Goal: Task Accomplishment & Management: Complete application form

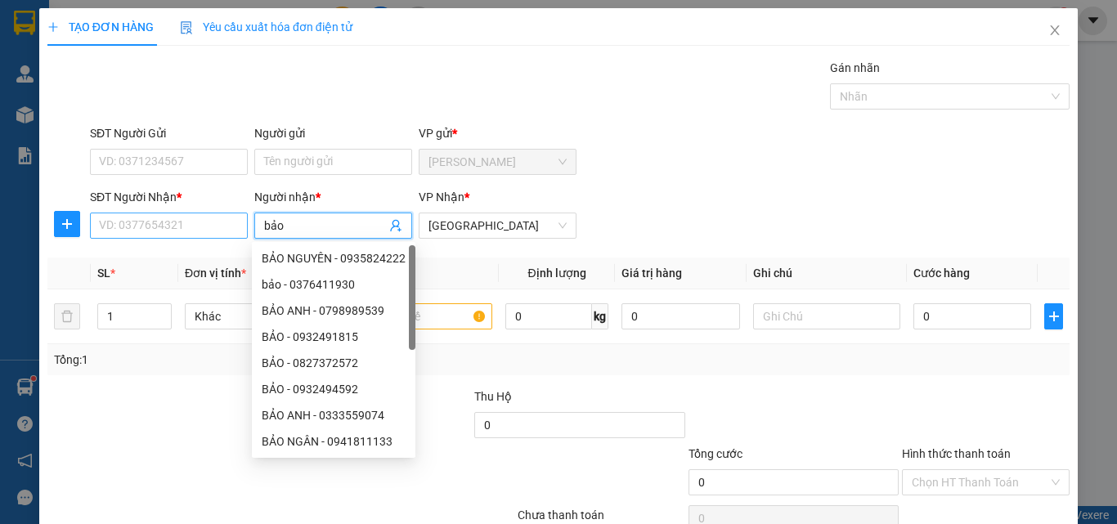
type input "bảo"
click at [145, 220] on input "SĐT Người Nhận *" at bounding box center [169, 226] width 158 height 26
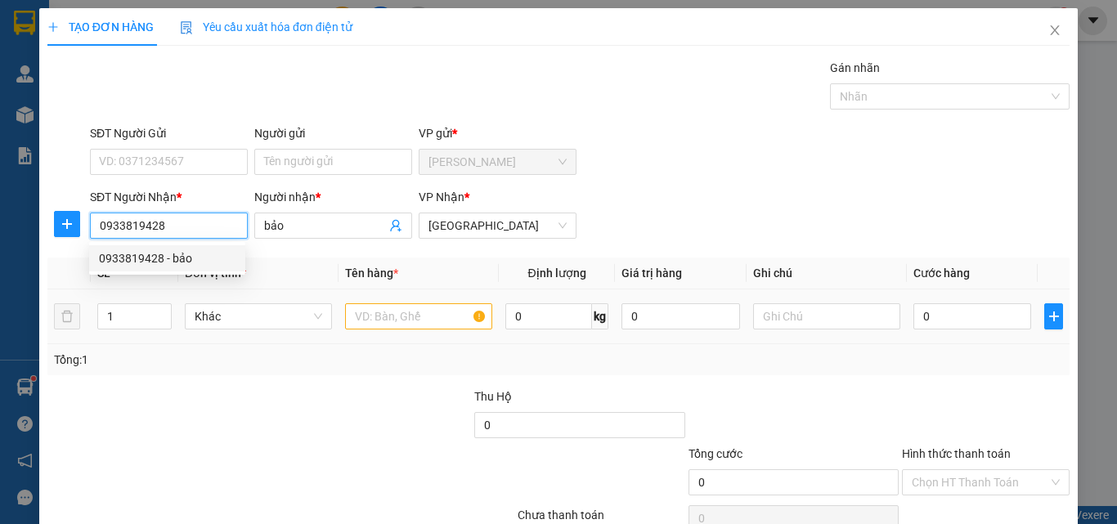
type input "0933819428"
click at [404, 314] on input "text" at bounding box center [418, 316] width 147 height 26
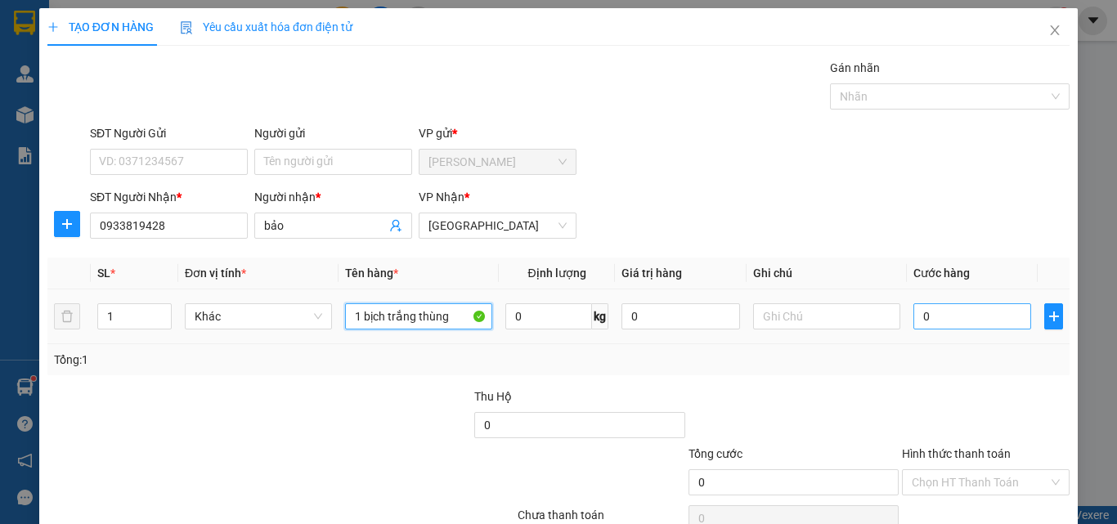
type input "1 bịch trắng thùng"
click at [918, 319] on input "0" at bounding box center [973, 316] width 118 height 26
type input "5"
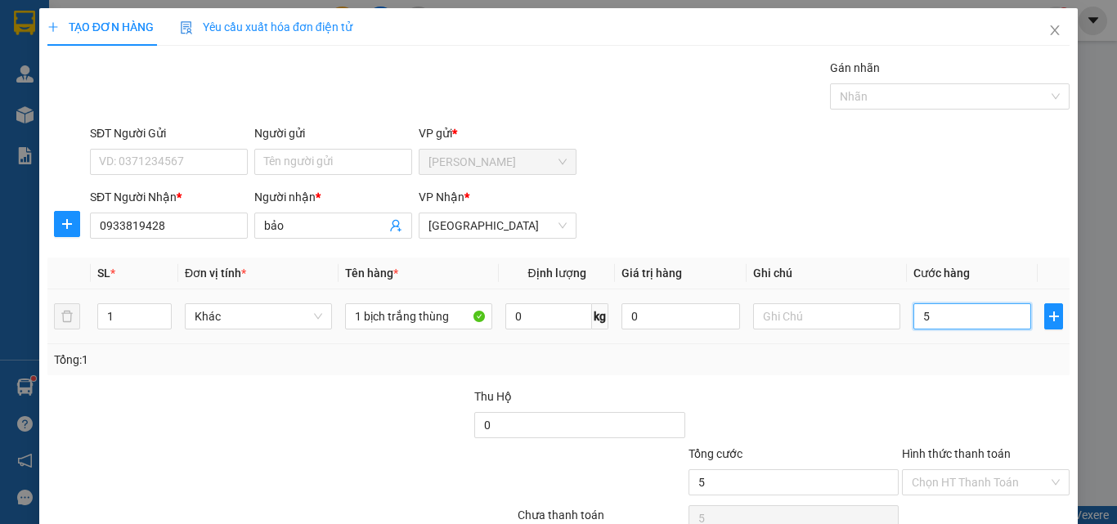
type input "50"
type input "500"
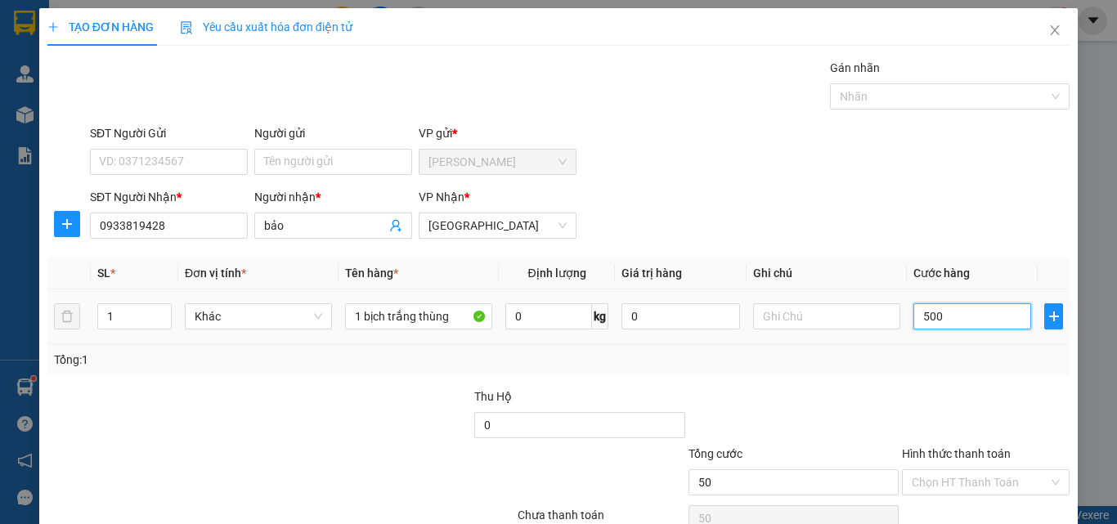
type input "500"
type input "5.000"
type input "50.000"
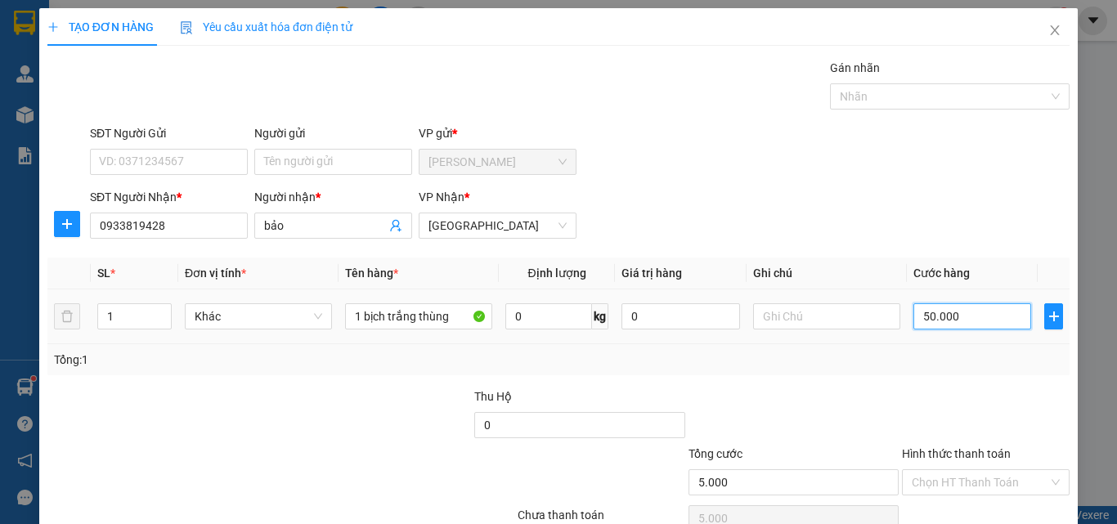
type input "50.000"
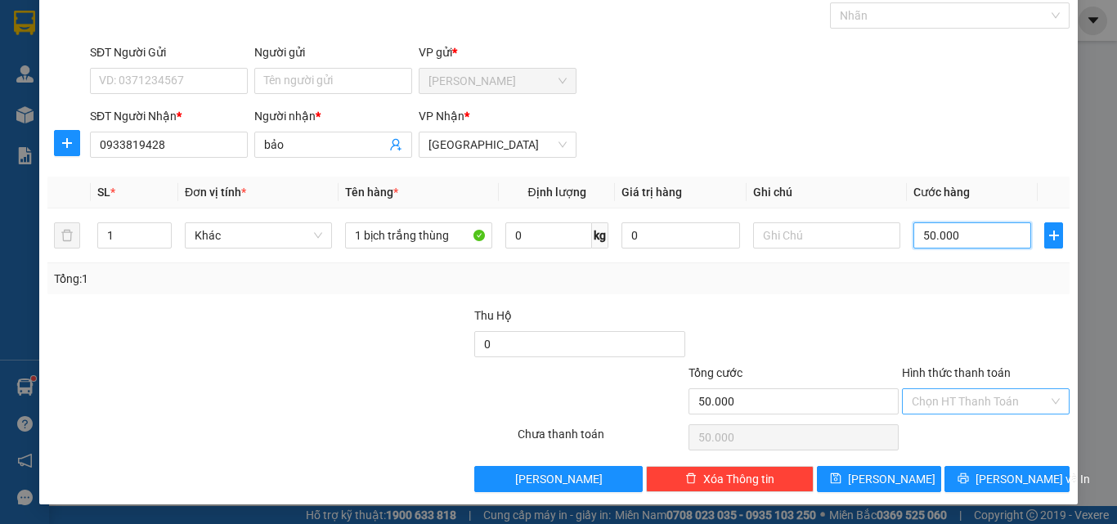
type input "50.000"
click at [960, 406] on input "Hình thức thanh toán" at bounding box center [980, 401] width 137 height 25
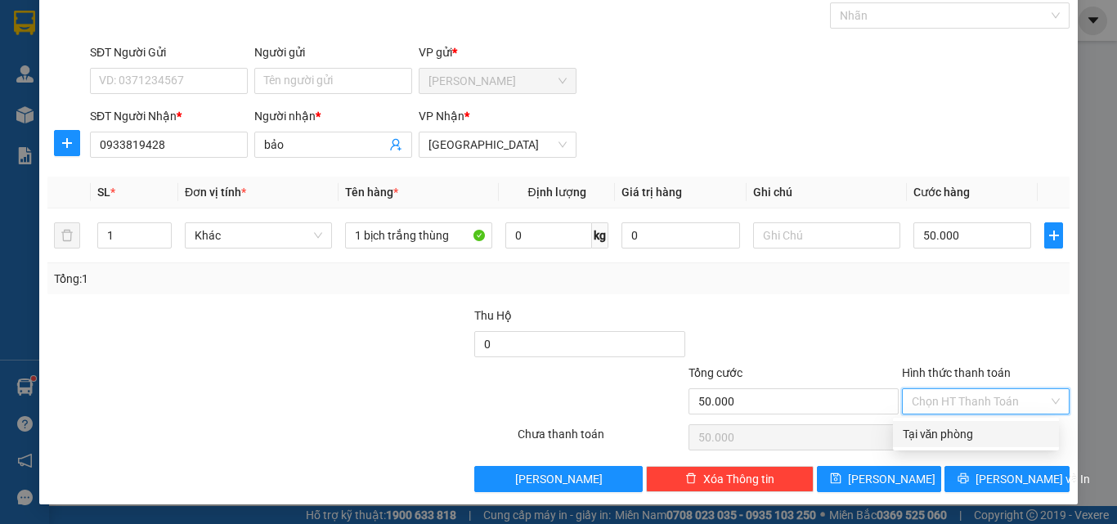
click at [961, 433] on div "Tại văn phòng" at bounding box center [976, 434] width 146 height 18
type input "0"
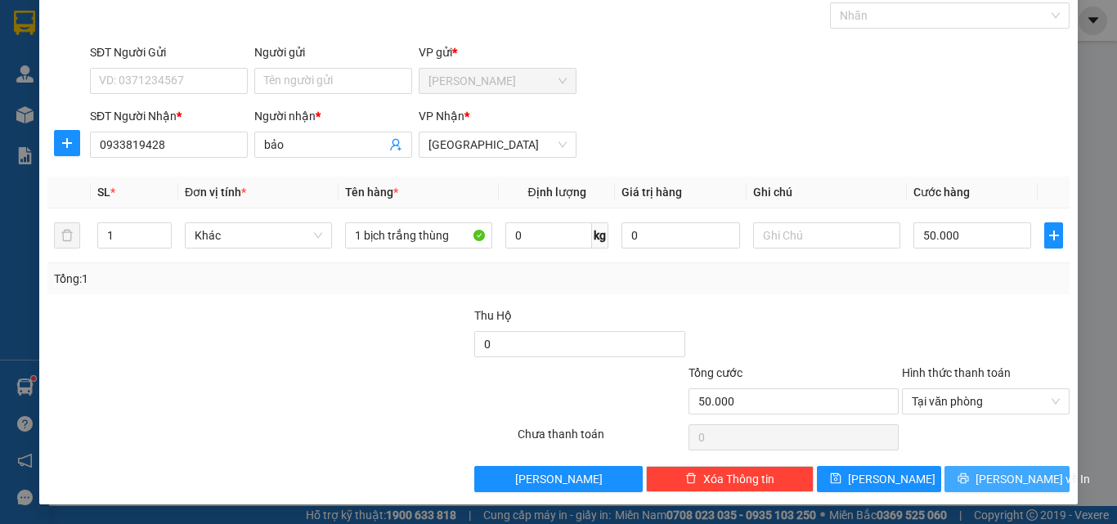
click at [1011, 482] on span "[PERSON_NAME] và In" at bounding box center [1033, 479] width 115 height 18
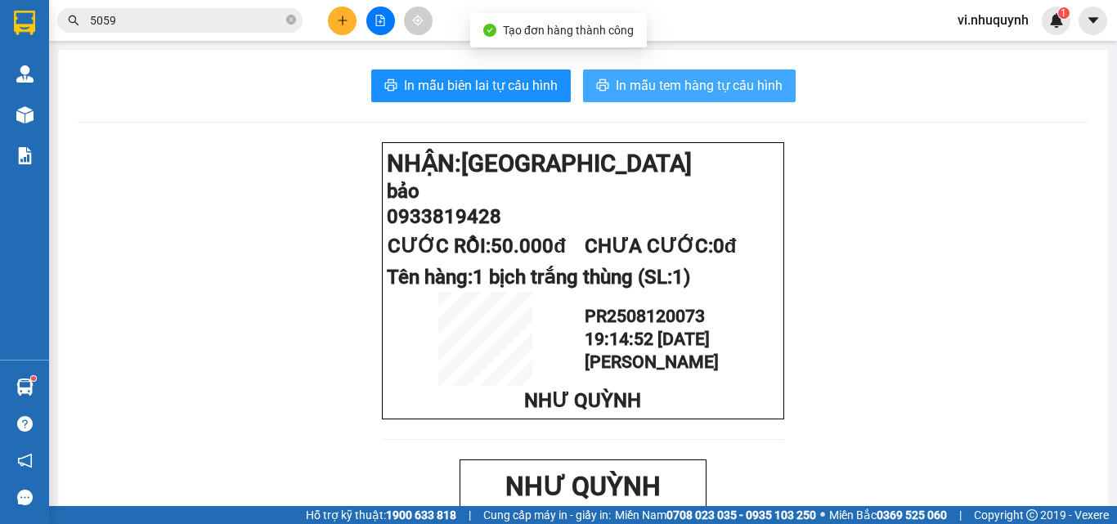
click at [648, 87] on span "In mẫu tem hàng tự cấu hình" at bounding box center [699, 85] width 167 height 20
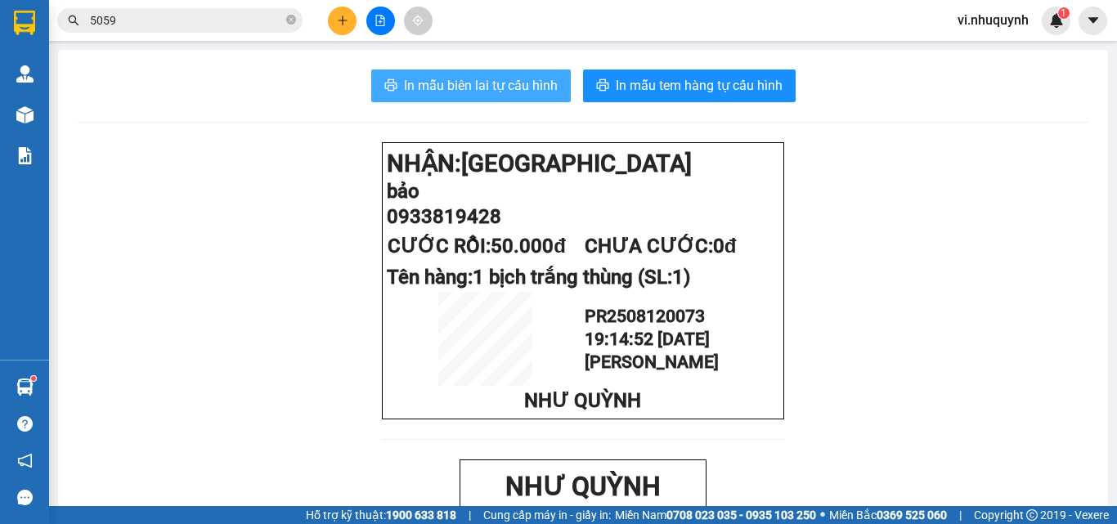
click at [474, 79] on span "In mẫu biên lai tự cấu hình" at bounding box center [481, 85] width 154 height 20
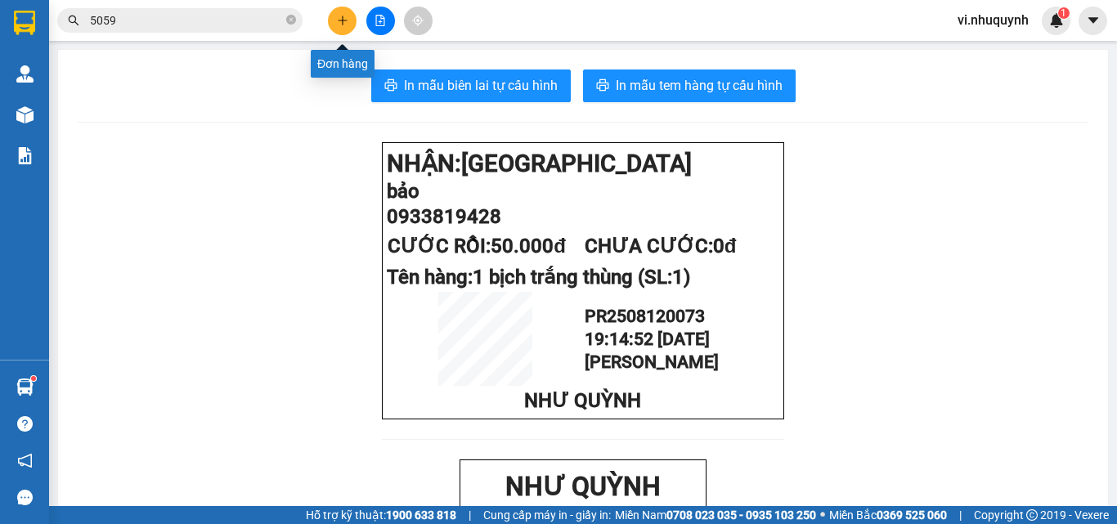
click at [345, 18] on icon "plus" at bounding box center [342, 20] width 11 height 11
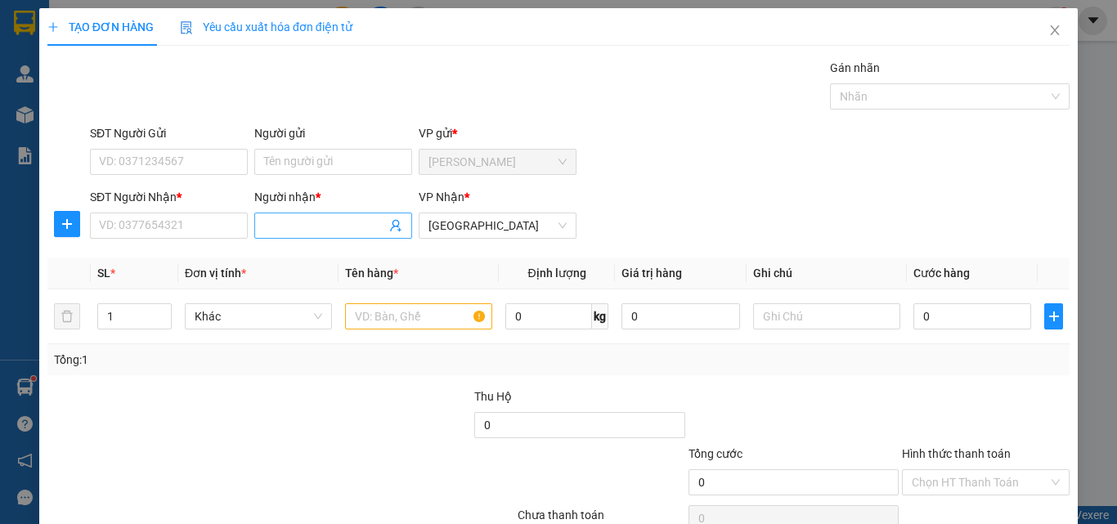
click at [290, 233] on input "Người nhận *" at bounding box center [325, 226] width 122 height 18
type input "q"
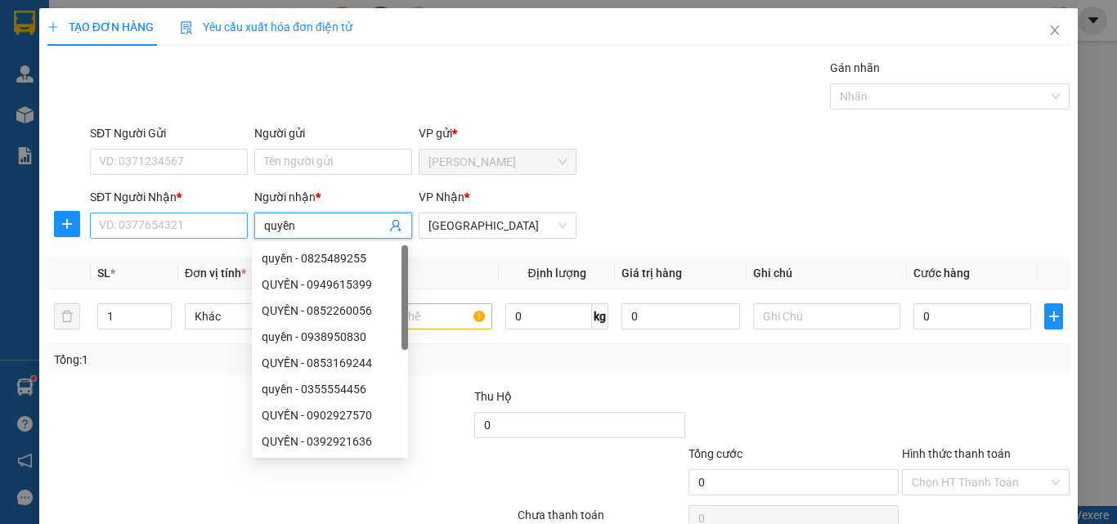
type input "quyền"
click at [182, 230] on input "SĐT Người Nhận *" at bounding box center [169, 226] width 158 height 26
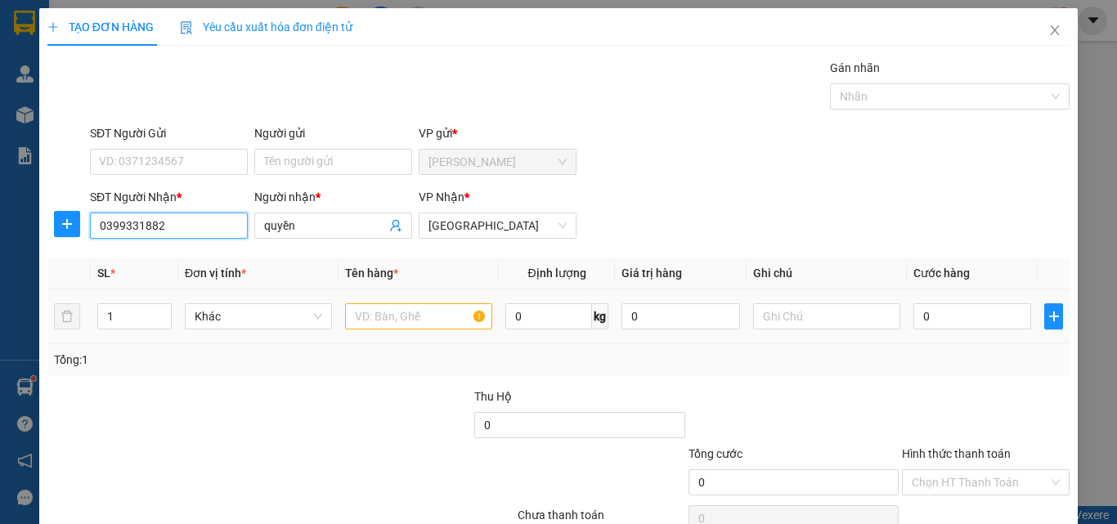
type input "0399331882"
click at [402, 318] on input "text" at bounding box center [418, 316] width 147 height 26
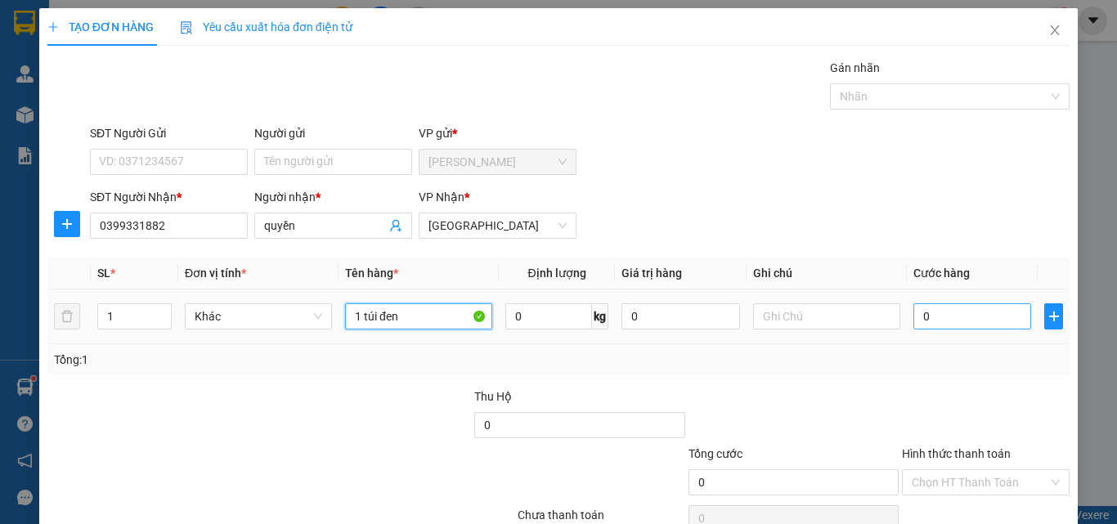
type input "1 túi đen"
click at [936, 317] on input "0" at bounding box center [973, 316] width 118 height 26
type input "5"
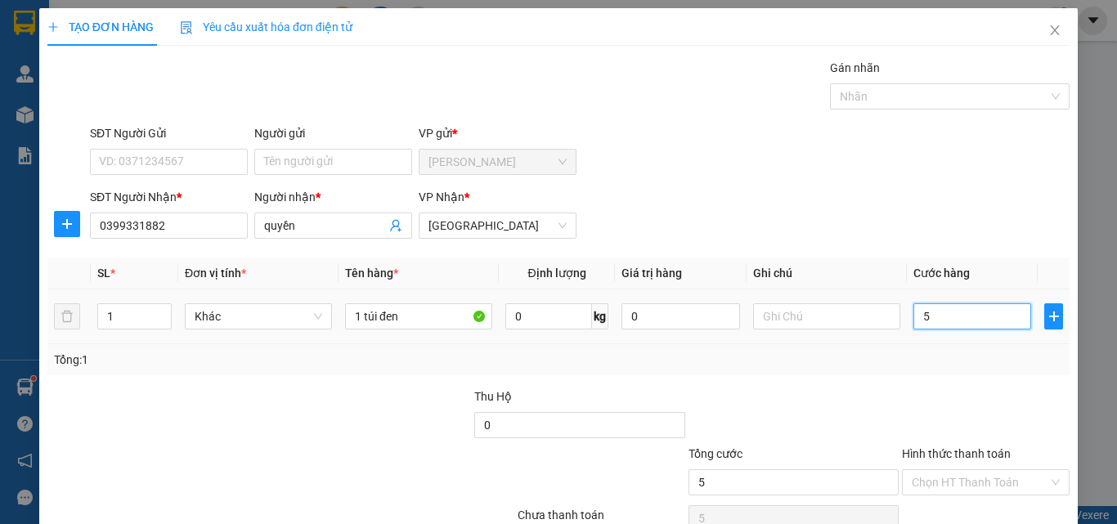
type input "50"
type input "500"
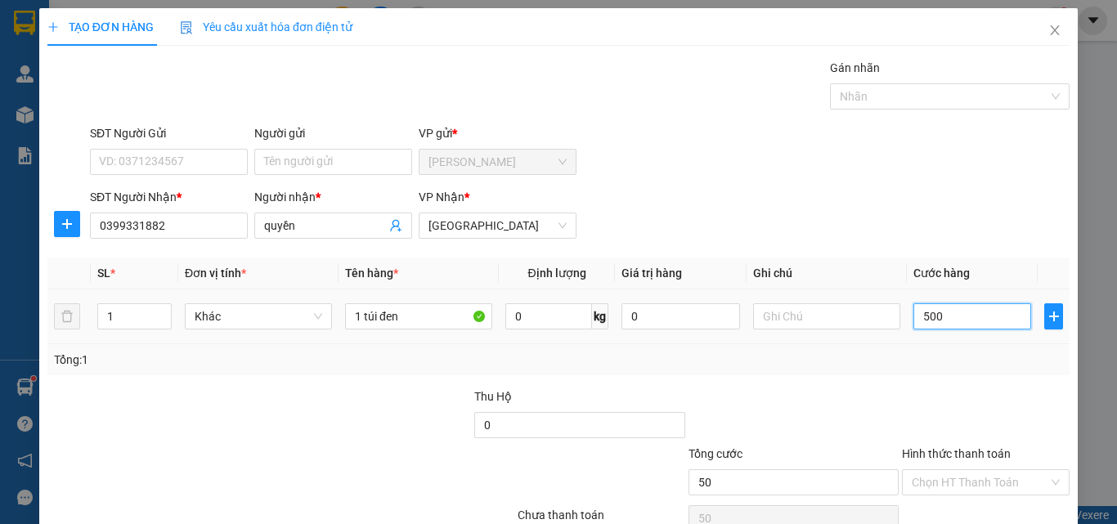
type input "500"
type input "5.000"
type input "50.000"
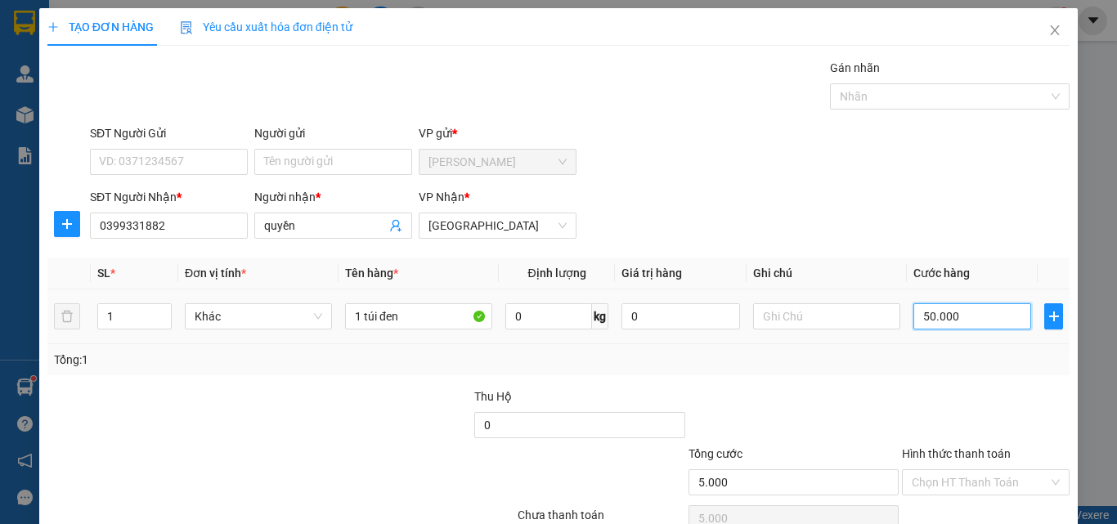
type input "50.000"
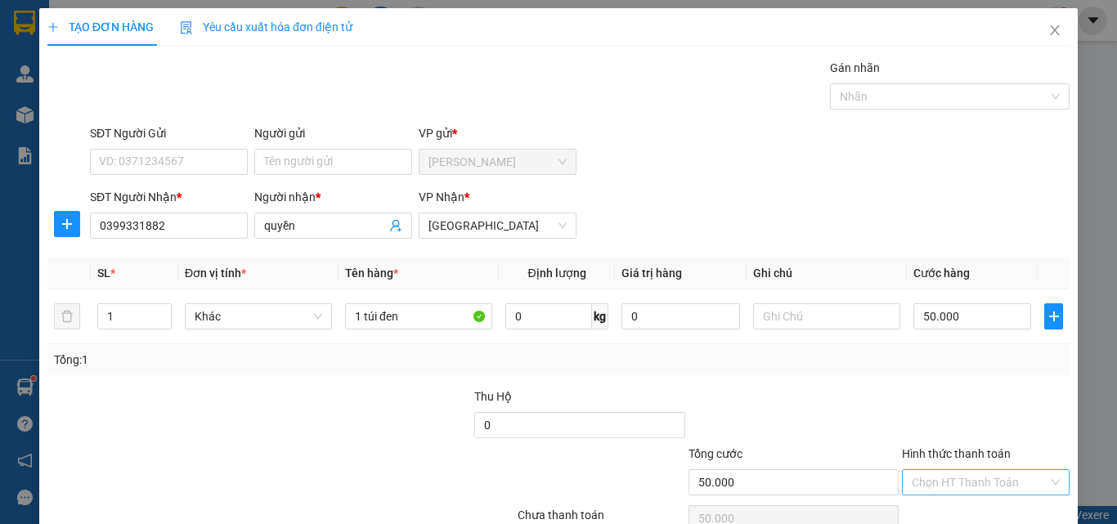
click at [948, 470] on input "Hình thức thanh toán" at bounding box center [980, 482] width 137 height 25
click at [951, 506] on div "Tại văn phòng" at bounding box center [976, 515] width 146 height 18
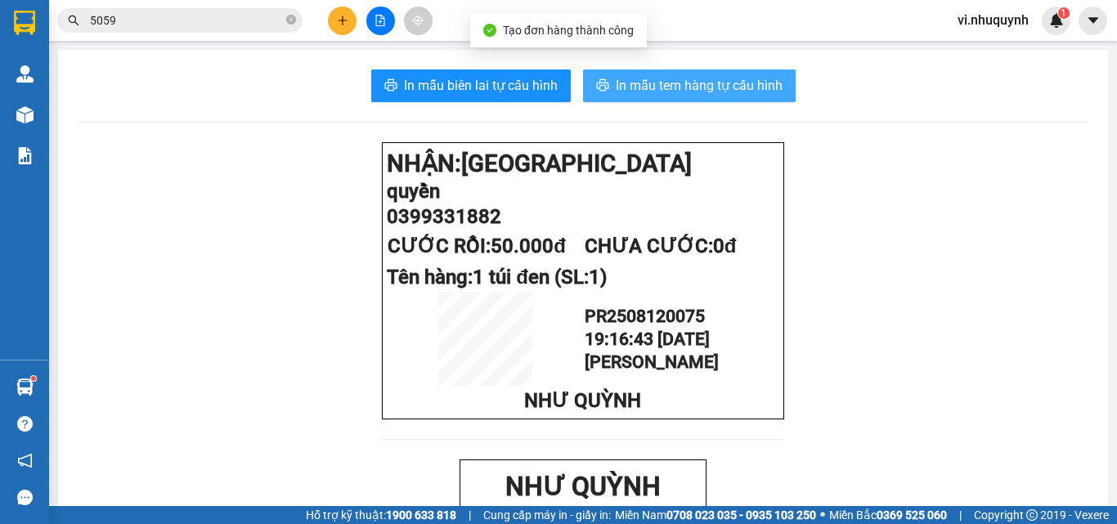
click at [694, 83] on span "In mẫu tem hàng tự cấu hình" at bounding box center [699, 85] width 167 height 20
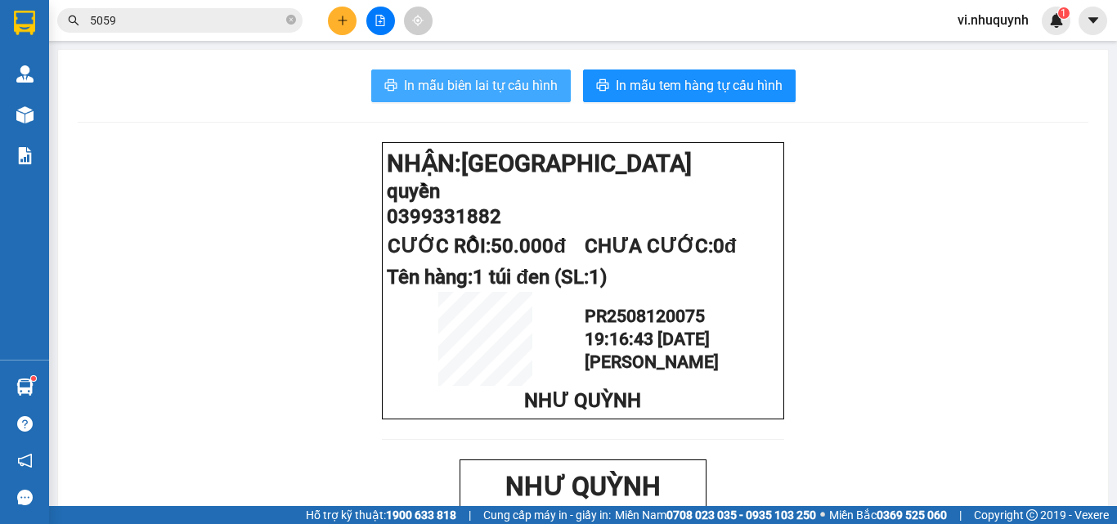
click at [447, 92] on span "In mẫu biên lai tự cấu hình" at bounding box center [481, 85] width 154 height 20
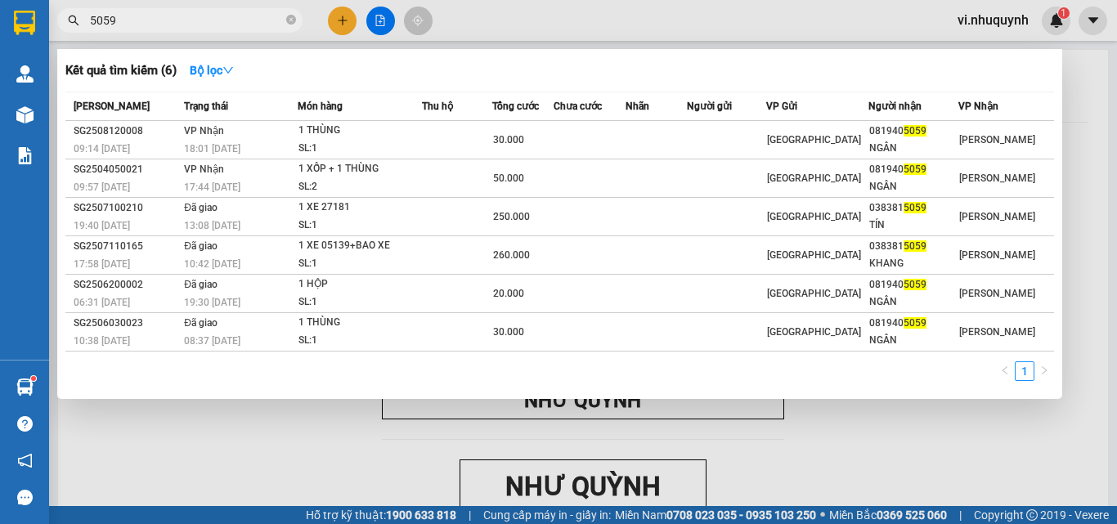
click at [211, 25] on input "5059" at bounding box center [186, 20] width 193 height 18
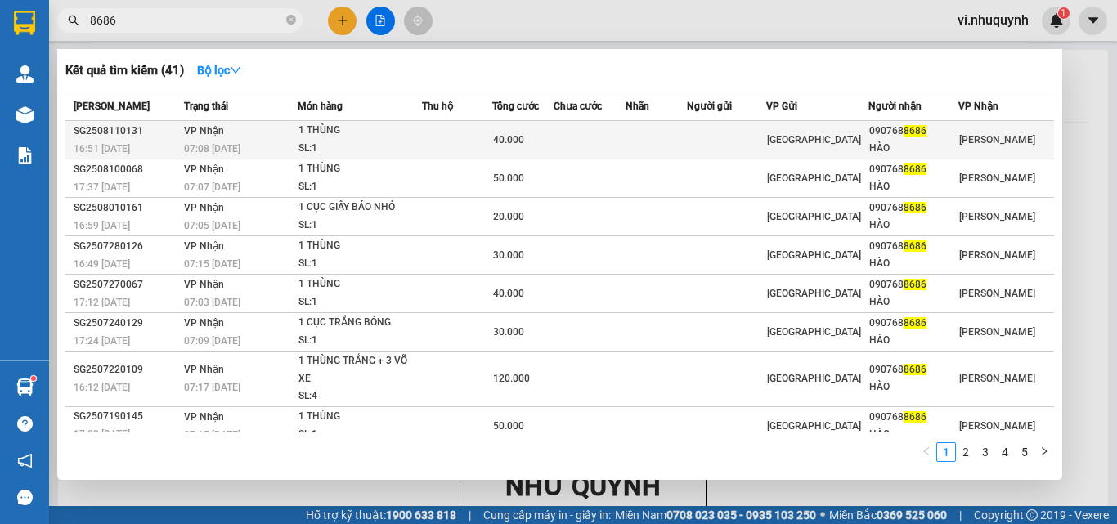
type input "8686"
click at [924, 140] on div "HÀO" at bounding box center [914, 148] width 88 height 17
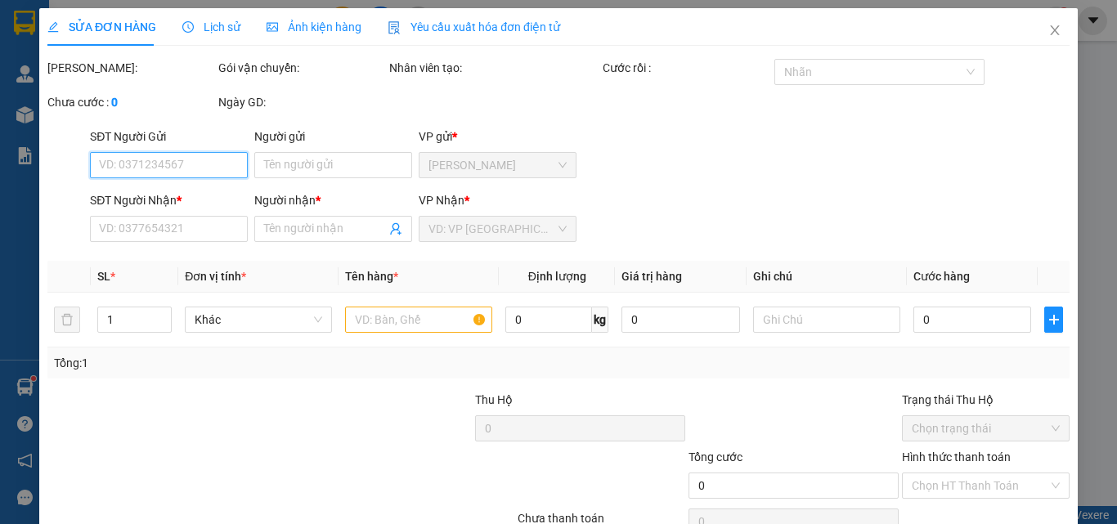
type input "0907688686"
type input "HÀO"
type input "40.000"
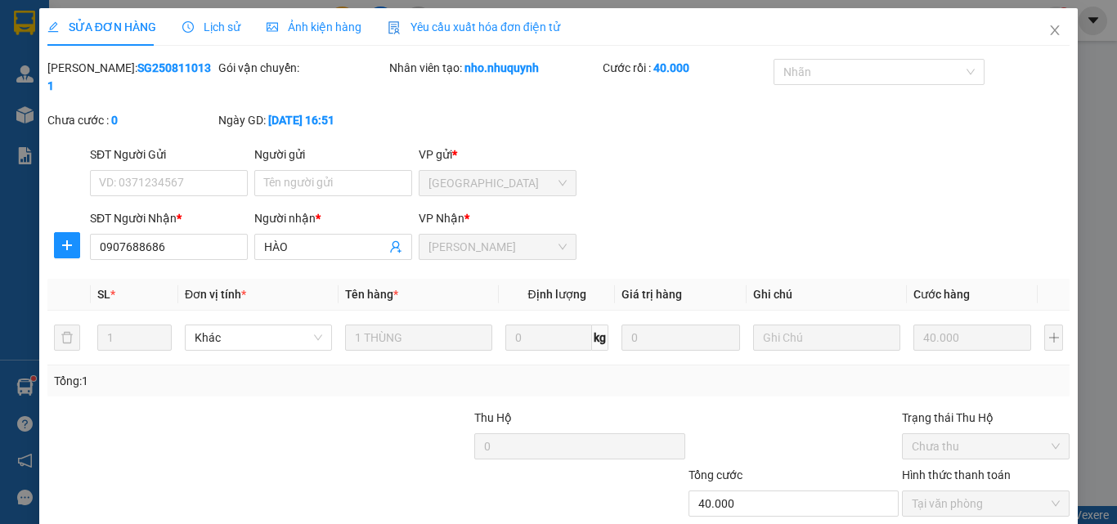
click at [1049, 31] on icon "close" at bounding box center [1055, 30] width 13 height 13
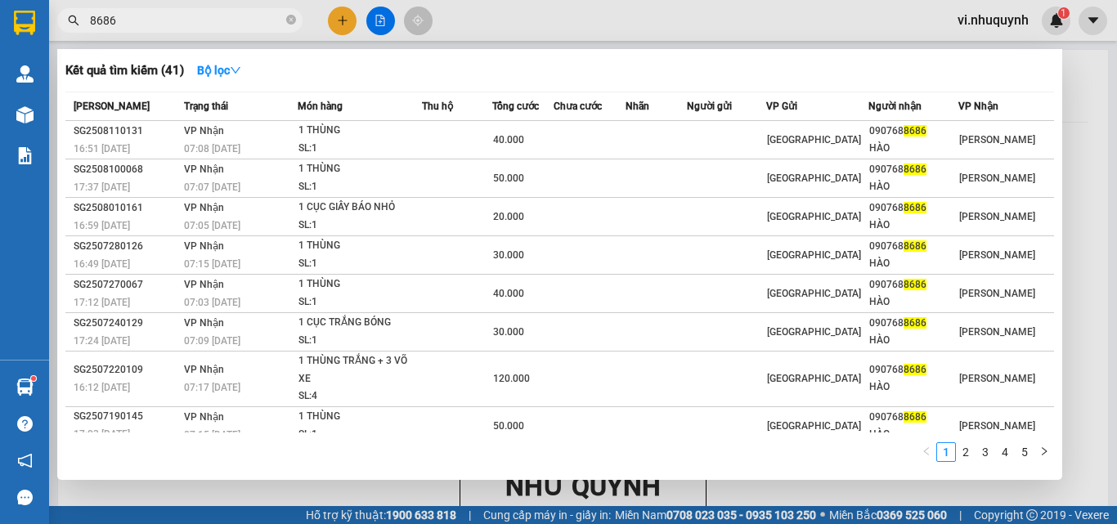
click at [188, 23] on input "8686" at bounding box center [186, 20] width 193 height 18
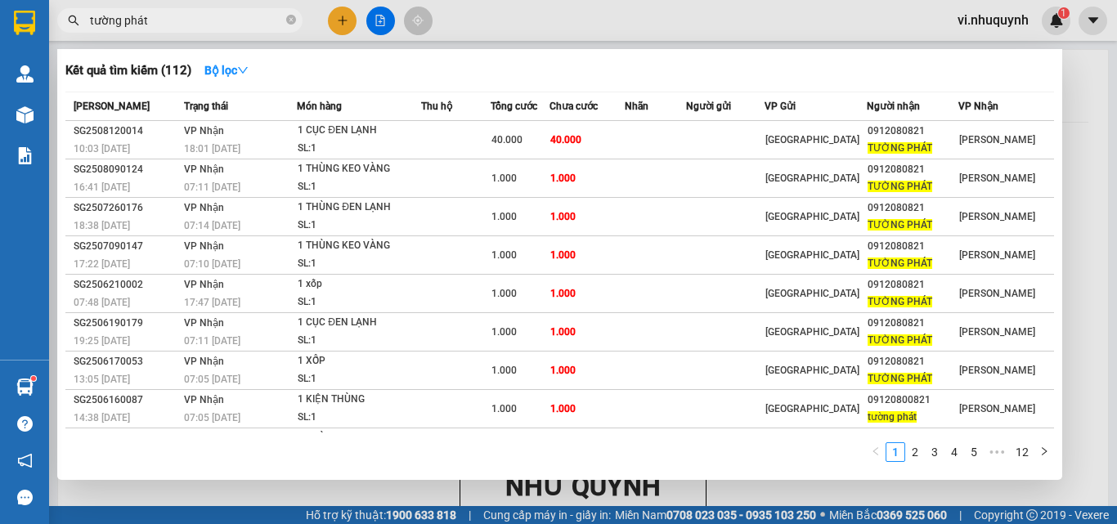
type input "tường phát"
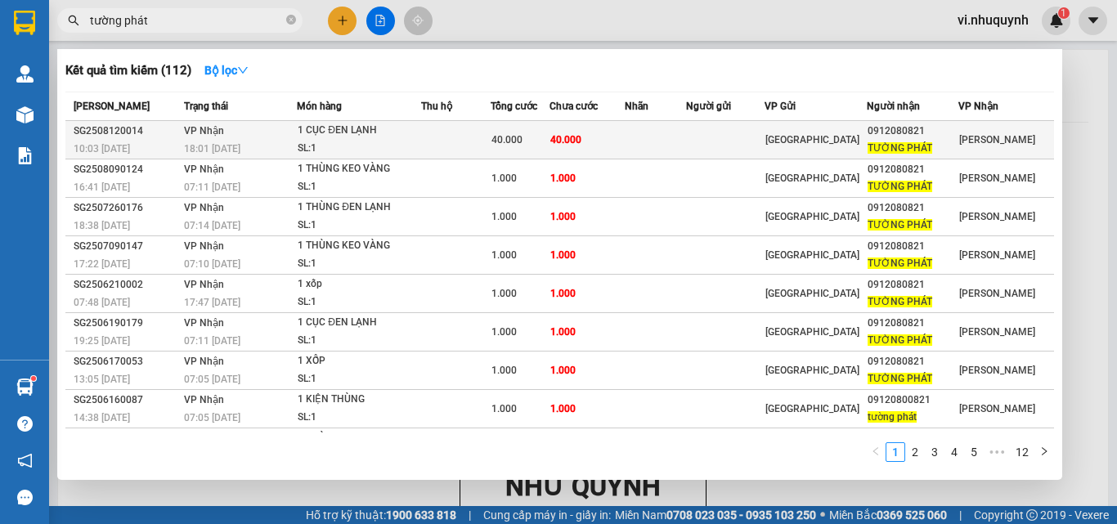
click at [916, 142] on span "TƯỜNG PHÁT" at bounding box center [900, 147] width 65 height 11
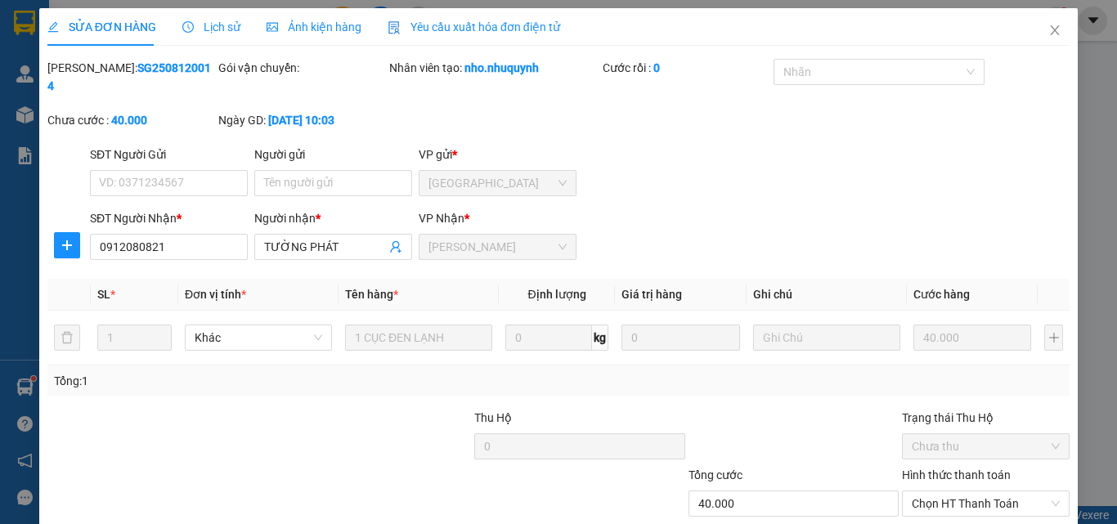
type input "0912080821"
type input "TƯỜNG PHÁT"
type input "40.000"
click at [919, 492] on span "Chọn HT Thanh Toán" at bounding box center [986, 504] width 148 height 25
click at [922, 510] on div "Tại văn phòng" at bounding box center [976, 519] width 146 height 18
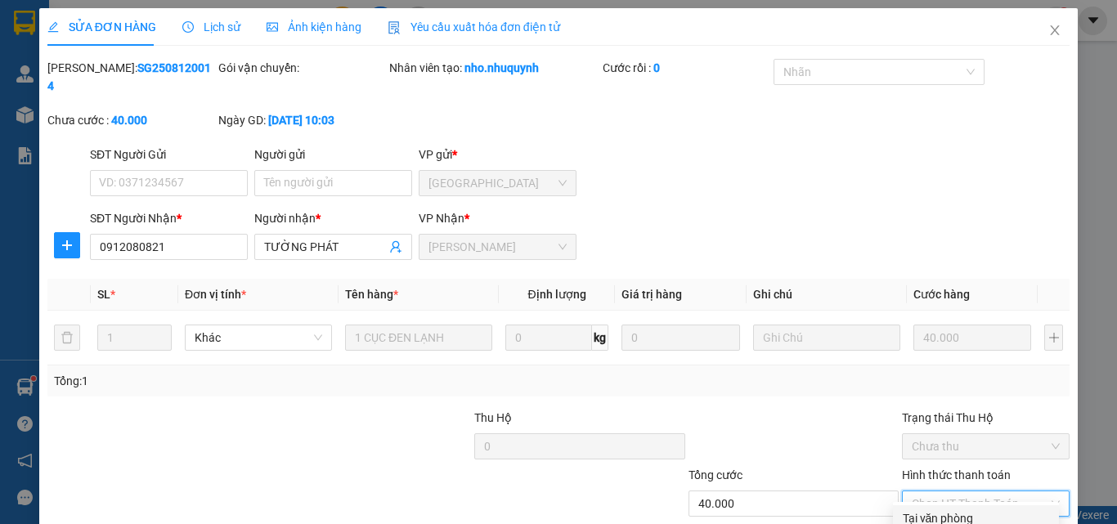
type input "0"
click at [1049, 31] on icon "close" at bounding box center [1055, 30] width 13 height 13
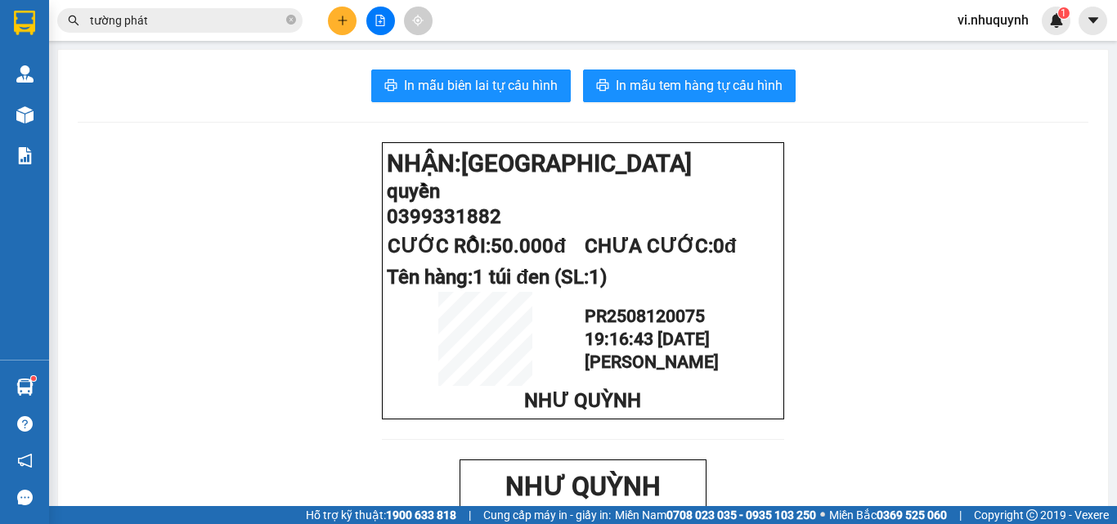
click at [345, 17] on icon "plus" at bounding box center [342, 20] width 11 height 11
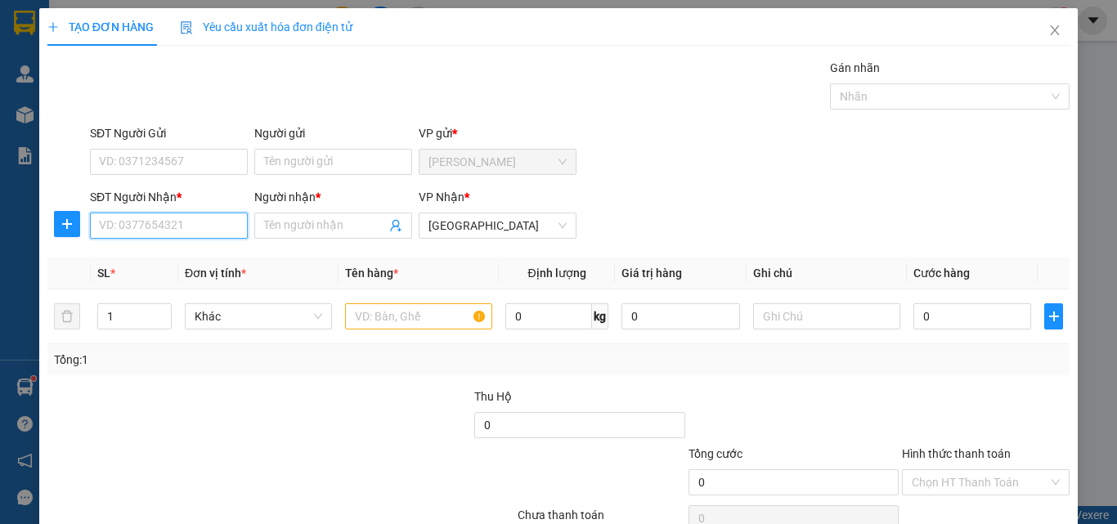
click at [182, 223] on input "SĐT Người Nhận *" at bounding box center [169, 226] width 158 height 26
type input "0913137536"
click at [193, 260] on div "0913137536 - TRÂN" at bounding box center [167, 259] width 137 height 18
type input "TRÂN"
type input "40.000"
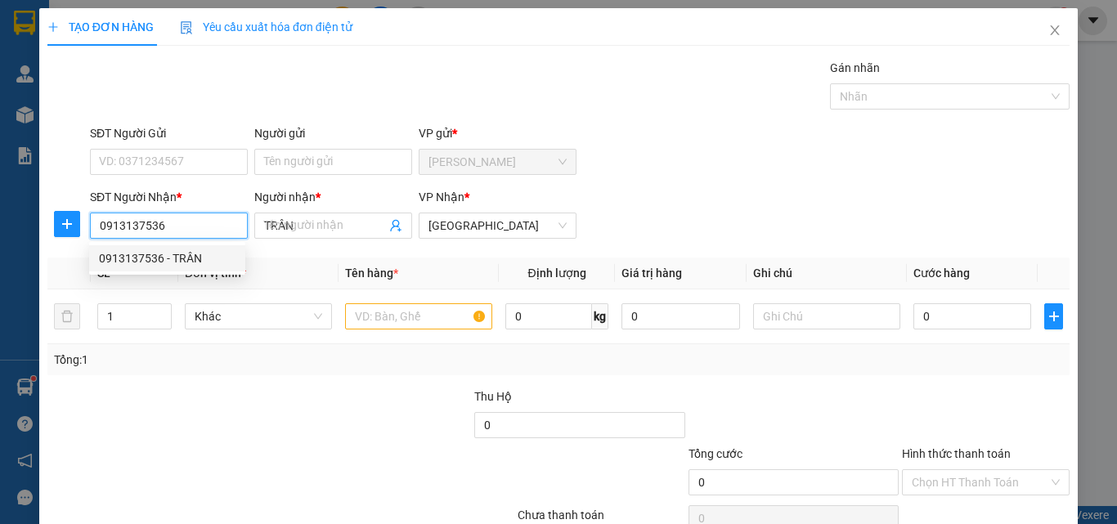
type input "40.000"
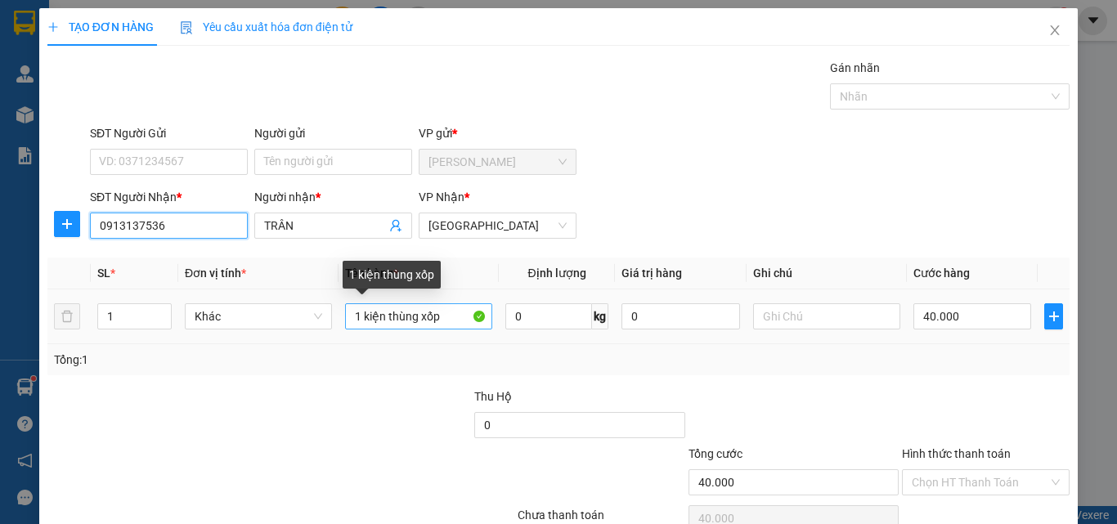
type input "0913137536"
drag, startPoint x: 350, startPoint y: 316, endPoint x: 460, endPoint y: 315, distance: 109.6
click at [460, 315] on input "1 kiện thùng xốp" at bounding box center [418, 316] width 147 height 26
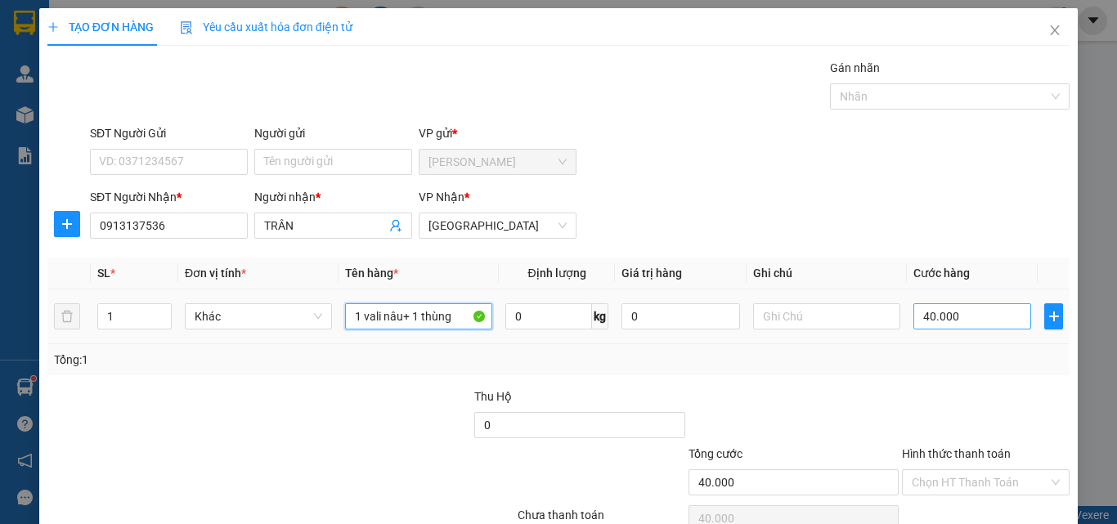
type input "1 vali nâu+ 1 thùng"
click at [964, 310] on input "40.000" at bounding box center [973, 316] width 118 height 26
type input "7"
type input "70"
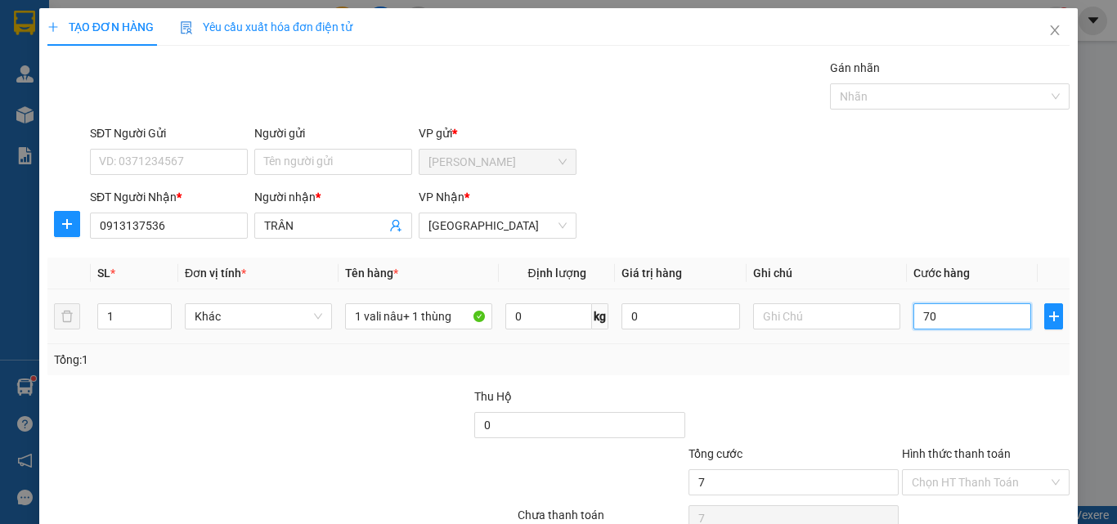
type input "70"
type input "700"
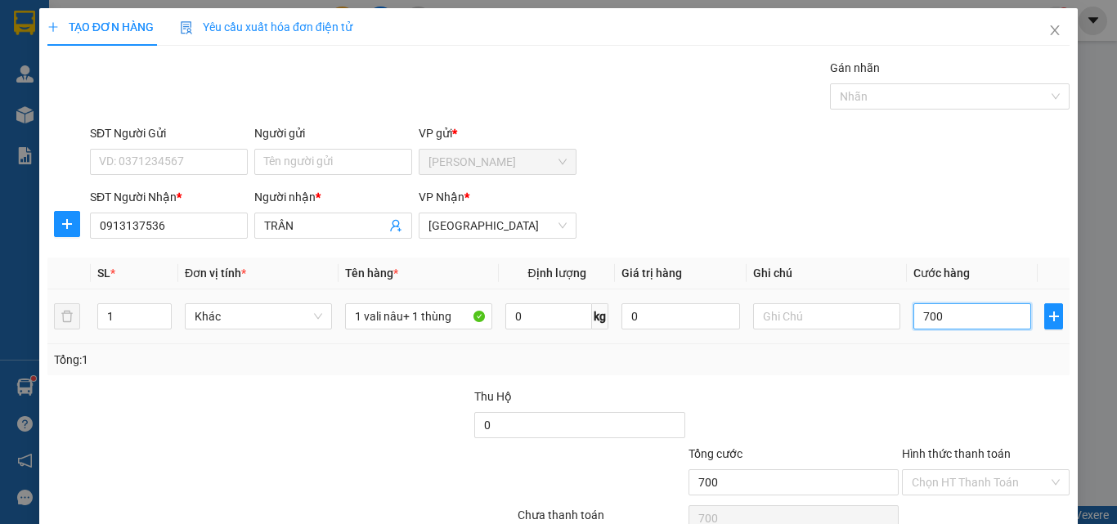
type input "7.000"
type input "70.000"
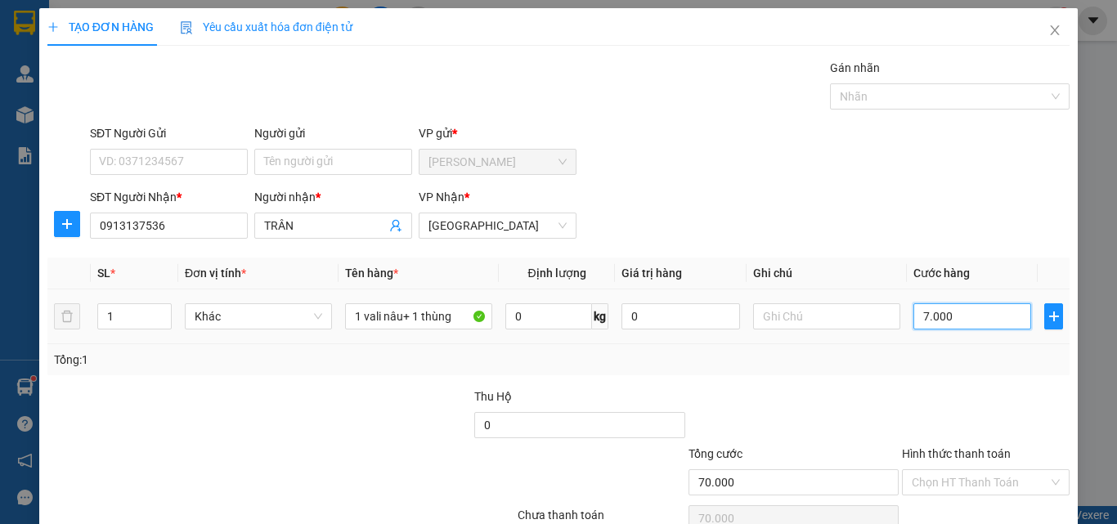
type input "70.000"
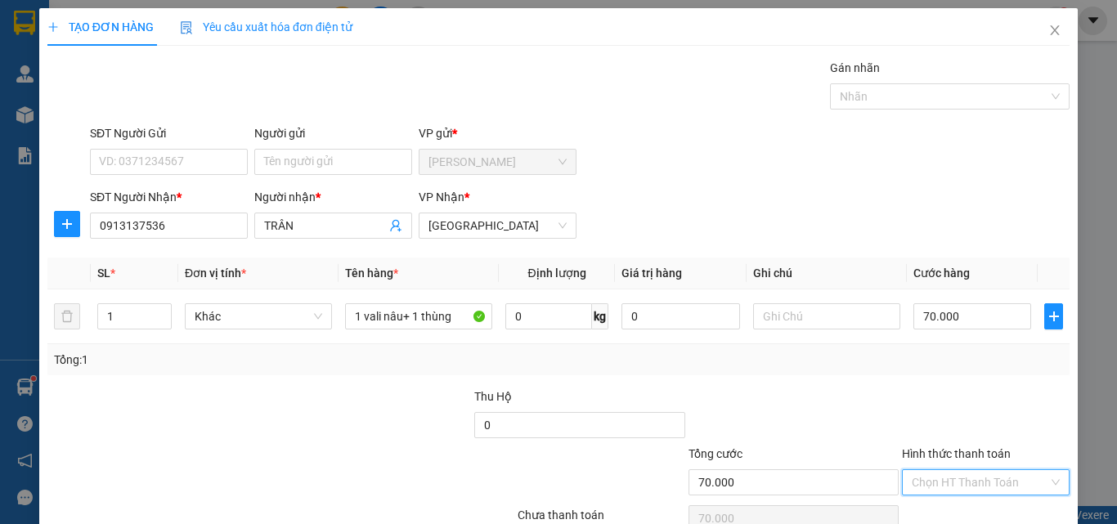
click at [942, 470] on input "Hình thức thanh toán" at bounding box center [980, 482] width 137 height 25
click at [948, 506] on div "Tại văn phòng" at bounding box center [976, 515] width 146 height 18
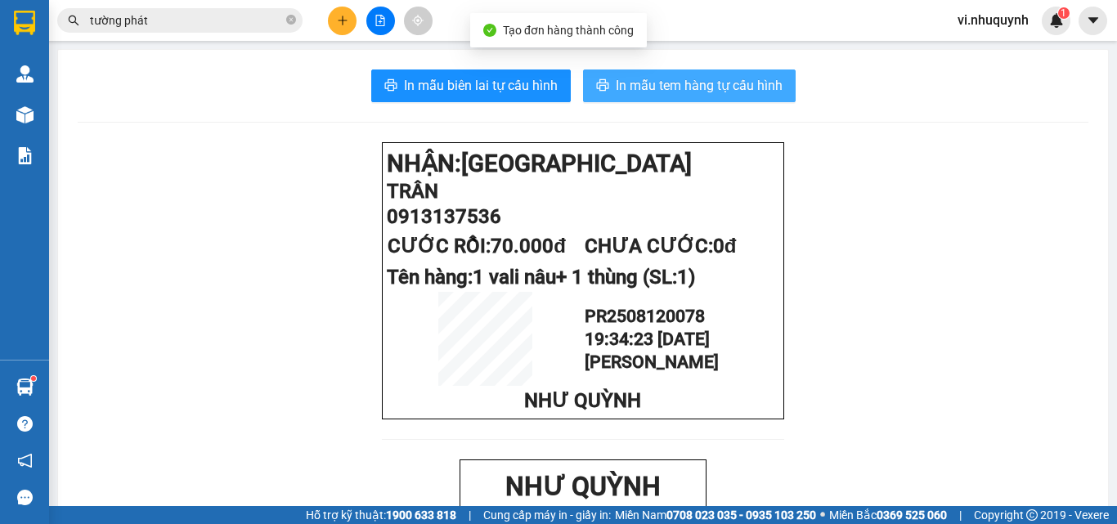
click at [672, 92] on span "In mẫu tem hàng tự cấu hình" at bounding box center [699, 85] width 167 height 20
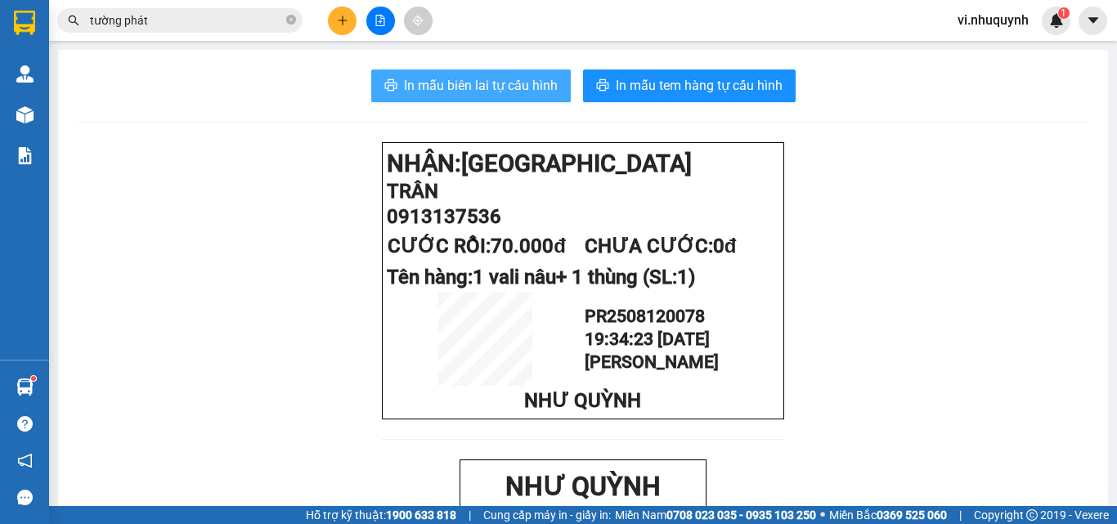
click at [466, 92] on span "In mẫu biên lai tự cấu hình" at bounding box center [481, 85] width 154 height 20
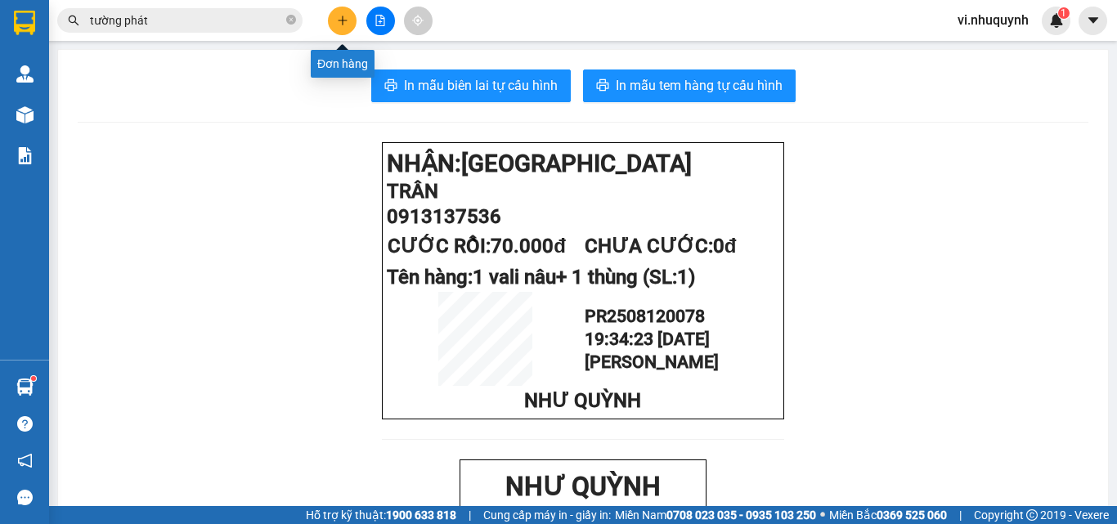
click at [344, 20] on icon "plus" at bounding box center [342, 20] width 9 height 1
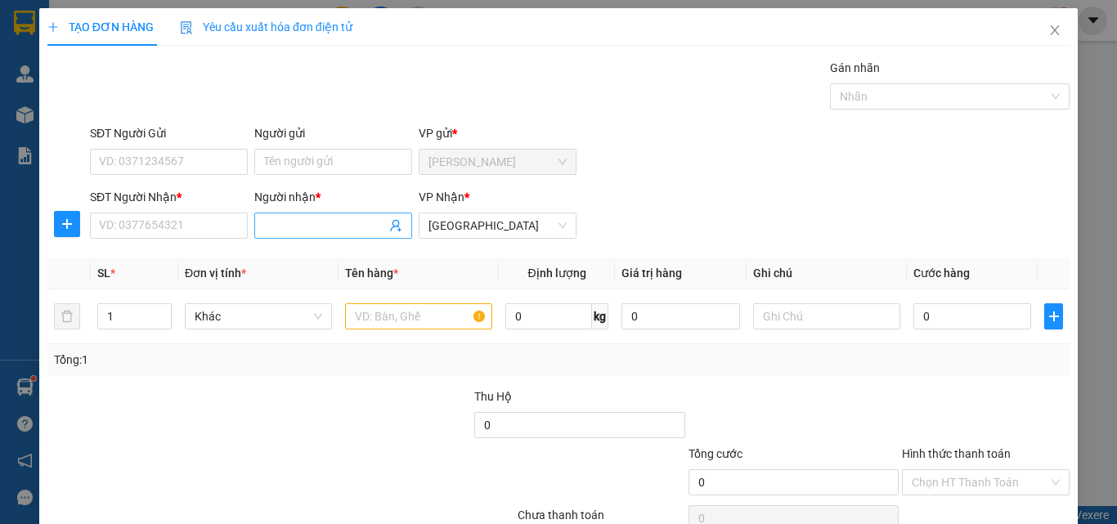
click at [312, 223] on input "Người nhận *" at bounding box center [325, 226] width 122 height 18
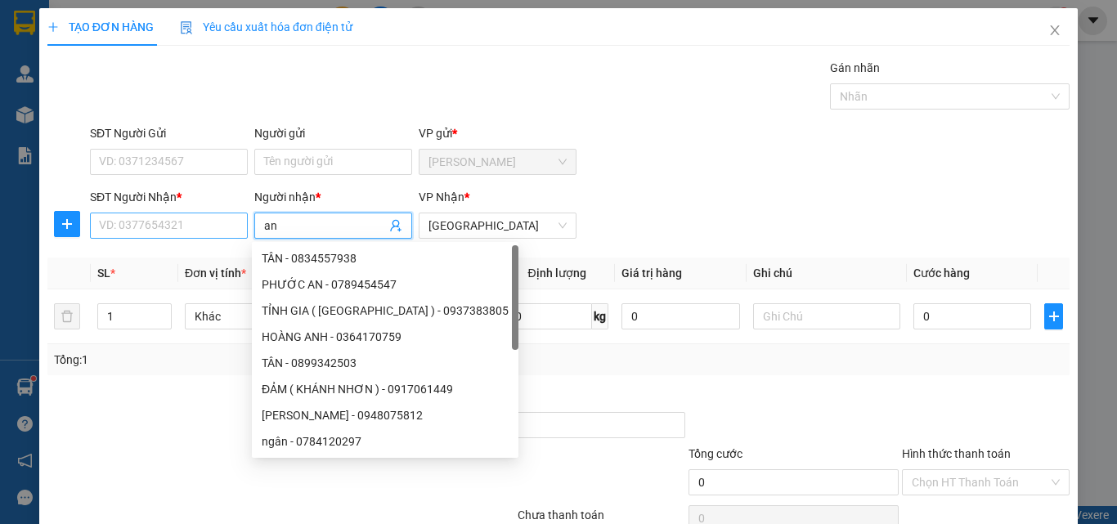
type input "an"
click at [173, 214] on input "SĐT Người Nhận *" at bounding box center [169, 226] width 158 height 26
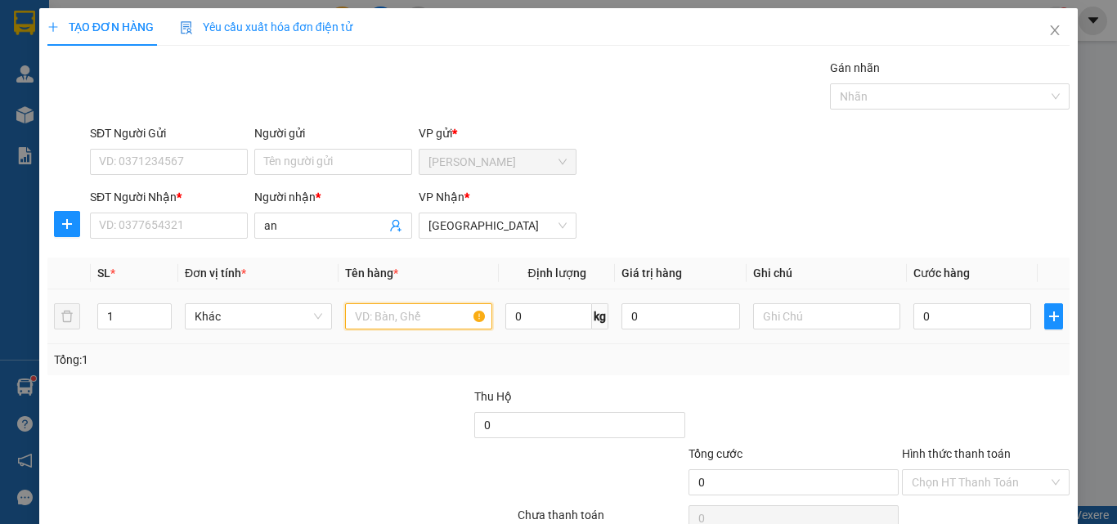
click at [380, 318] on input "text" at bounding box center [418, 316] width 147 height 26
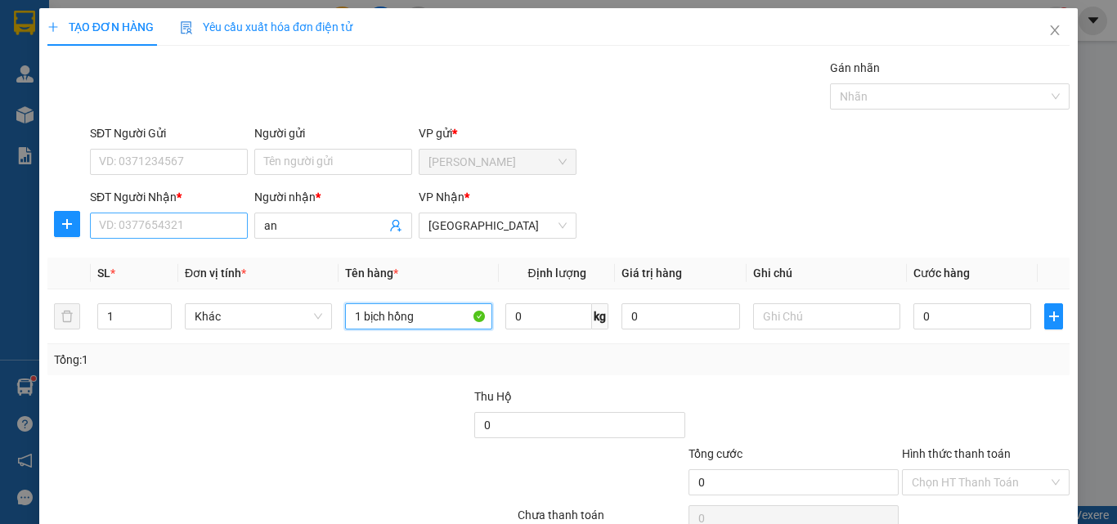
type input "1 bịch hồng"
click at [176, 223] on input "SĐT Người Nhận *" at bounding box center [169, 226] width 158 height 26
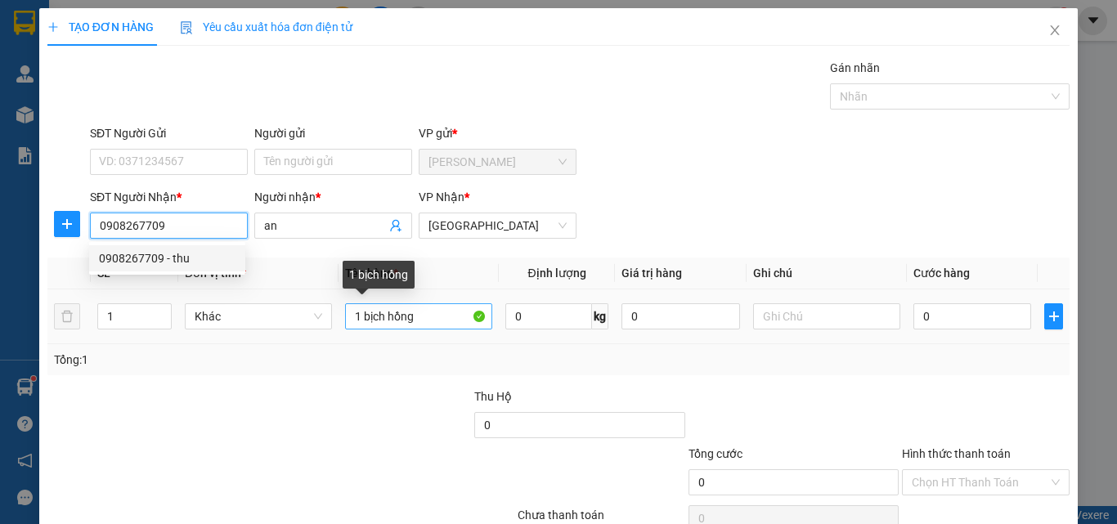
type input "0908267709"
click at [356, 321] on input "1 bịch hồng" at bounding box center [418, 316] width 147 height 26
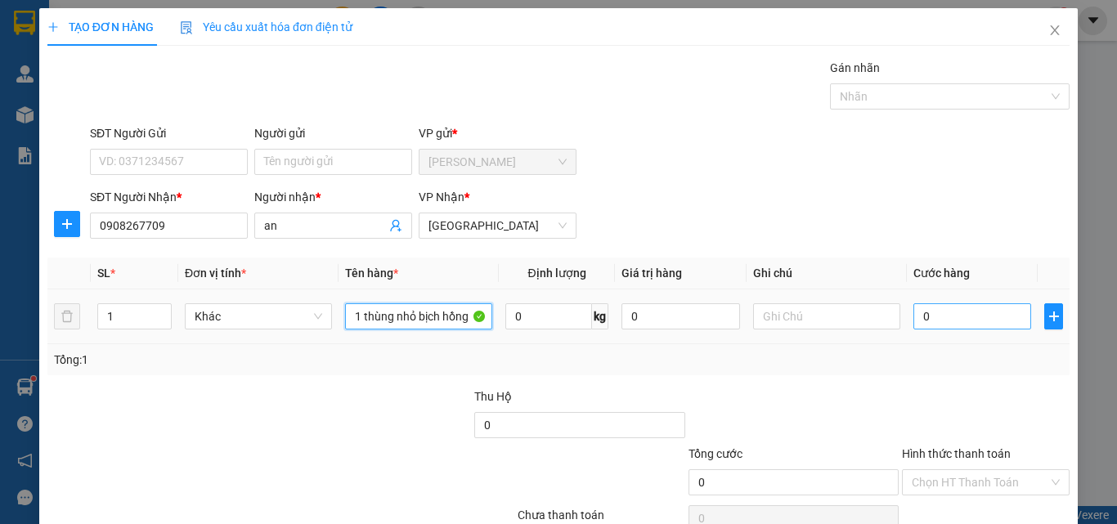
type input "1 thùng nhỏ bịch hồng"
click at [933, 309] on input "0" at bounding box center [973, 316] width 118 height 26
type input "2"
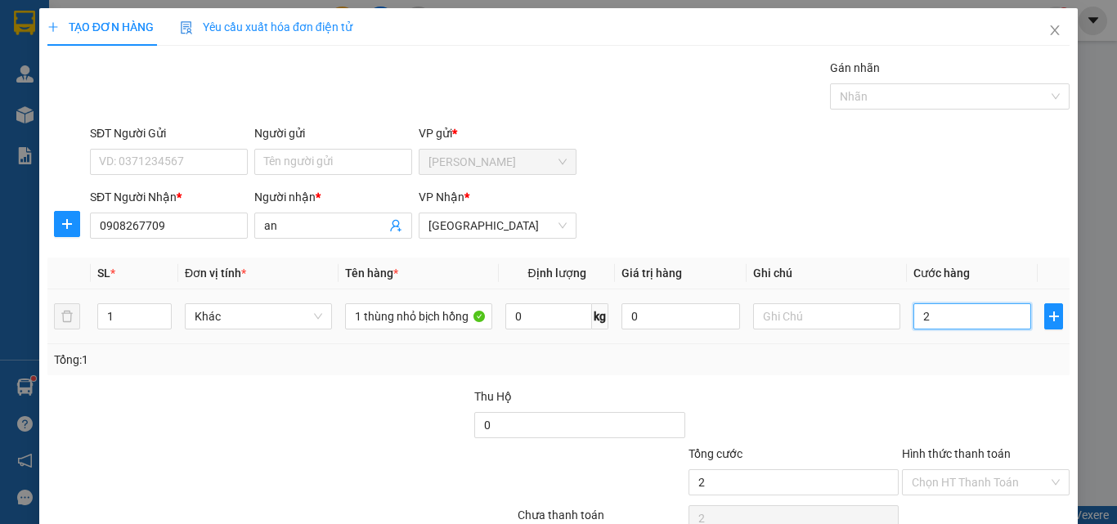
type input "20"
type input "200"
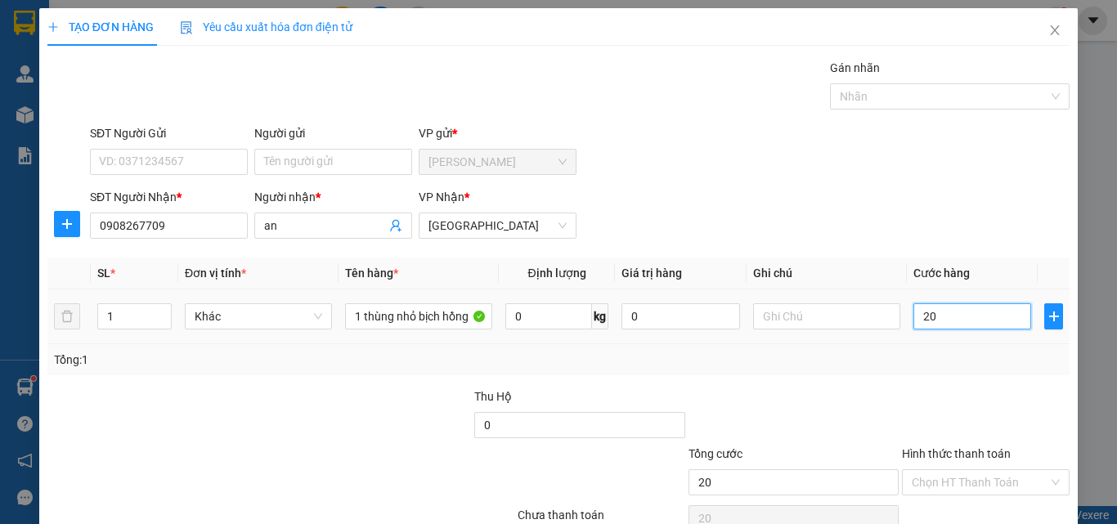
type input "200"
type input "2.000"
type input "20.000"
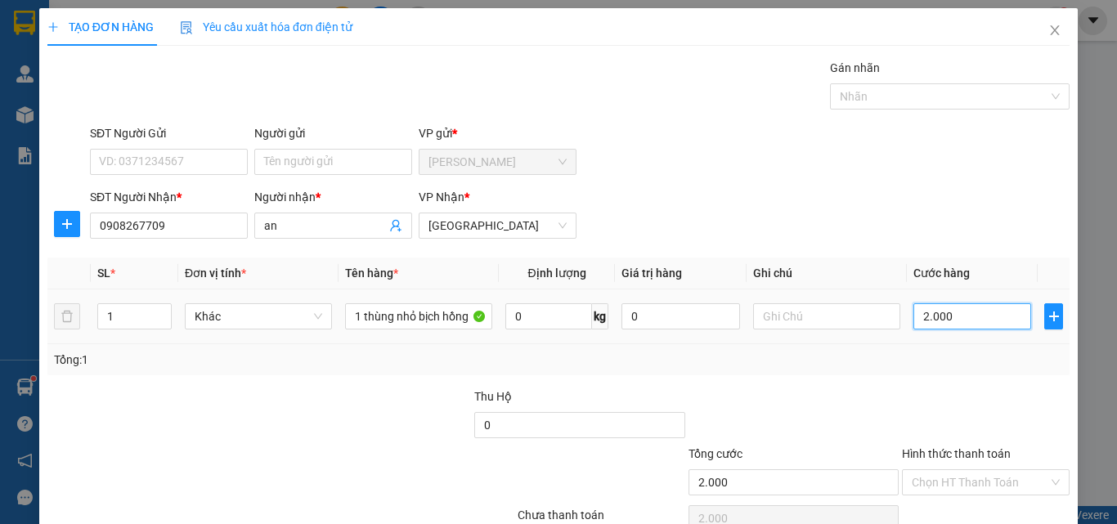
type input "20.000"
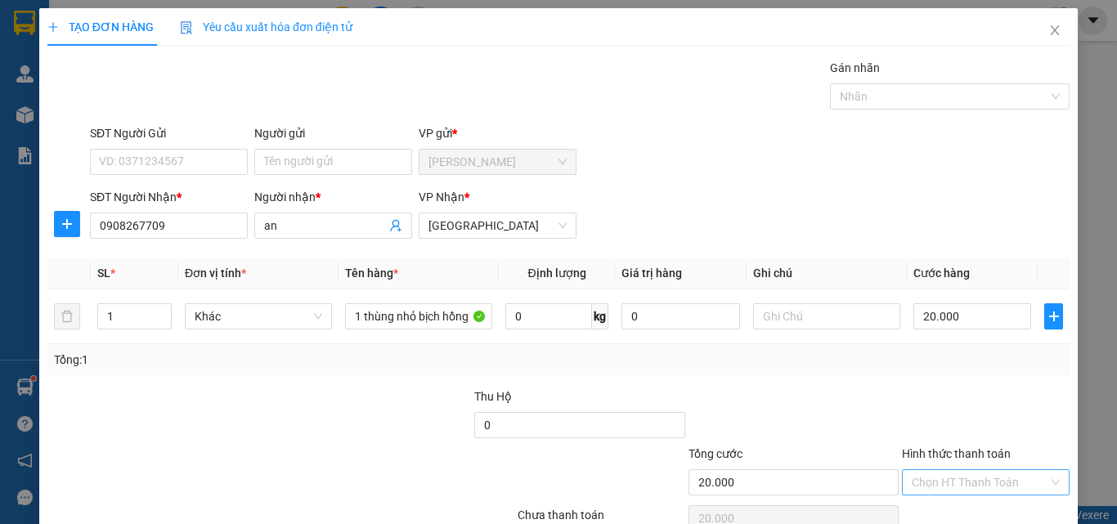
click at [954, 470] on input "Hình thức thanh toán" at bounding box center [980, 482] width 137 height 25
drag, startPoint x: 955, startPoint y: 428, endPoint x: 991, endPoint y: 490, distance: 71.8
click at [955, 506] on div "Tại văn phòng" at bounding box center [976, 515] width 146 height 18
type input "0"
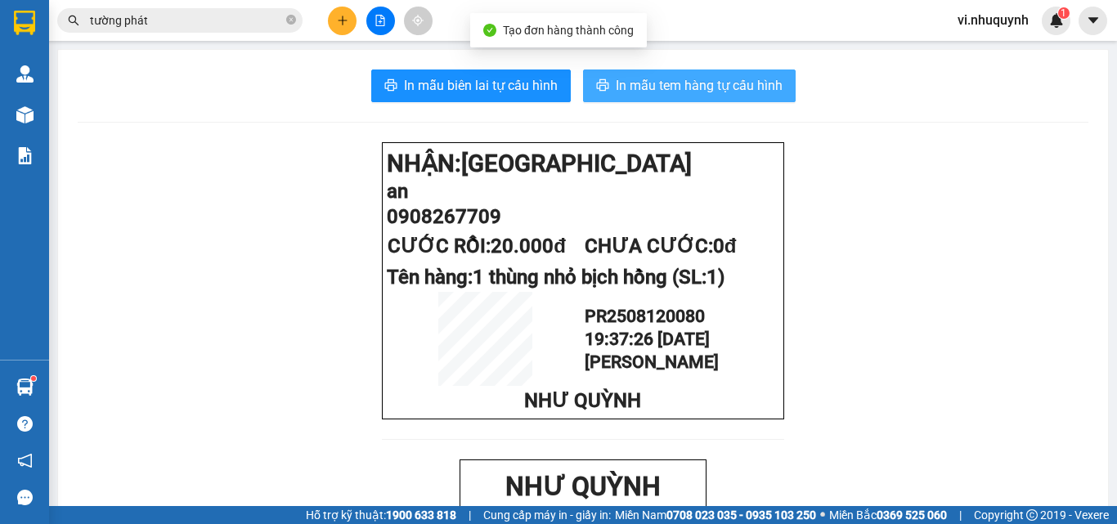
click at [702, 79] on span "In mẫu tem hàng tự cấu hình" at bounding box center [699, 85] width 167 height 20
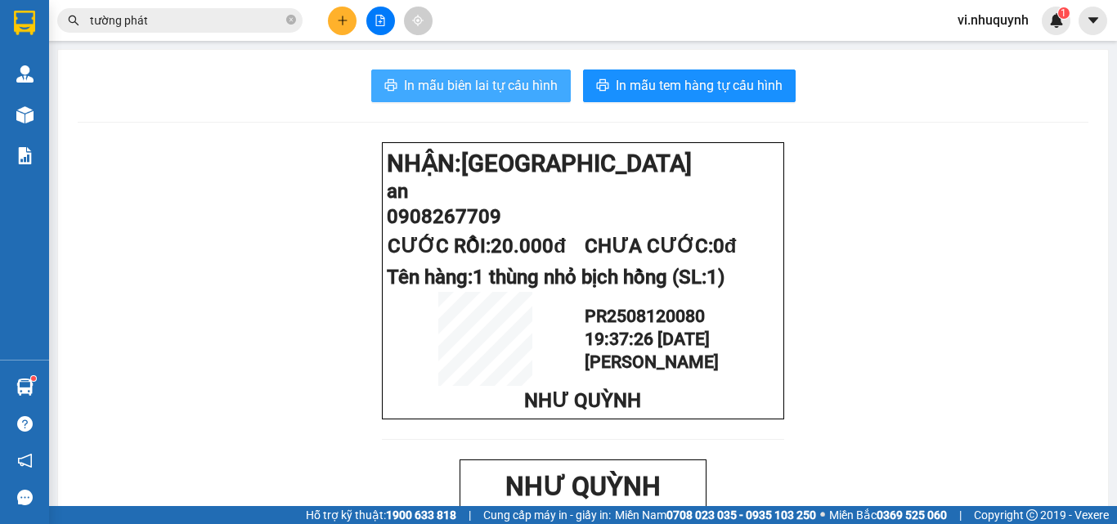
click at [441, 92] on span "In mẫu biên lai tự cấu hình" at bounding box center [481, 85] width 154 height 20
click at [339, 22] on icon "plus" at bounding box center [342, 20] width 11 height 11
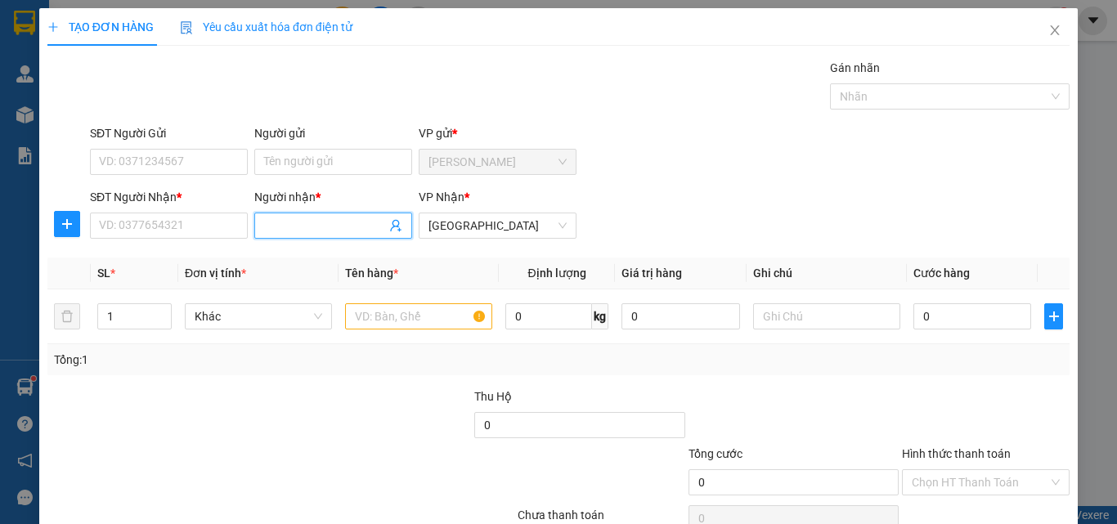
click at [292, 218] on input "Người nhận *" at bounding box center [325, 226] width 122 height 18
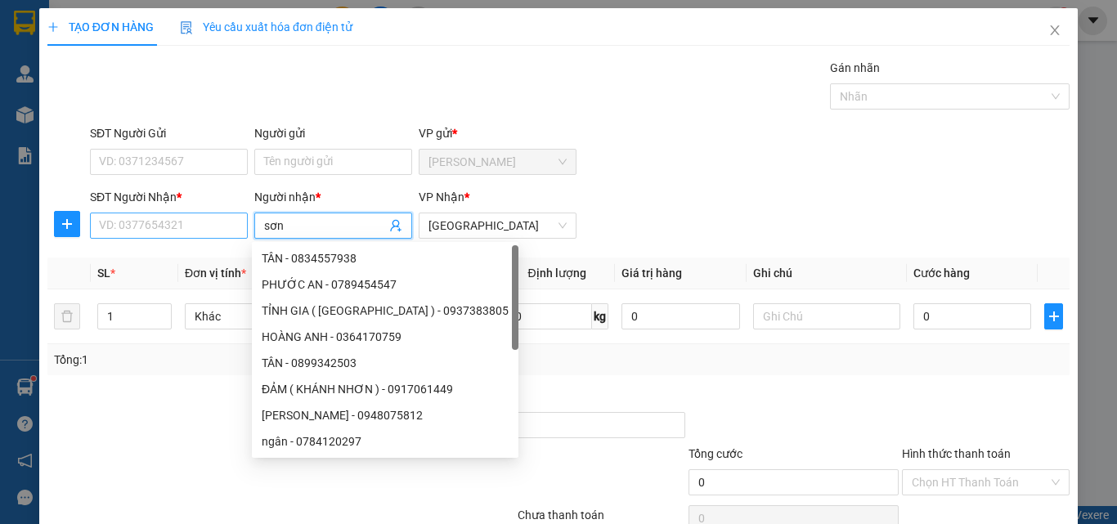
type input "sơn"
click at [223, 228] on input "SĐT Người Nhận *" at bounding box center [169, 226] width 158 height 26
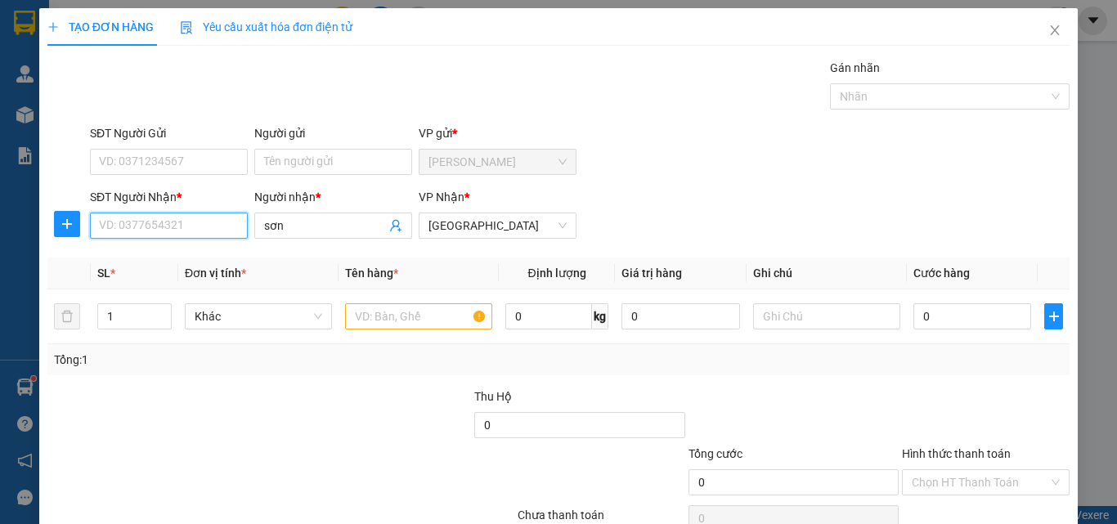
click at [148, 227] on input "SĐT Người Nhận *" at bounding box center [169, 226] width 158 height 26
type input "0907702239"
click at [407, 317] on input "text" at bounding box center [418, 316] width 147 height 26
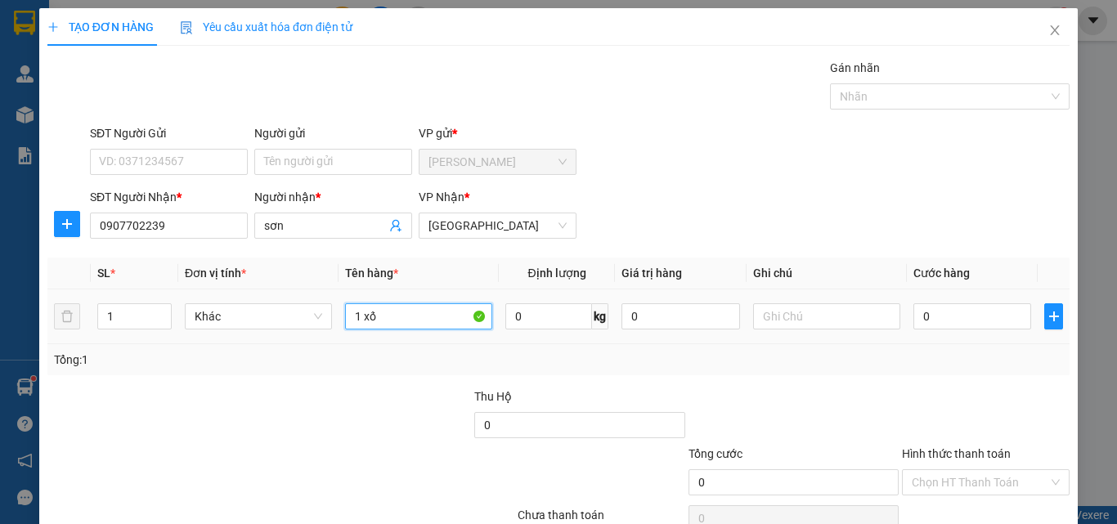
type input "1 xốp"
click at [962, 317] on input "0" at bounding box center [973, 316] width 118 height 26
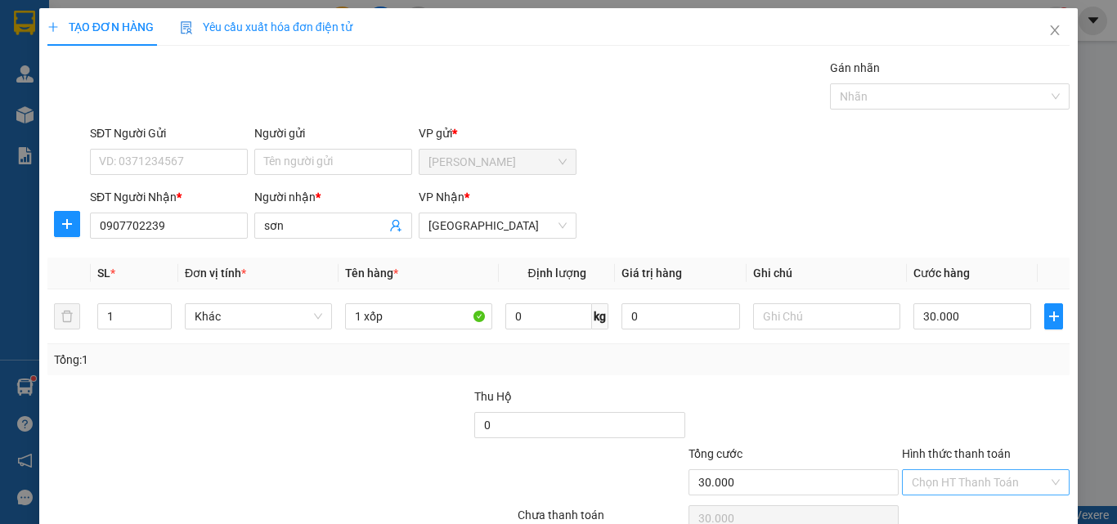
click at [944, 470] on input "Hình thức thanh toán" at bounding box center [980, 482] width 137 height 25
click at [943, 506] on div "Tại văn phòng" at bounding box center [976, 515] width 146 height 18
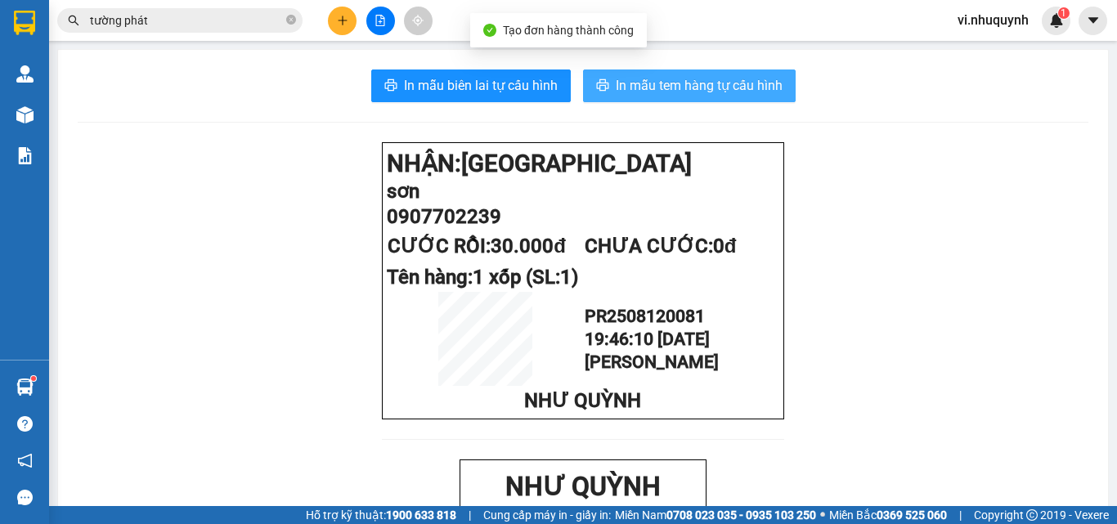
click at [653, 93] on span "In mẫu tem hàng tự cấu hình" at bounding box center [699, 85] width 167 height 20
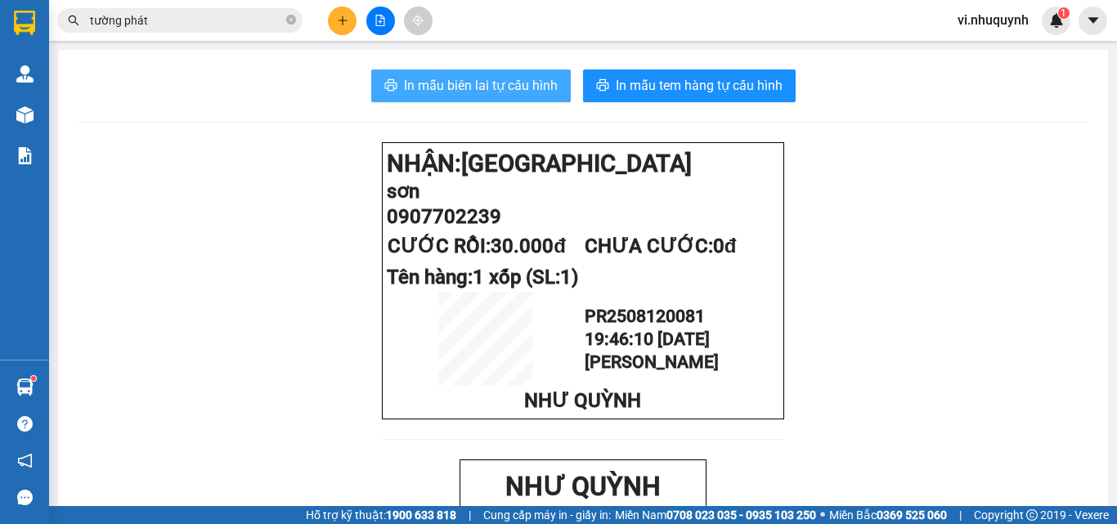
click at [459, 96] on span "In mẫu biên lai tự cấu hình" at bounding box center [481, 85] width 154 height 20
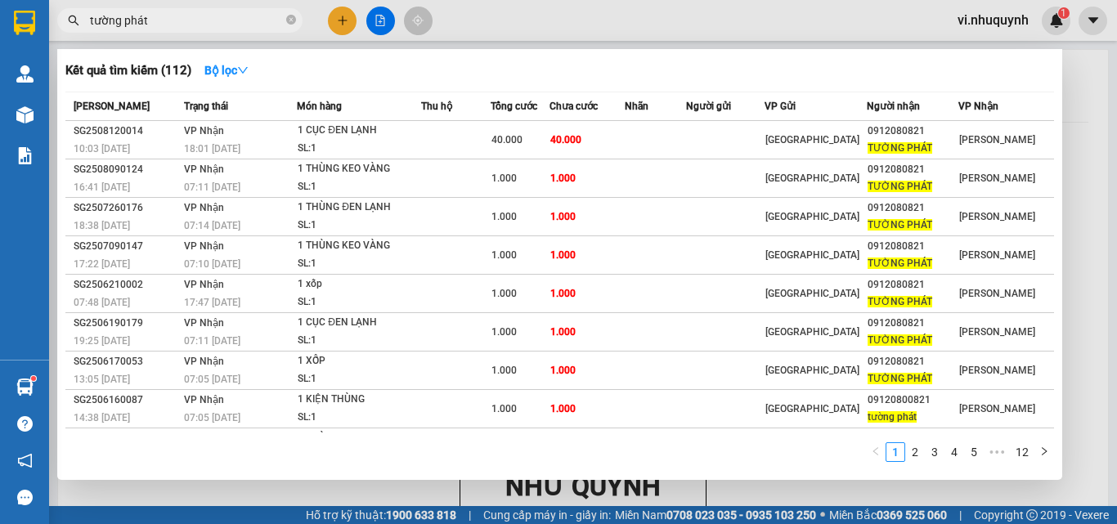
click at [161, 22] on input "tường phát" at bounding box center [186, 20] width 193 height 18
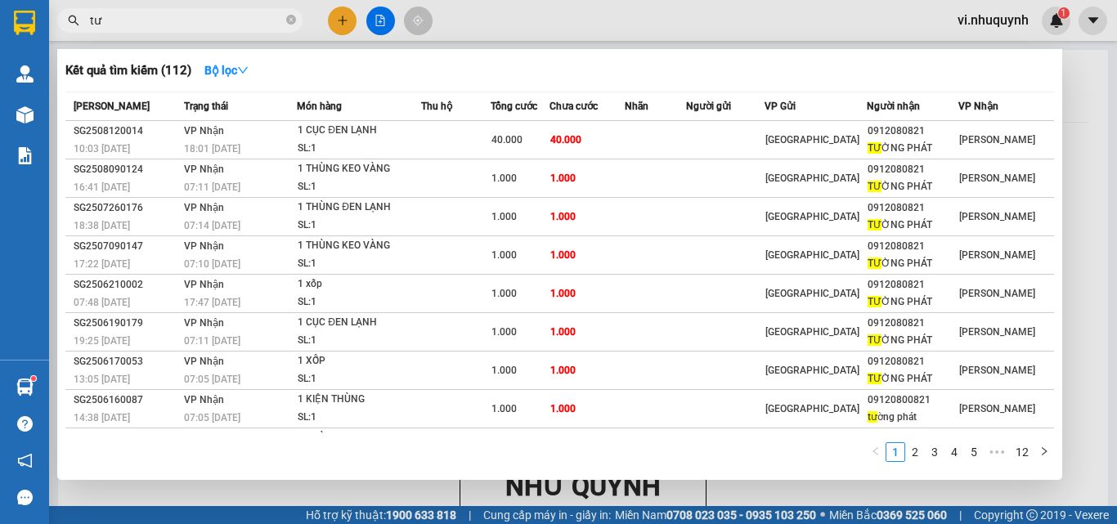
type input "t"
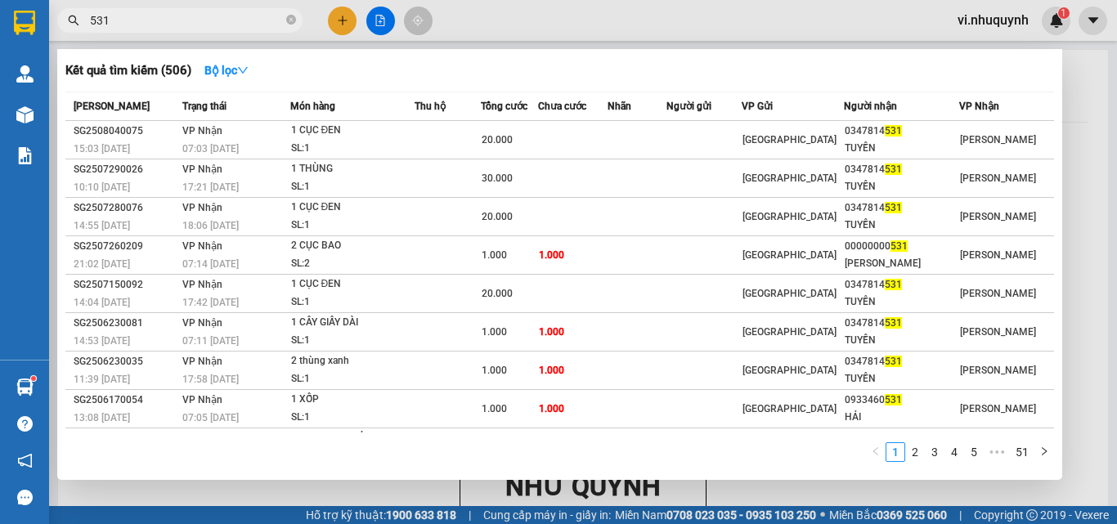
type input "531"
click at [343, 22] on div at bounding box center [558, 262] width 1117 height 524
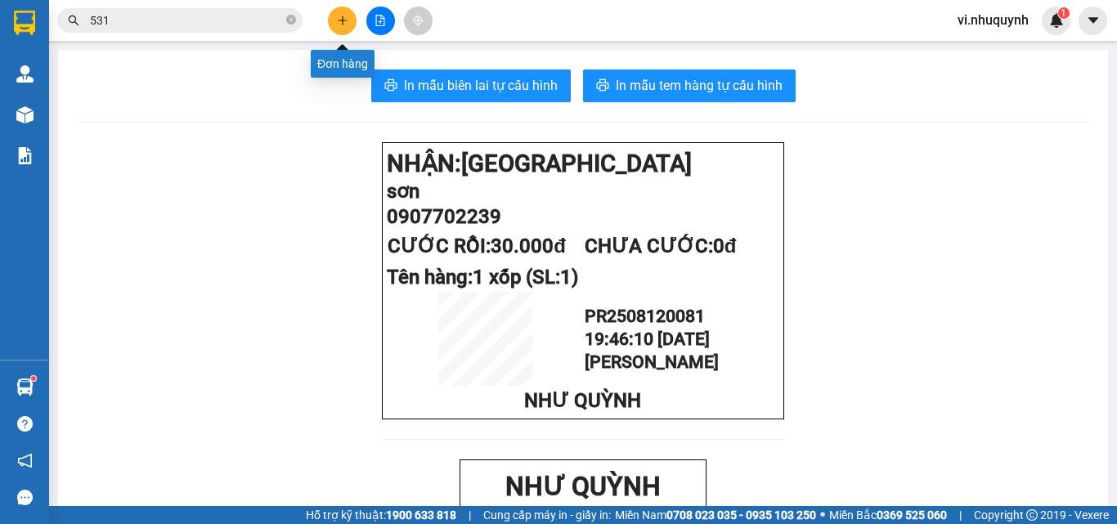
click at [343, 21] on icon "plus" at bounding box center [342, 20] width 1 height 9
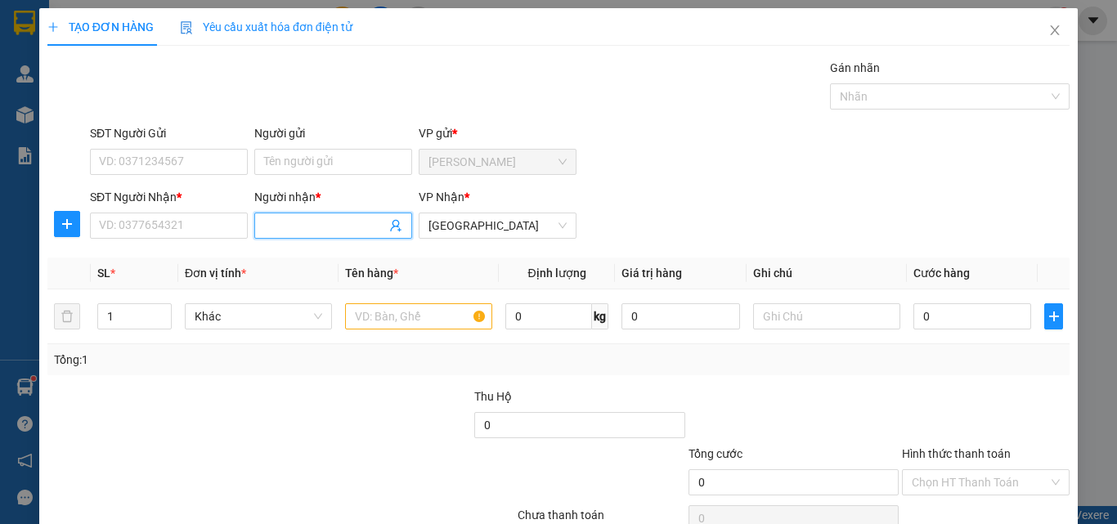
click at [298, 229] on input "Người nhận *" at bounding box center [325, 226] width 122 height 18
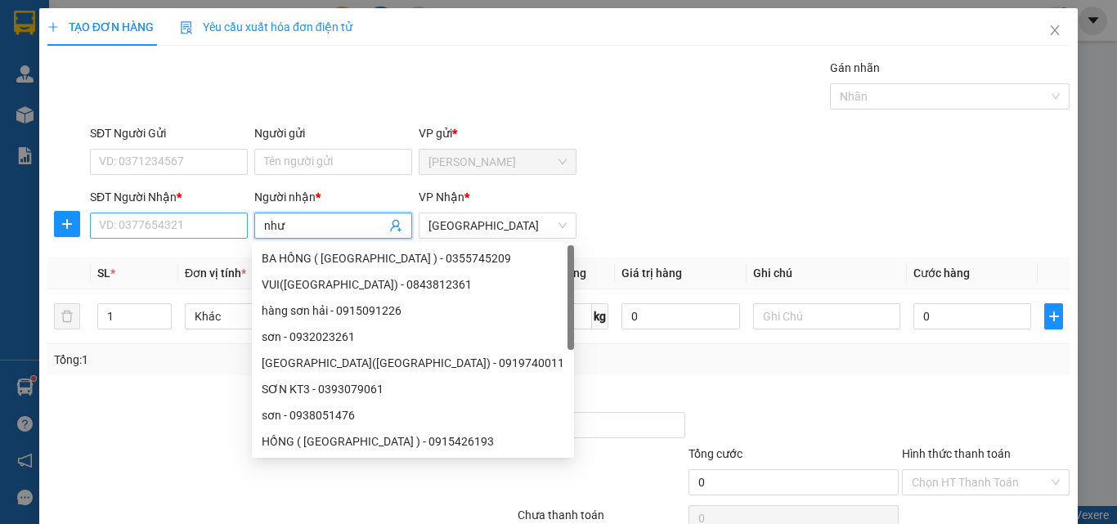
type input "như"
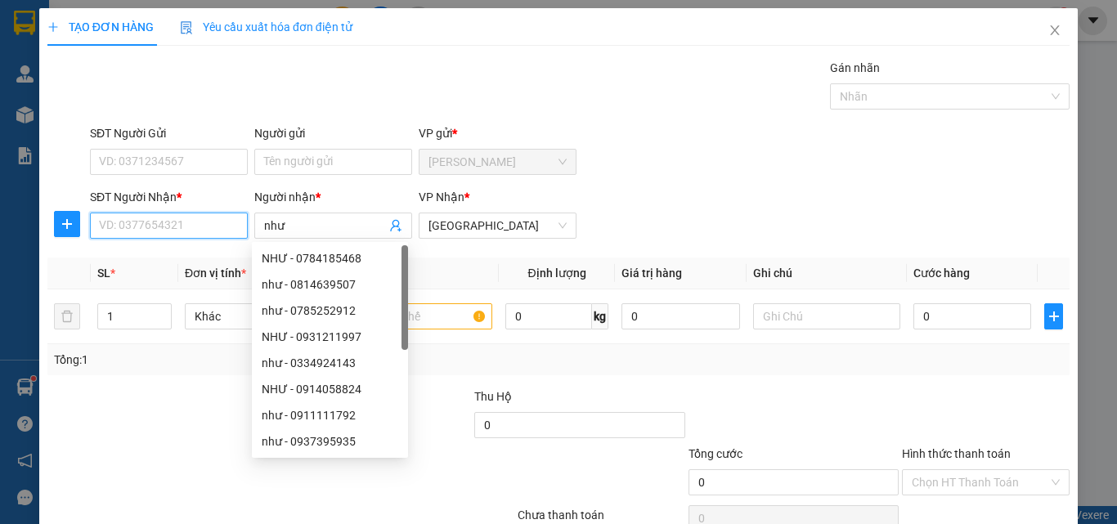
click at [232, 228] on input "SĐT Người Nhận *" at bounding box center [169, 226] width 158 height 26
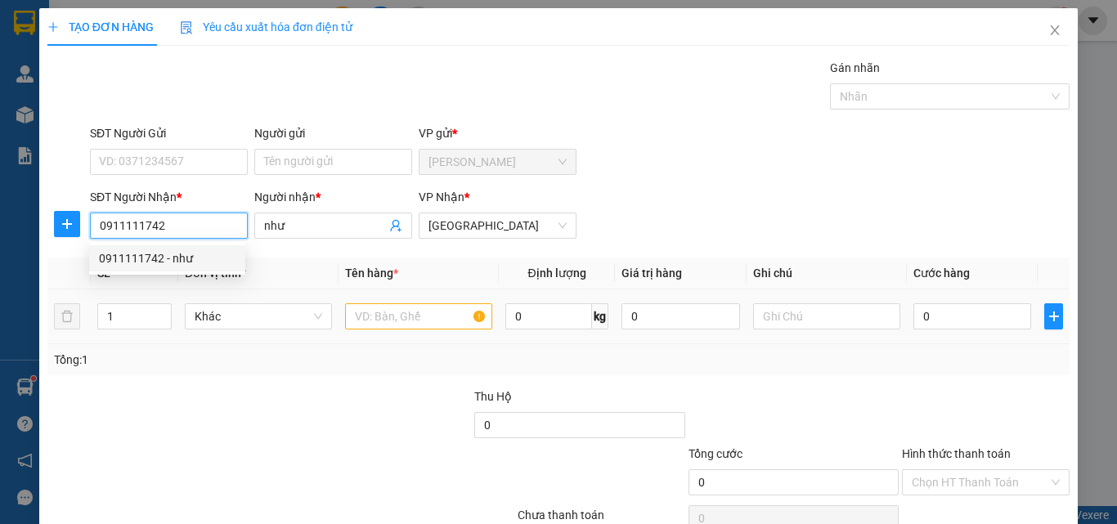
type input "0911111742"
click at [422, 312] on input "text" at bounding box center [418, 316] width 147 height 26
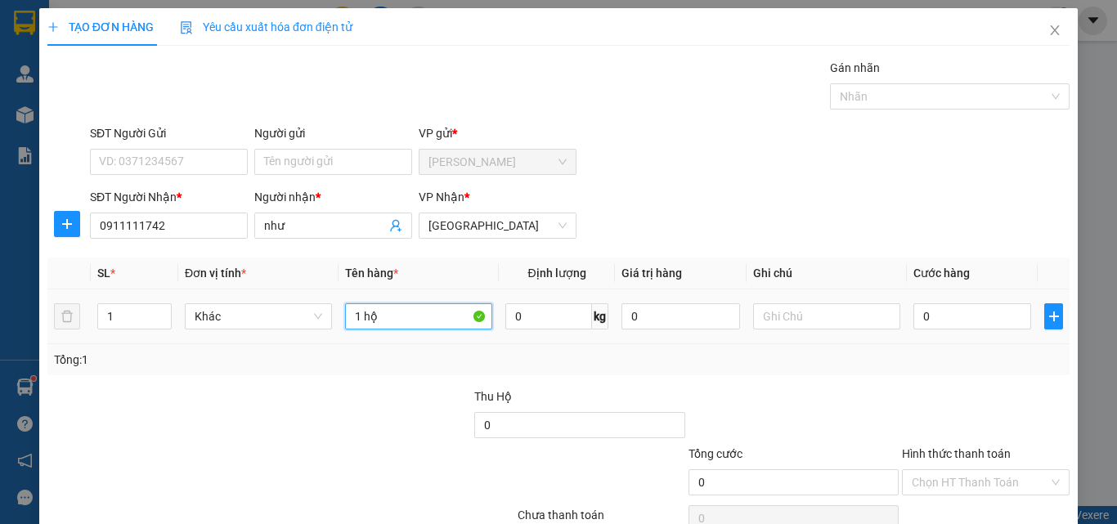
type input "1 hộp"
click at [949, 314] on input "0" at bounding box center [973, 316] width 118 height 26
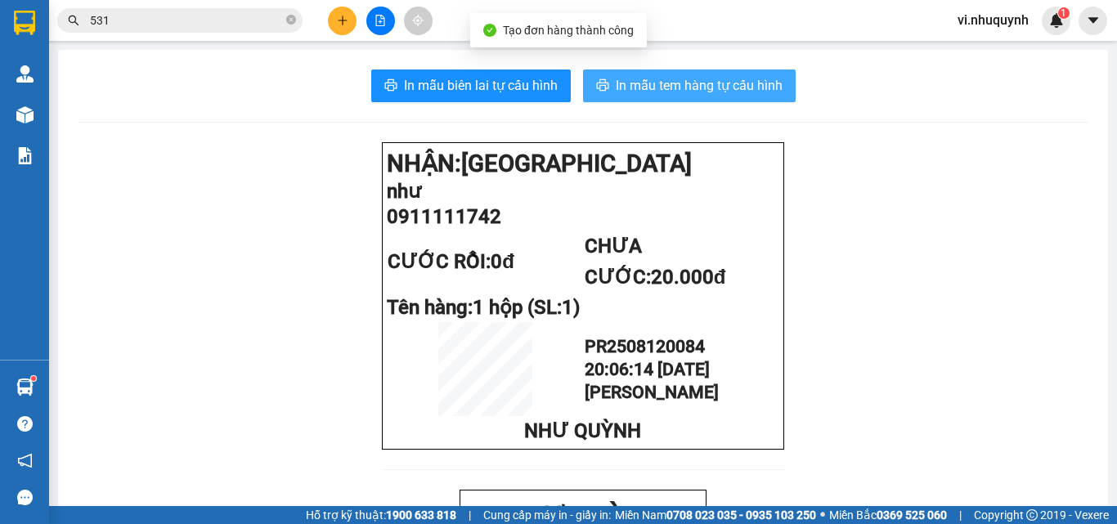
click at [663, 90] on span "In mẫu tem hàng tự cấu hình" at bounding box center [699, 85] width 167 height 20
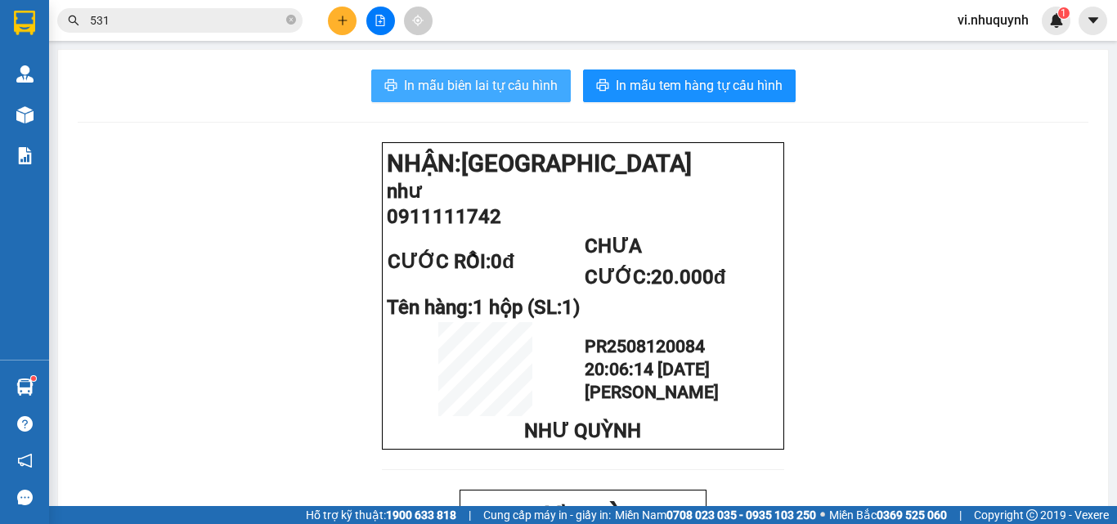
click at [492, 96] on span "In mẫu biên lai tự cấu hình" at bounding box center [481, 85] width 154 height 20
click at [339, 23] on icon "plus" at bounding box center [342, 20] width 11 height 11
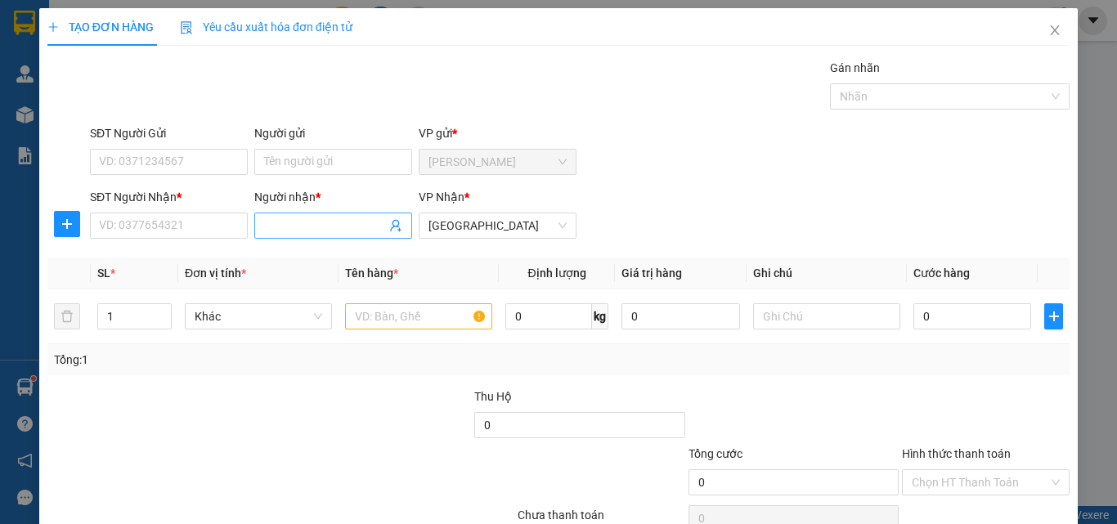
click at [285, 225] on input "Người nhận *" at bounding box center [325, 226] width 122 height 18
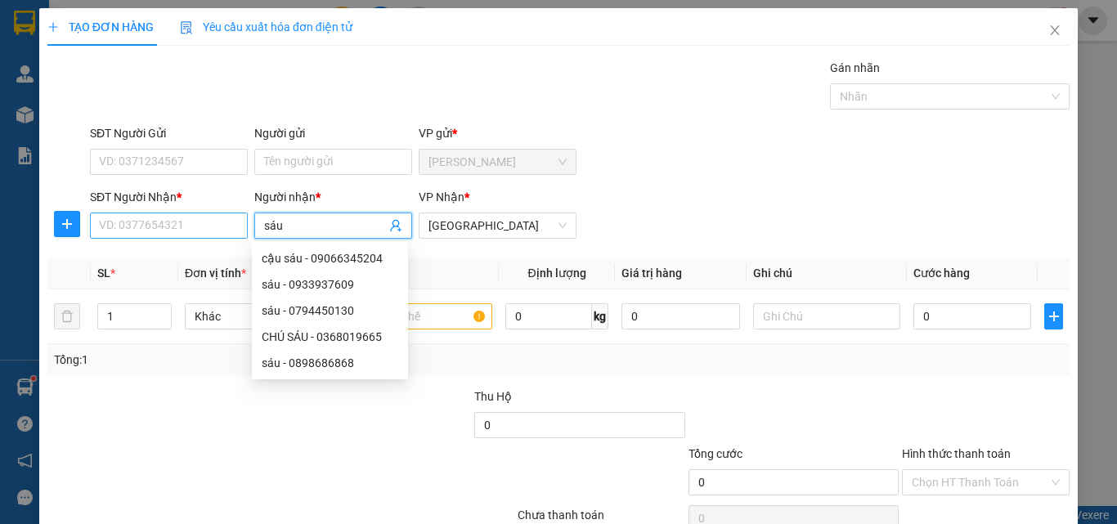
type input "sáu"
click at [96, 228] on input "SĐT Người Nhận *" at bounding box center [169, 226] width 158 height 26
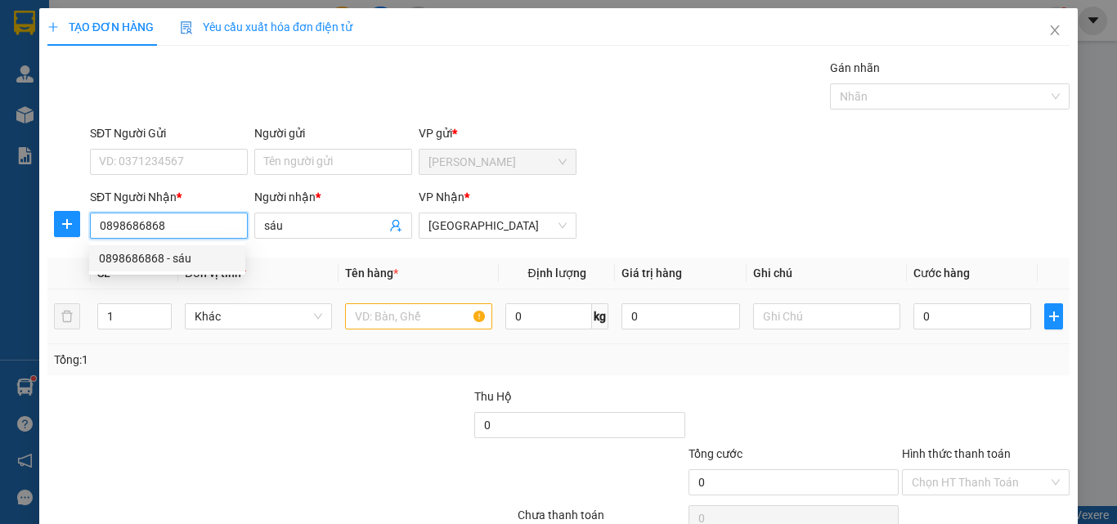
type input "0898686868"
click at [401, 312] on input "text" at bounding box center [418, 316] width 147 height 26
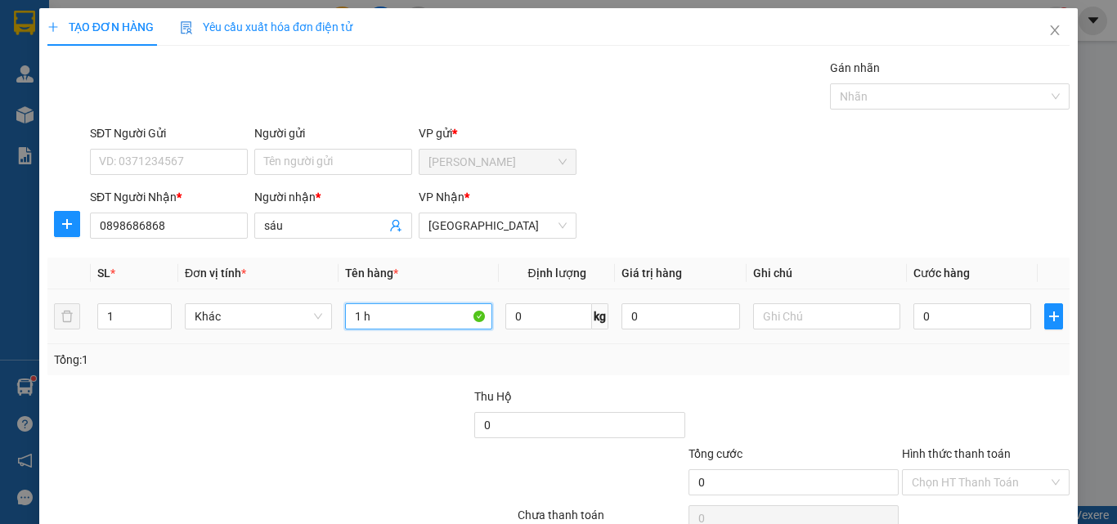
type input "1 hô"
click at [951, 313] on input "0" at bounding box center [973, 316] width 118 height 26
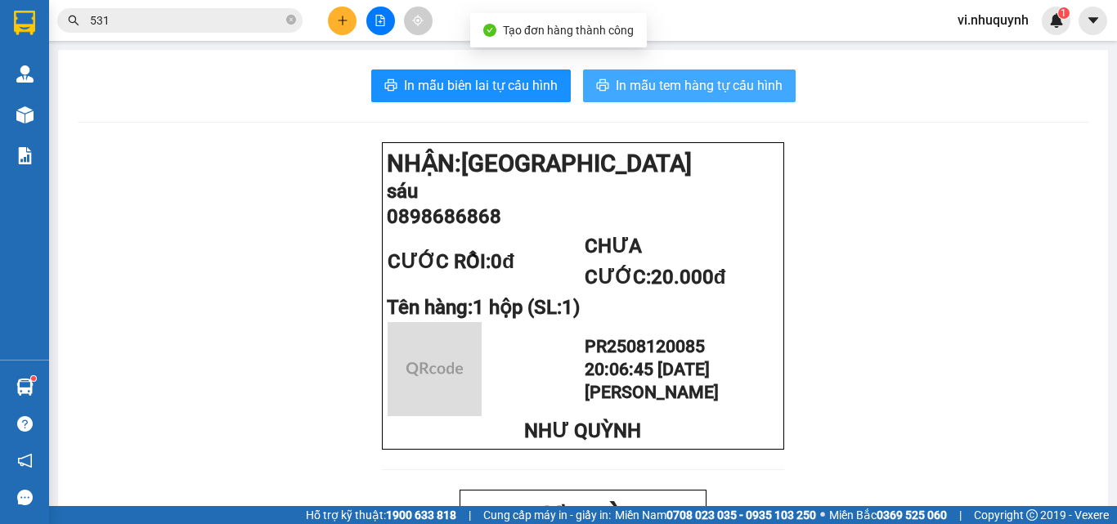
click at [675, 97] on button "In mẫu tem hàng tự cấu hình" at bounding box center [689, 86] width 213 height 33
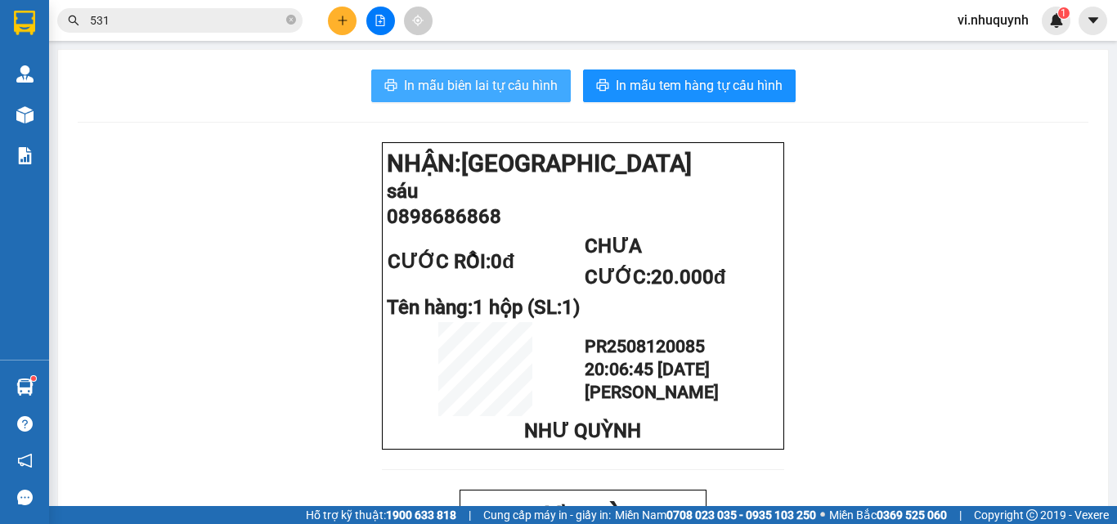
click at [476, 83] on span "In mẫu biên lai tự cấu hình" at bounding box center [481, 85] width 154 height 20
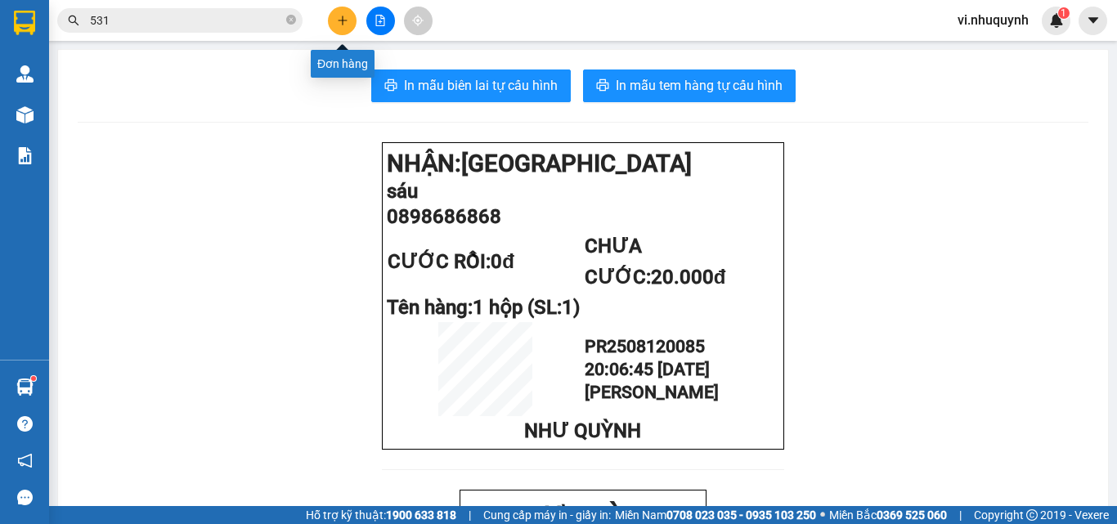
click at [338, 16] on icon "plus" at bounding box center [342, 20] width 11 height 11
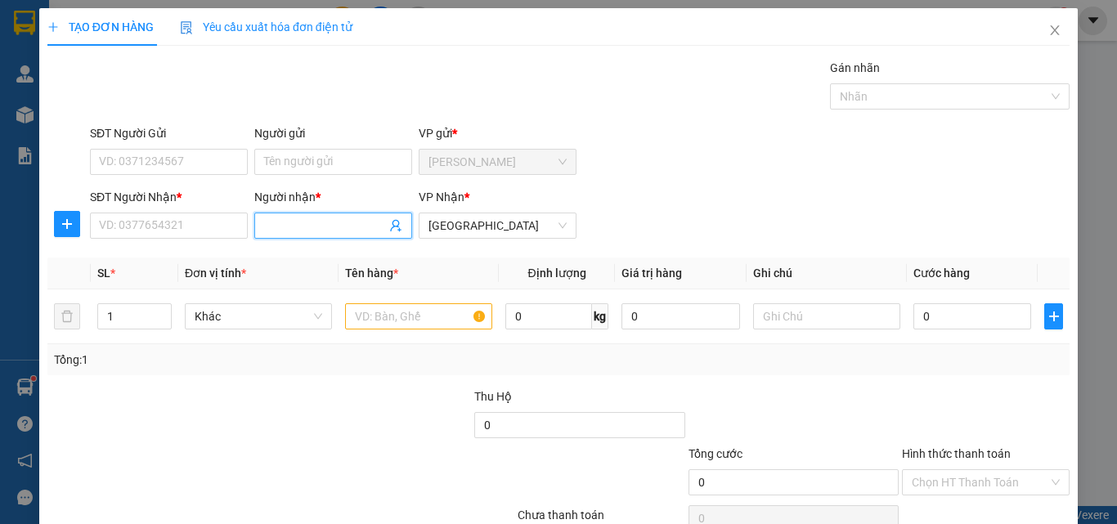
click at [298, 234] on input "Người nhận *" at bounding box center [325, 226] width 122 height 18
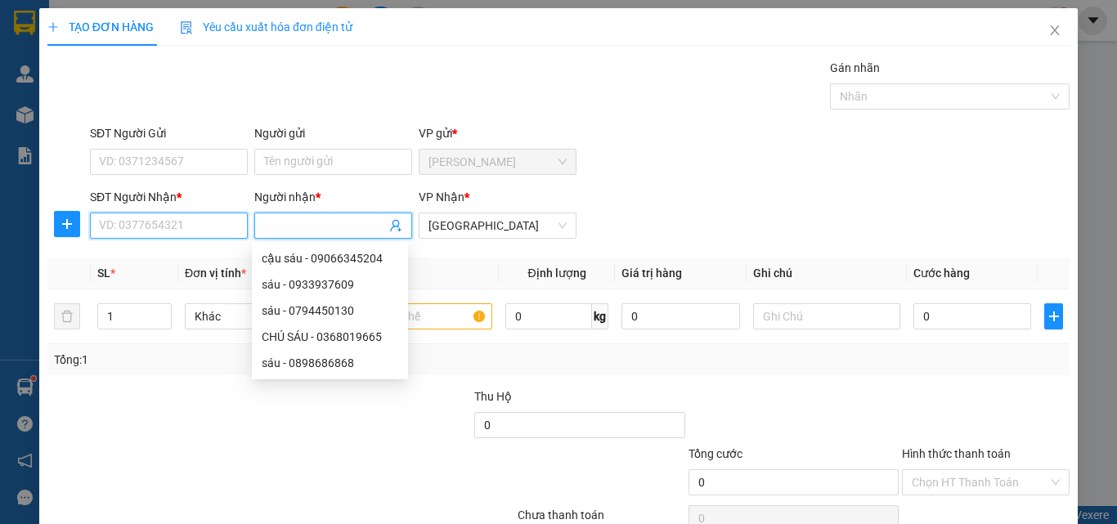
click at [186, 231] on input "SĐT Người Nhận *" at bounding box center [169, 226] width 158 height 26
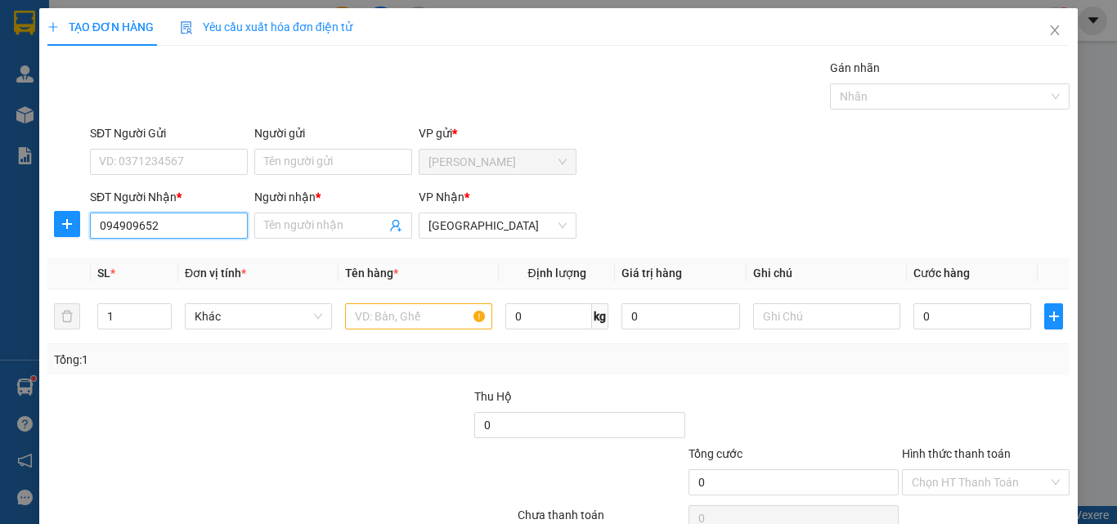
type input "0949096525"
click at [189, 257] on div "0949096525 - tú" at bounding box center [167, 259] width 137 height 18
type input "tú"
type input "30.000"
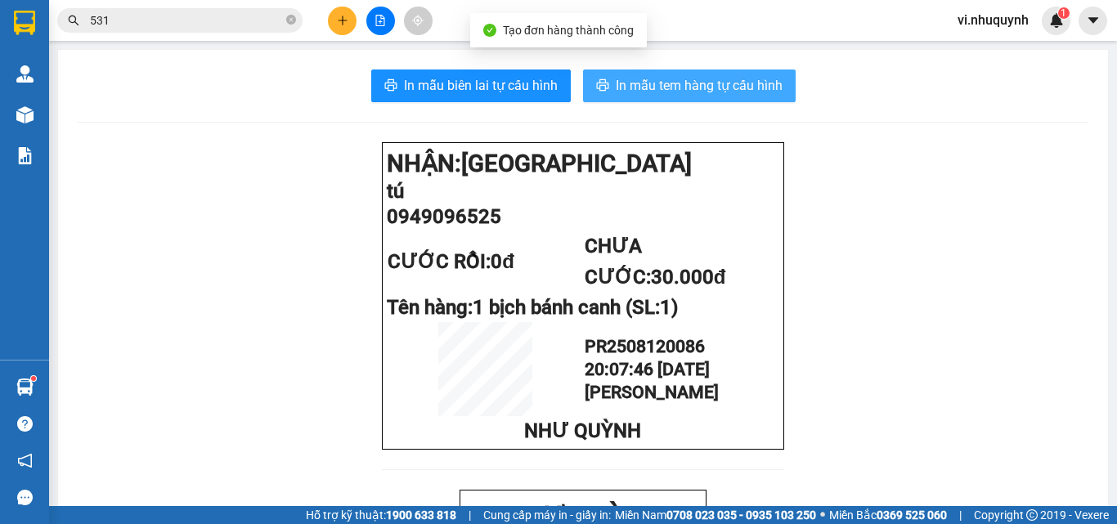
click at [668, 86] on span "In mẫu tem hàng tự cấu hình" at bounding box center [699, 85] width 167 height 20
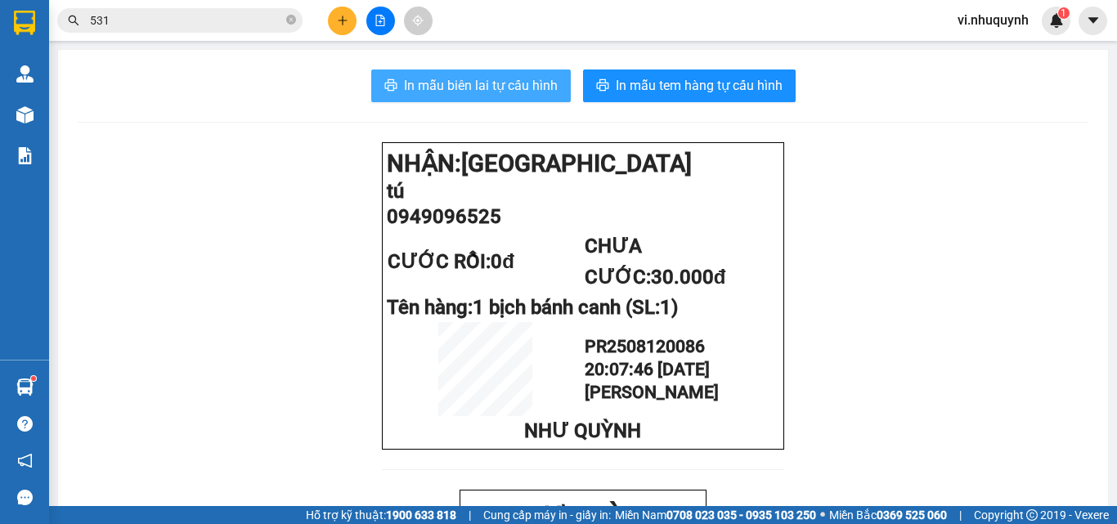
click at [494, 88] on span "In mẫu biên lai tự cấu hình" at bounding box center [481, 85] width 154 height 20
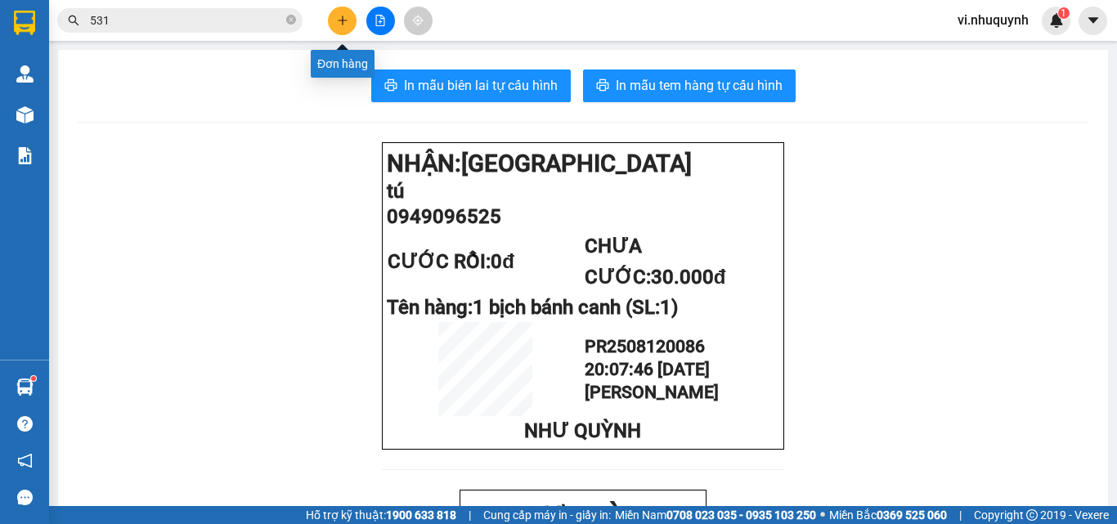
click at [342, 21] on icon "plus" at bounding box center [342, 20] width 11 height 11
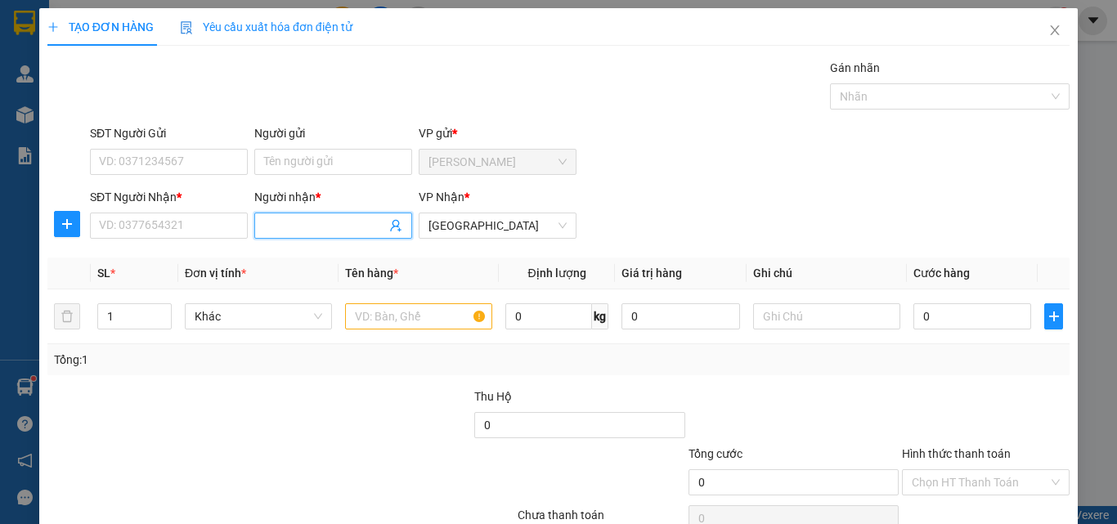
click at [336, 227] on input "Người nhận *" at bounding box center [325, 226] width 122 height 18
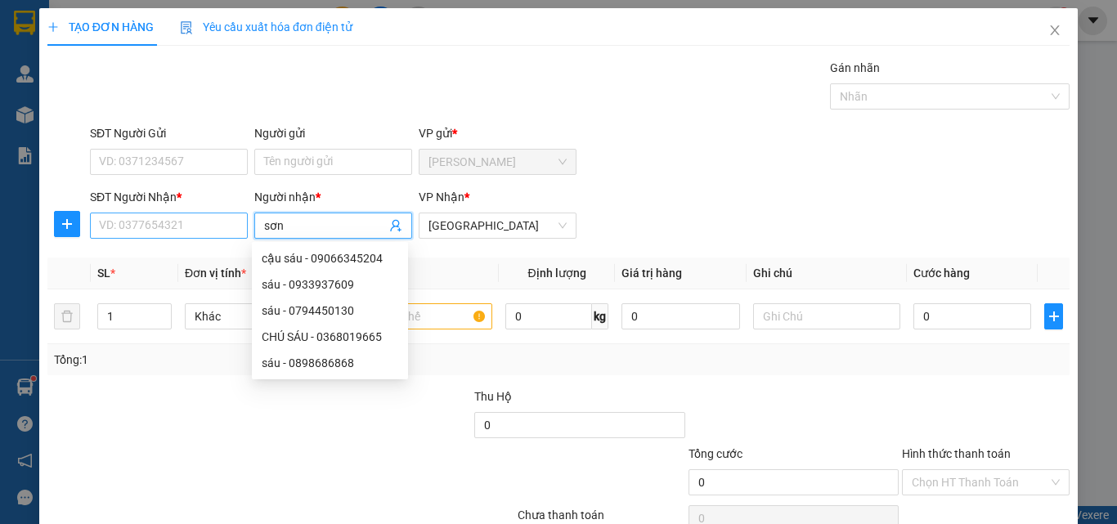
type input "sơn"
click at [216, 227] on input "SĐT Người Nhận *" at bounding box center [169, 226] width 158 height 26
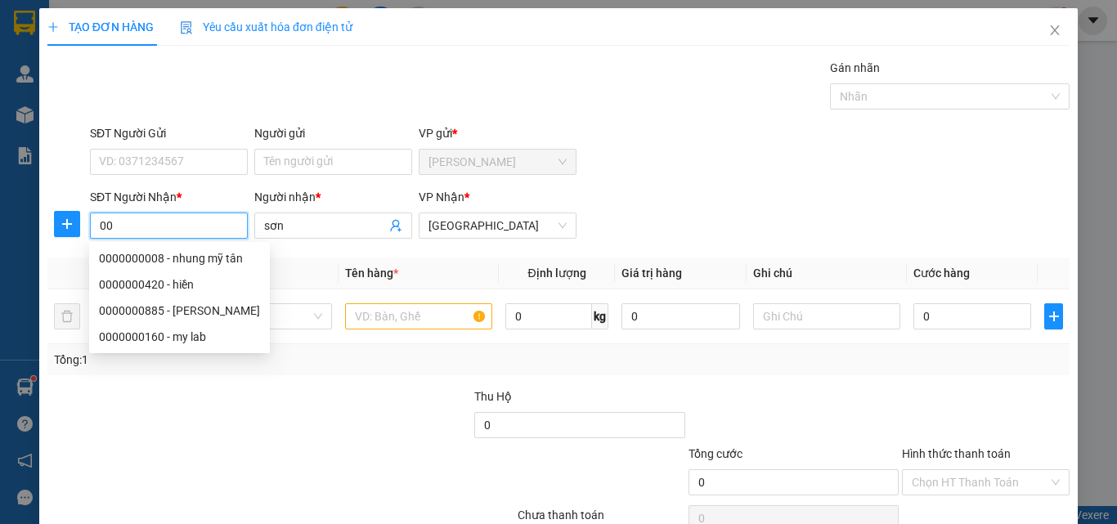
type input "0"
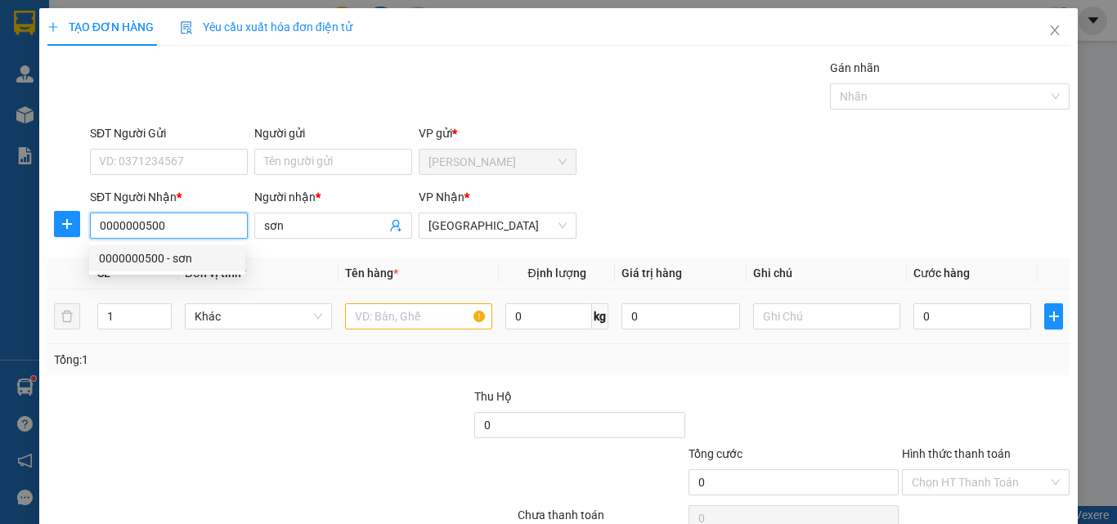
type input "0000000500"
click at [390, 317] on input "text" at bounding box center [418, 316] width 147 height 26
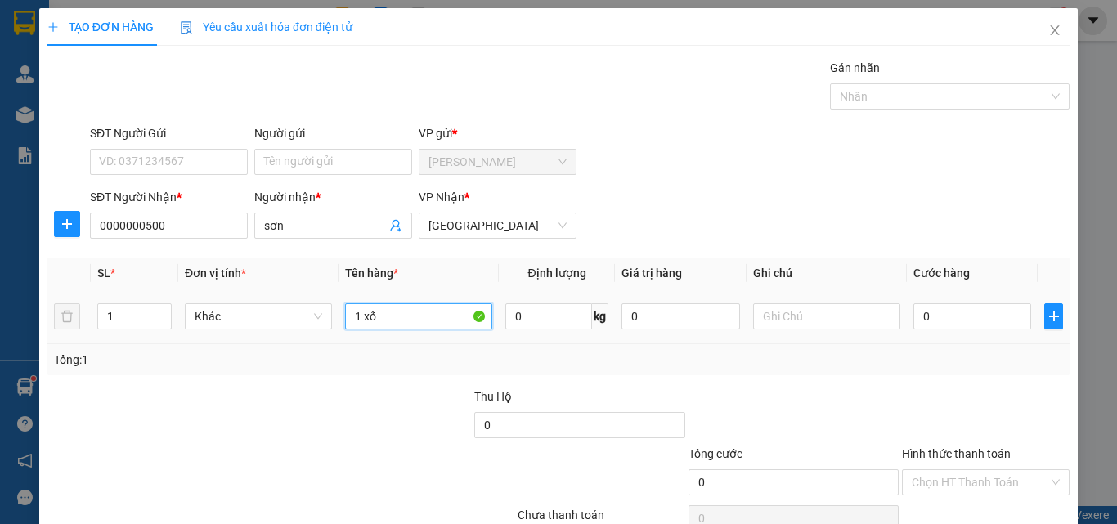
type input "1 xốp"
click at [953, 317] on input "0" at bounding box center [973, 316] width 118 height 26
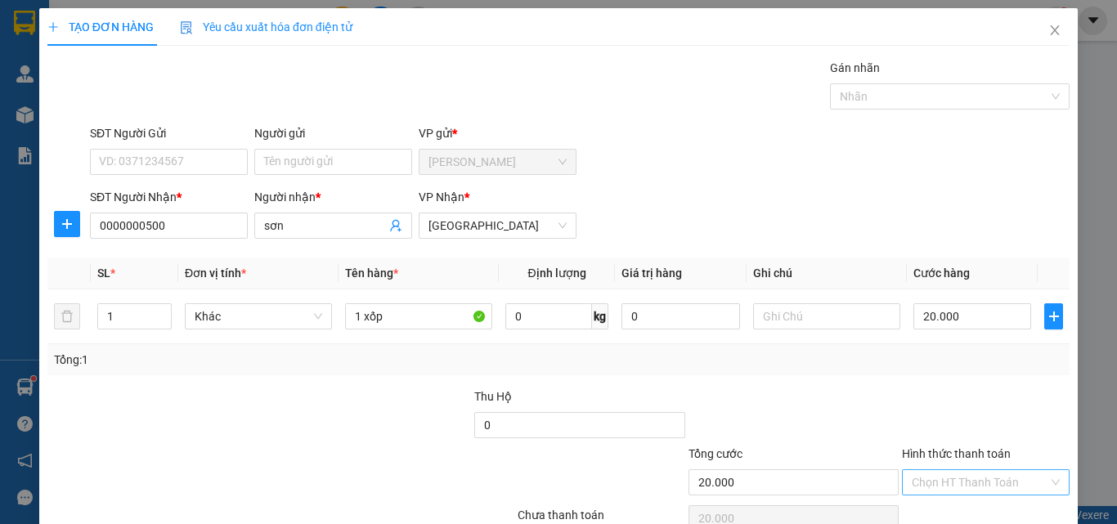
click at [940, 470] on input "Hình thức thanh toán" at bounding box center [980, 482] width 137 height 25
drag, startPoint x: 958, startPoint y: 430, endPoint x: 1018, endPoint y: 475, distance: 75.4
click at [960, 506] on div "Tại văn phòng" at bounding box center [976, 515] width 146 height 18
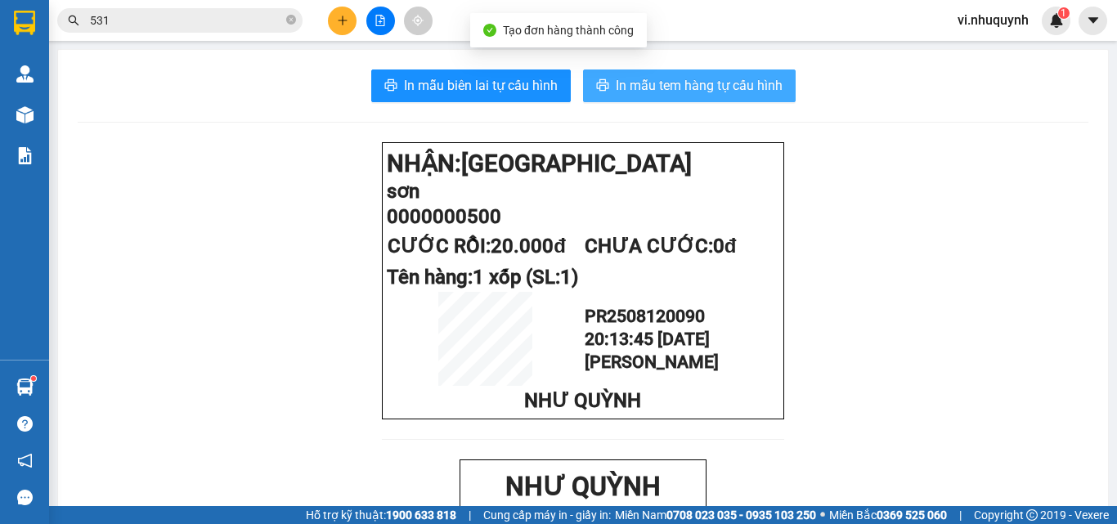
click at [669, 83] on span "In mẫu tem hàng tự cấu hình" at bounding box center [699, 85] width 167 height 20
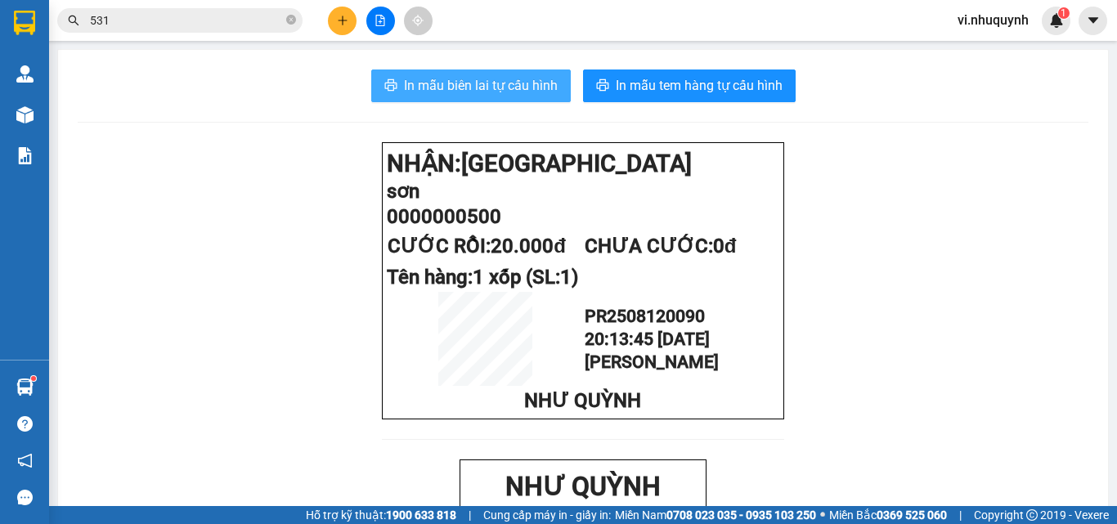
click at [481, 93] on span "In mẫu biên lai tự cấu hình" at bounding box center [481, 85] width 154 height 20
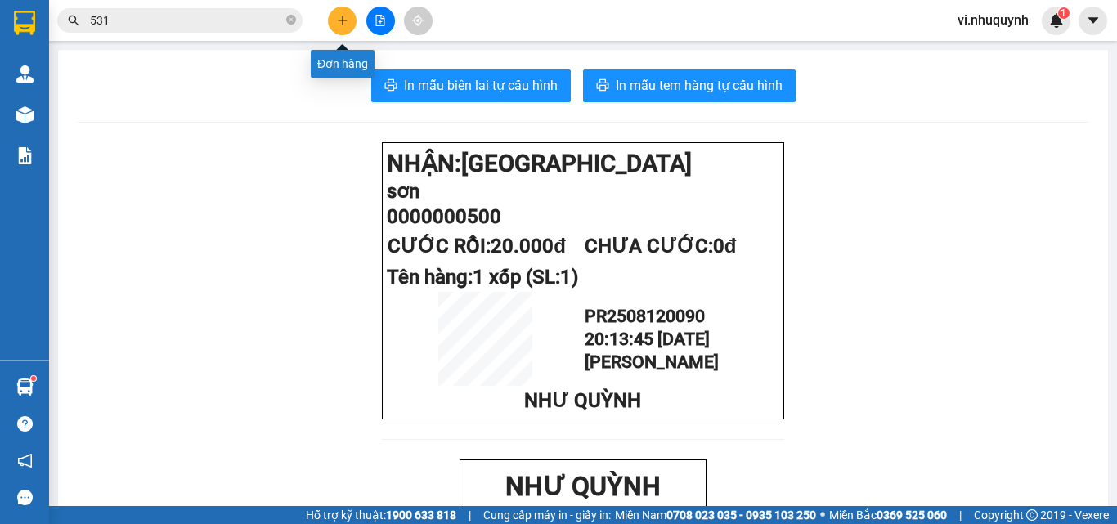
click at [343, 23] on icon "plus" at bounding box center [342, 20] width 1 height 9
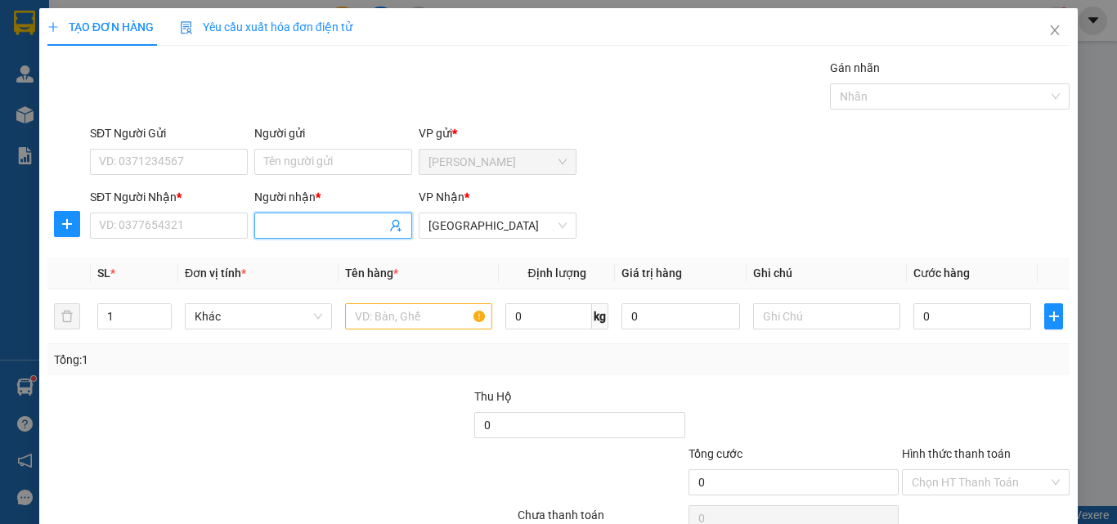
click at [320, 227] on input "Người nhận *" at bounding box center [325, 226] width 122 height 18
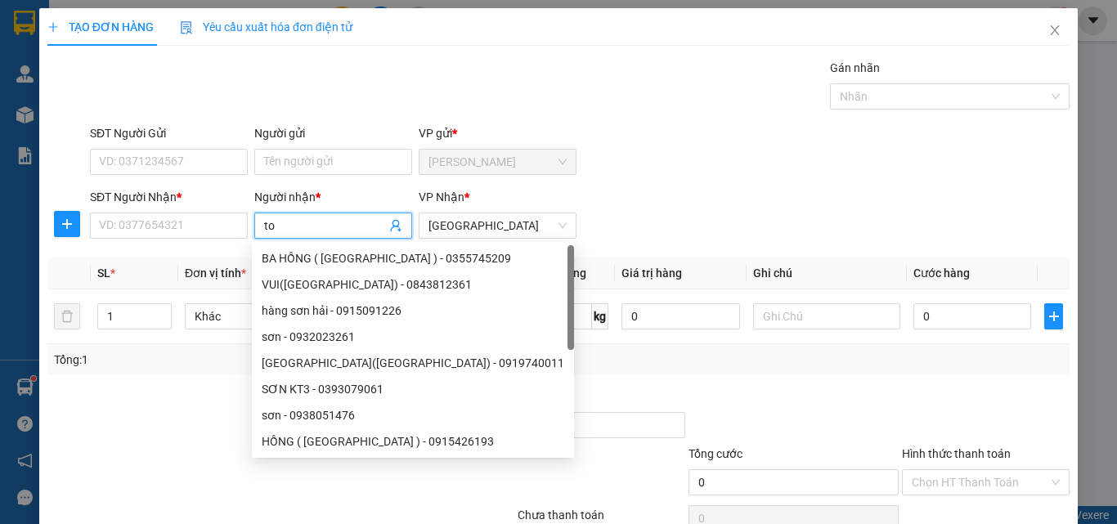
type input "t"
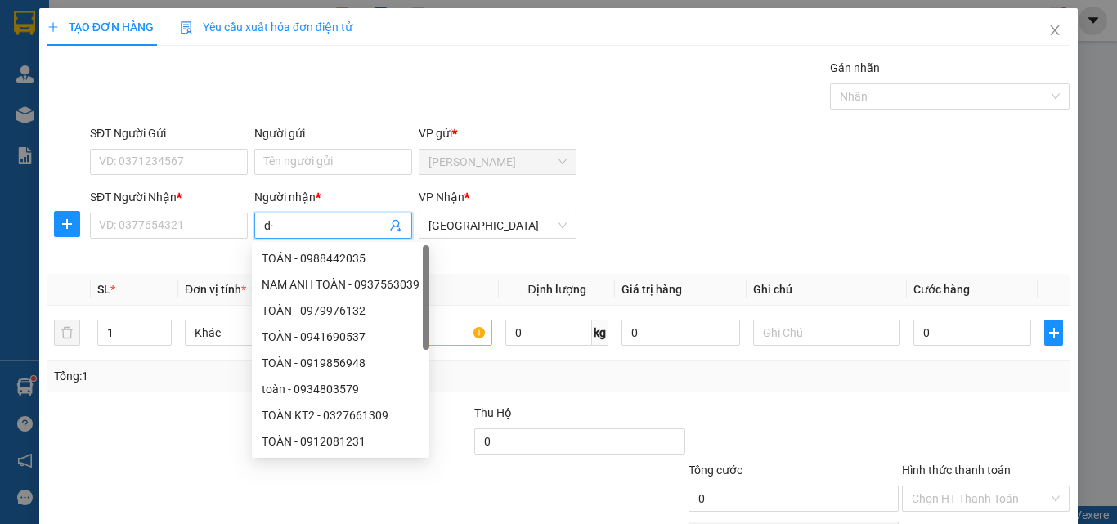
type input "d"
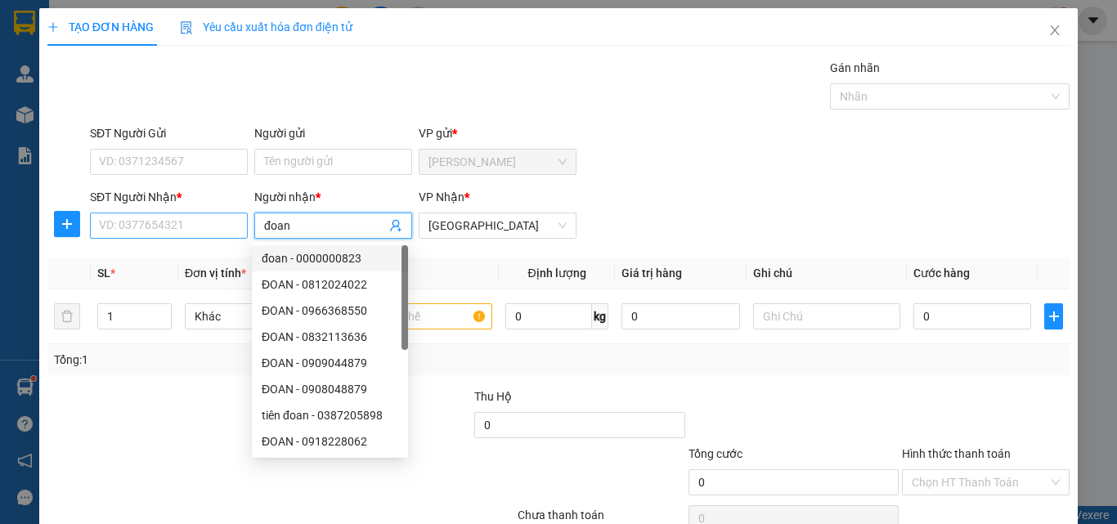
type input "đoan"
click at [157, 226] on input "SĐT Người Nhận *" at bounding box center [169, 226] width 158 height 26
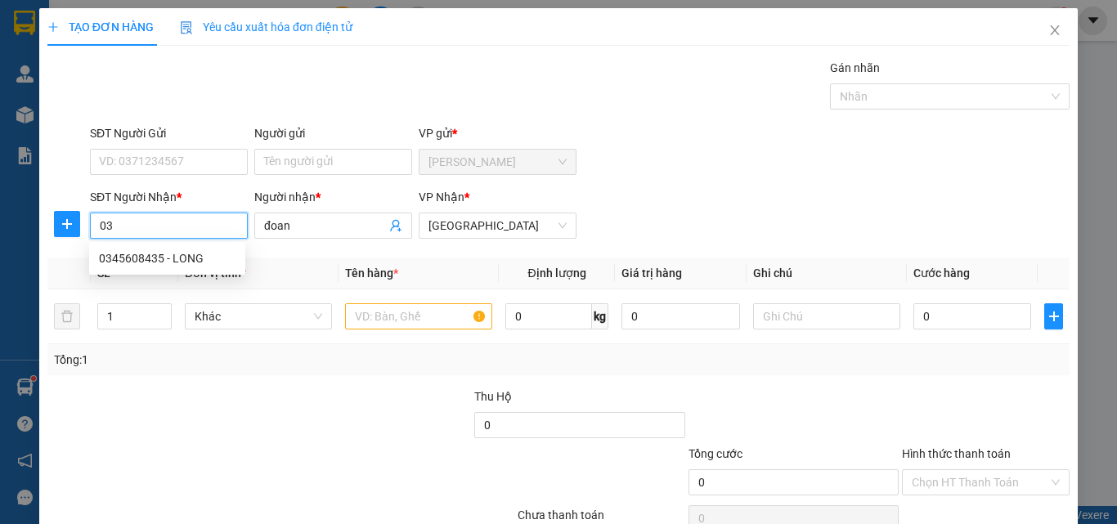
type input "0"
type input "0345745623"
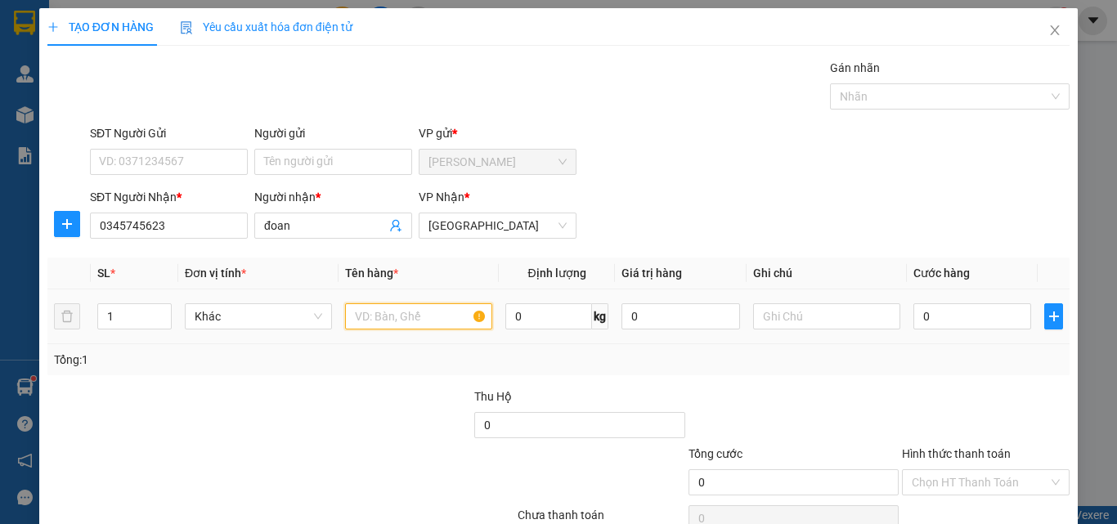
click at [383, 317] on input "text" at bounding box center [418, 316] width 147 height 26
type input "2 kiện thùng+ 1 xốp+ 1 cục bóng lớn"
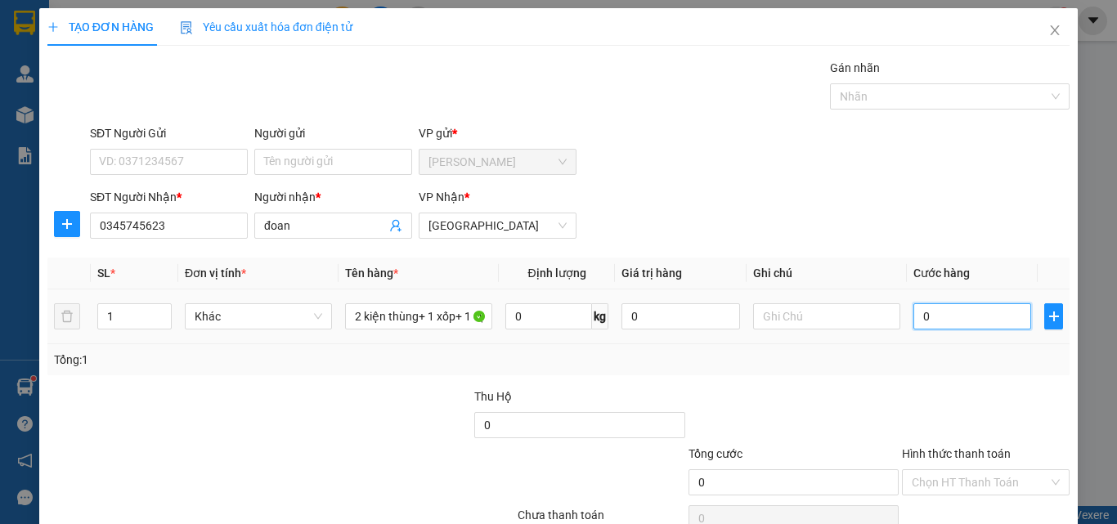
click at [922, 324] on input "0" at bounding box center [973, 316] width 118 height 26
type input "1"
type input "18"
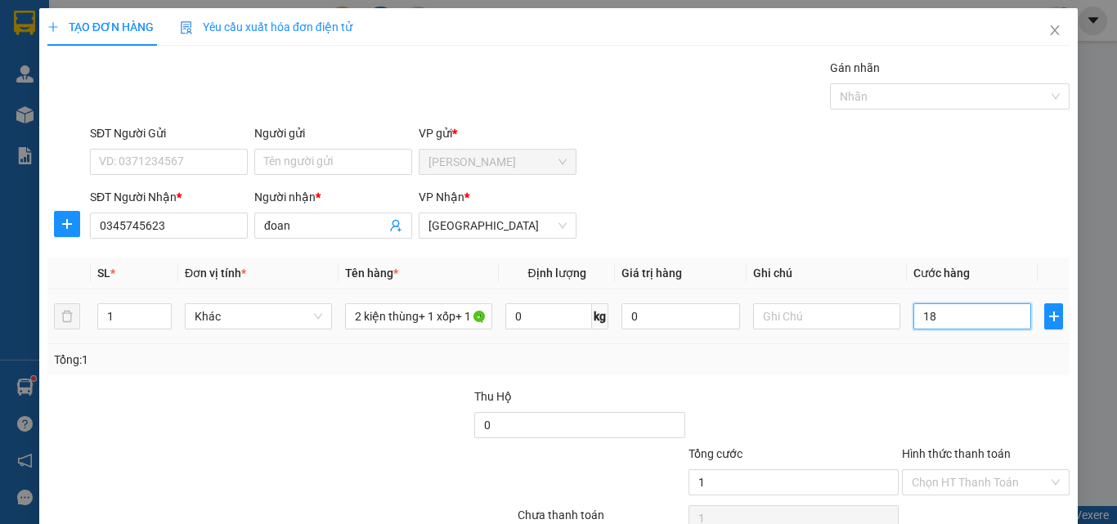
type input "18"
type input "180"
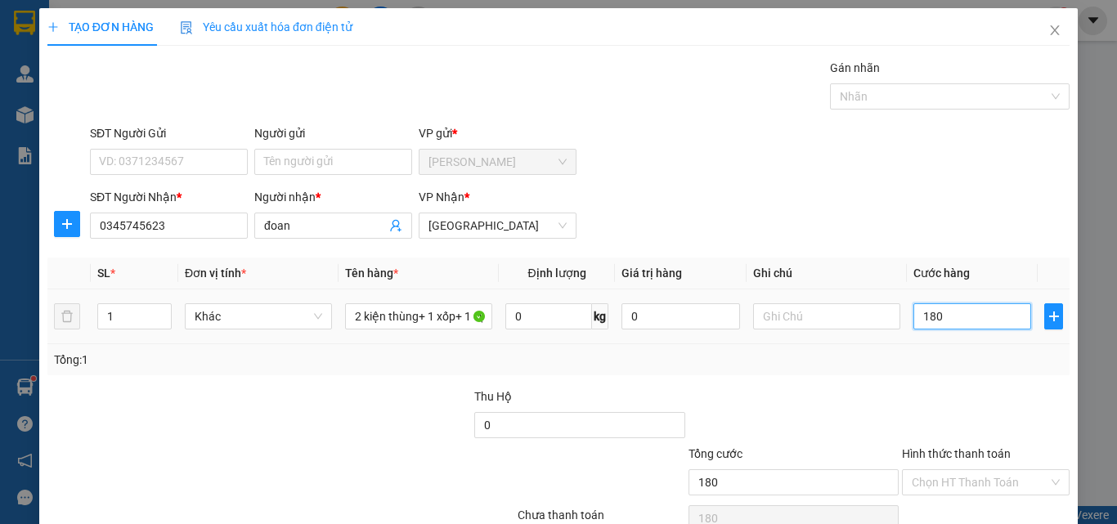
type input "1.800"
type input "18.000"
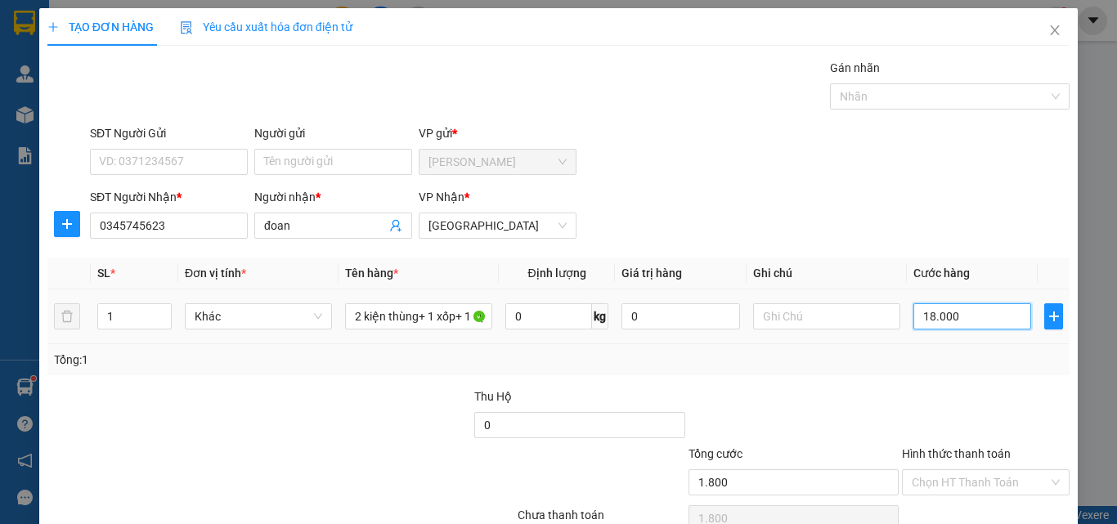
type input "18.000"
type input "180.000"
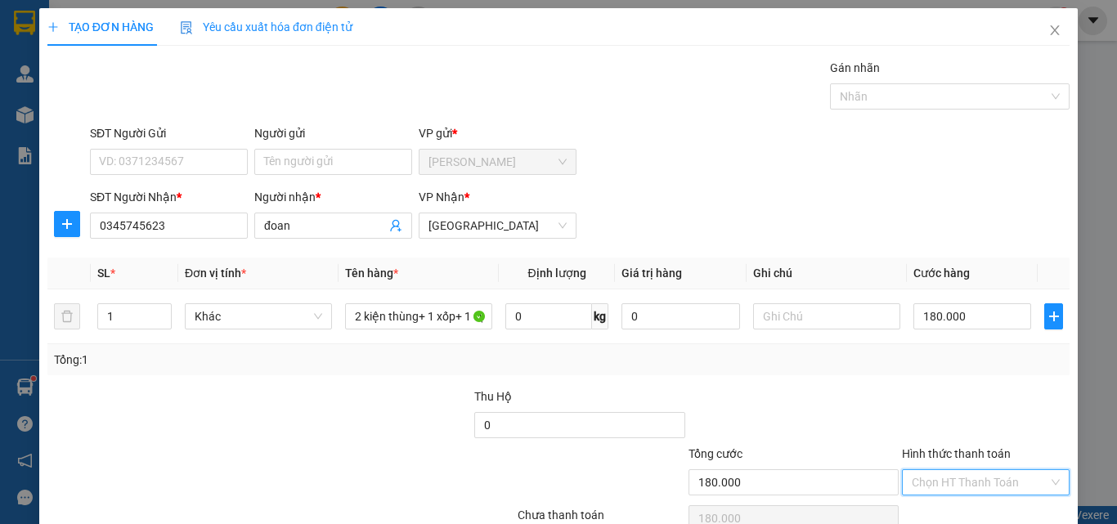
click at [937, 470] on input "Hình thức thanh toán" at bounding box center [980, 482] width 137 height 25
click at [950, 506] on div "Tại văn phòng" at bounding box center [976, 515] width 146 height 18
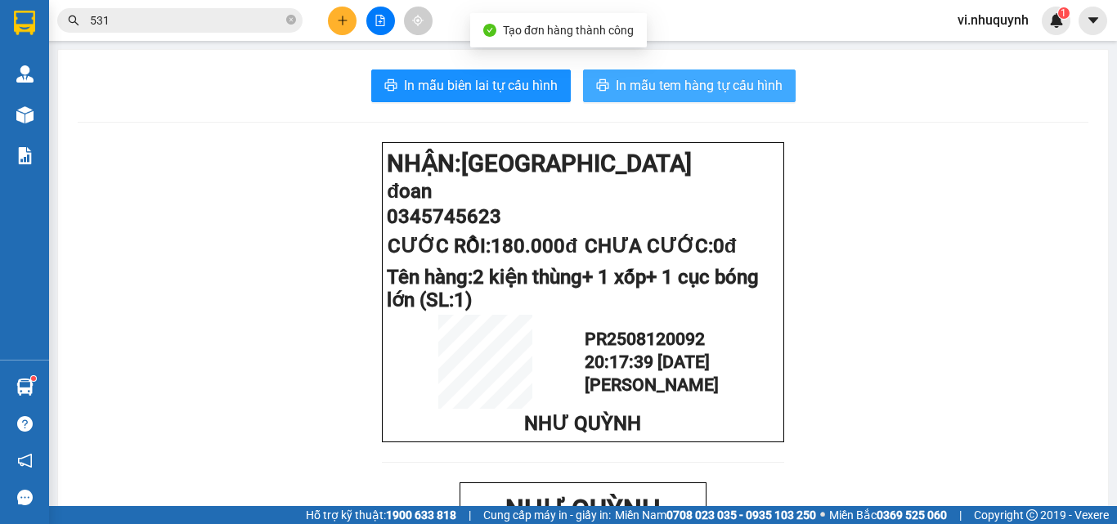
click at [673, 89] on span "In mẫu tem hàng tự cấu hình" at bounding box center [699, 85] width 167 height 20
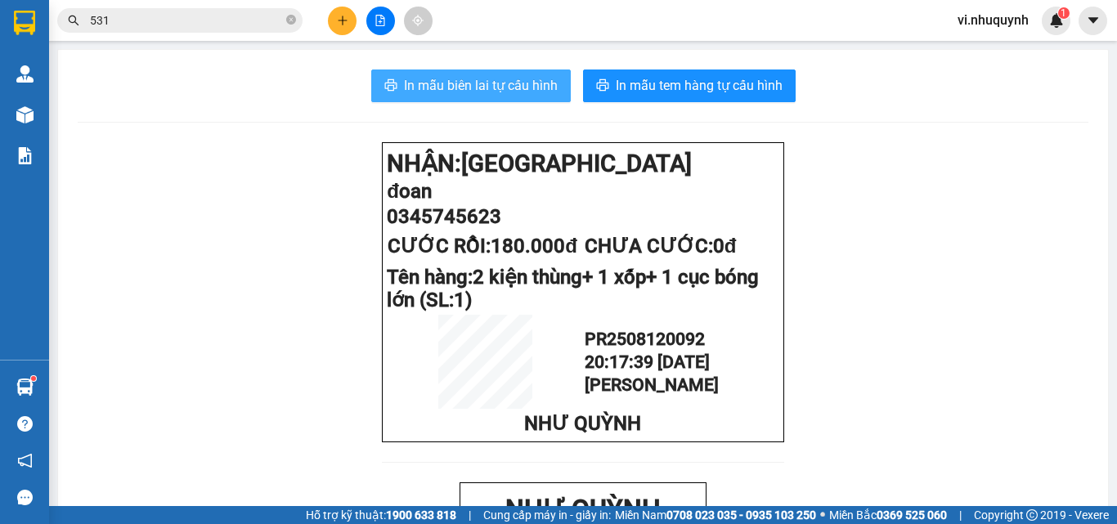
click at [474, 77] on span "In mẫu biên lai tự cấu hình" at bounding box center [481, 85] width 154 height 20
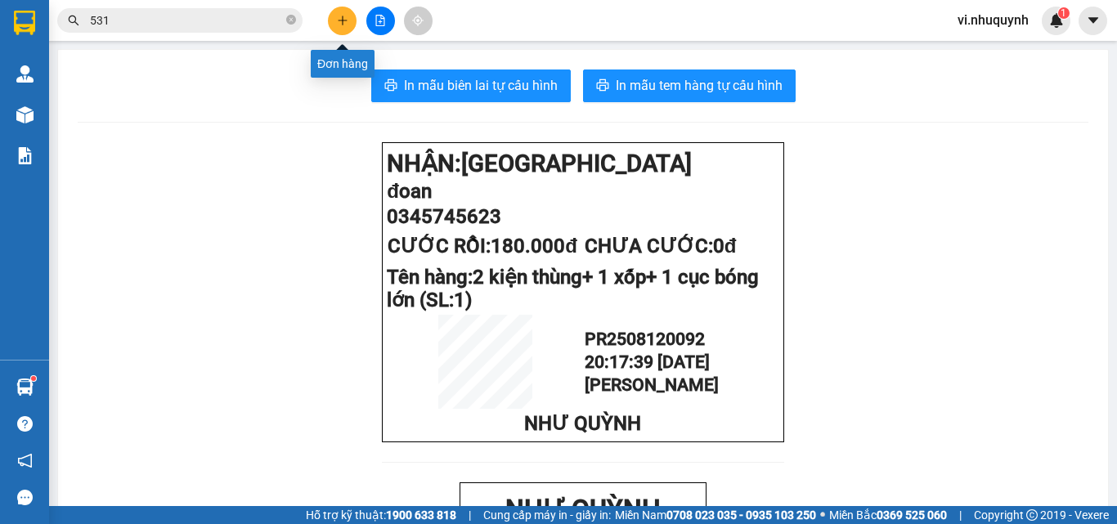
click at [346, 11] on button at bounding box center [342, 21] width 29 height 29
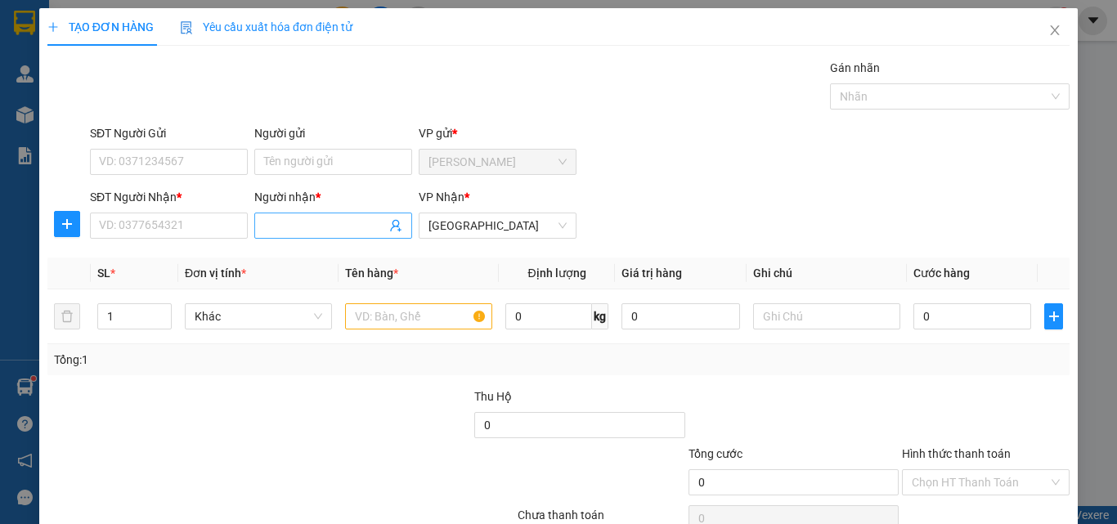
click at [294, 226] on input "Người nhận *" at bounding box center [325, 226] width 122 height 18
type input "haki lap"
click at [236, 228] on input "SĐT Người Nhận *" at bounding box center [169, 226] width 158 height 26
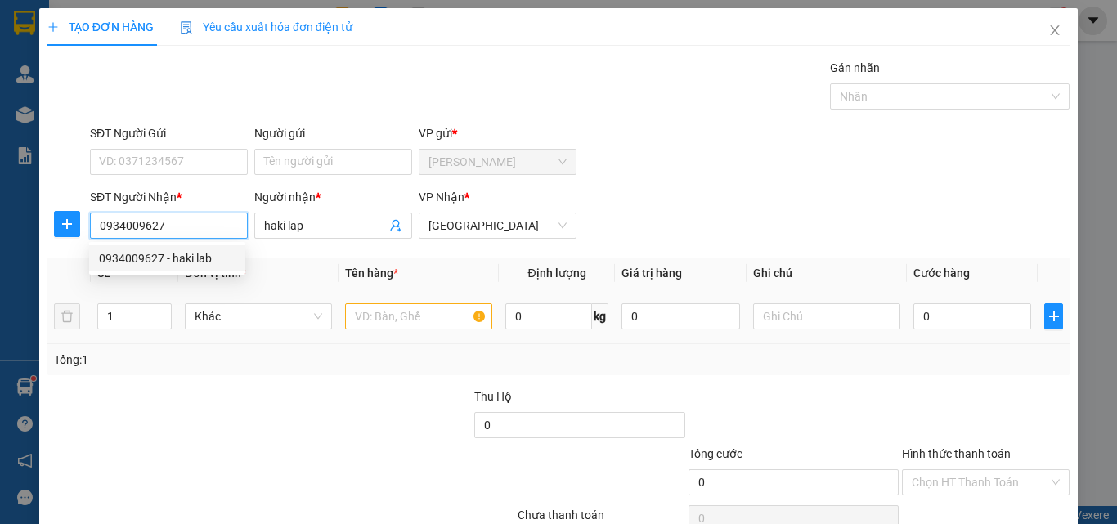
type input "0934009627"
click at [388, 308] on input "text" at bounding box center [418, 316] width 147 height 26
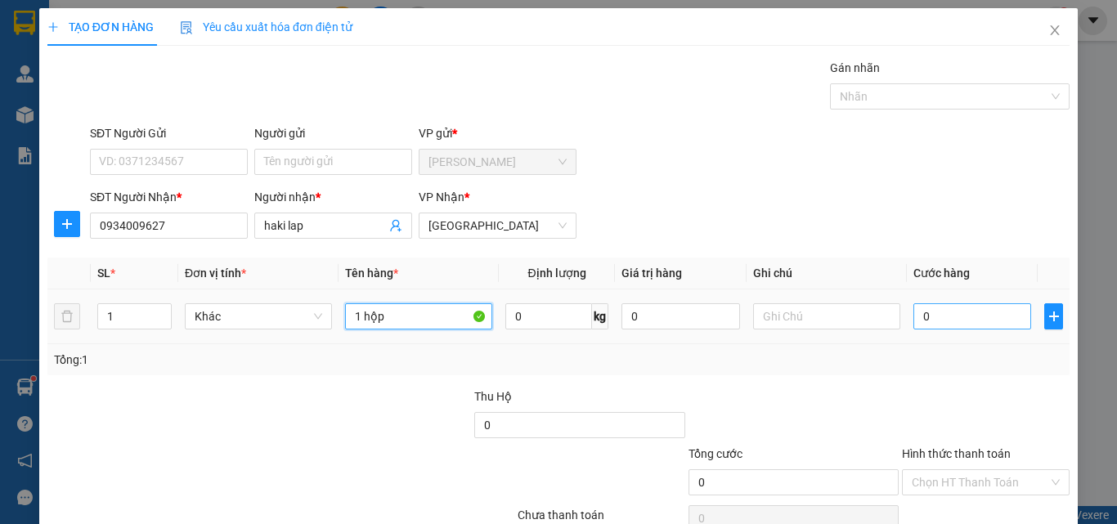
type input "1 hộp"
click at [972, 327] on input "0" at bounding box center [973, 316] width 118 height 26
type input "2"
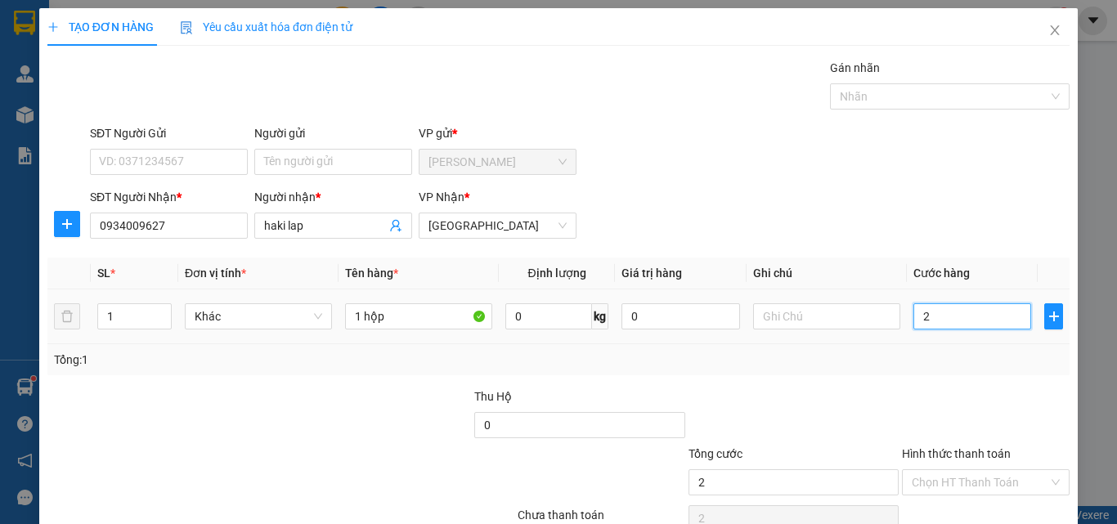
type input "20"
type input "200"
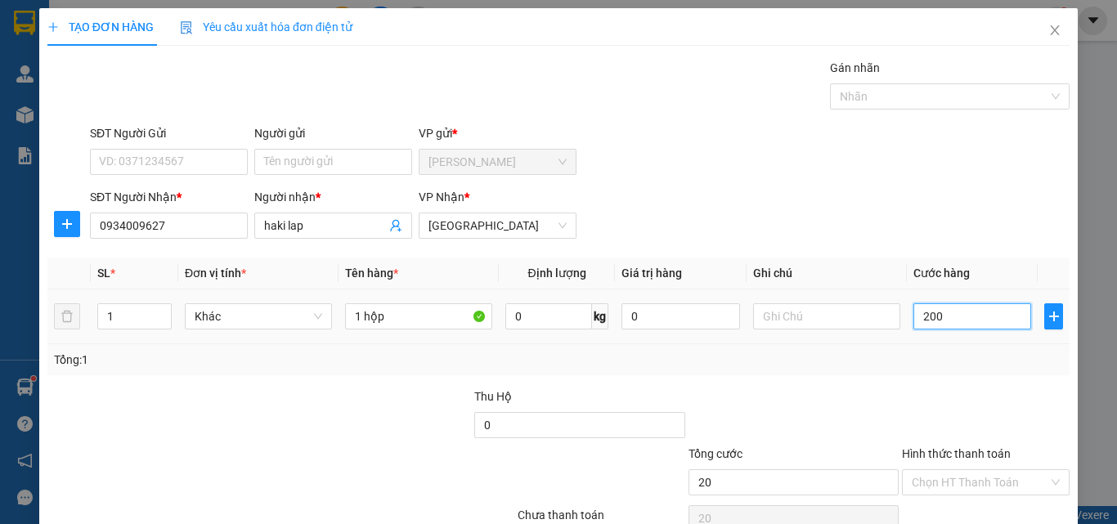
type input "200"
type input "2.000"
type input "20.000"
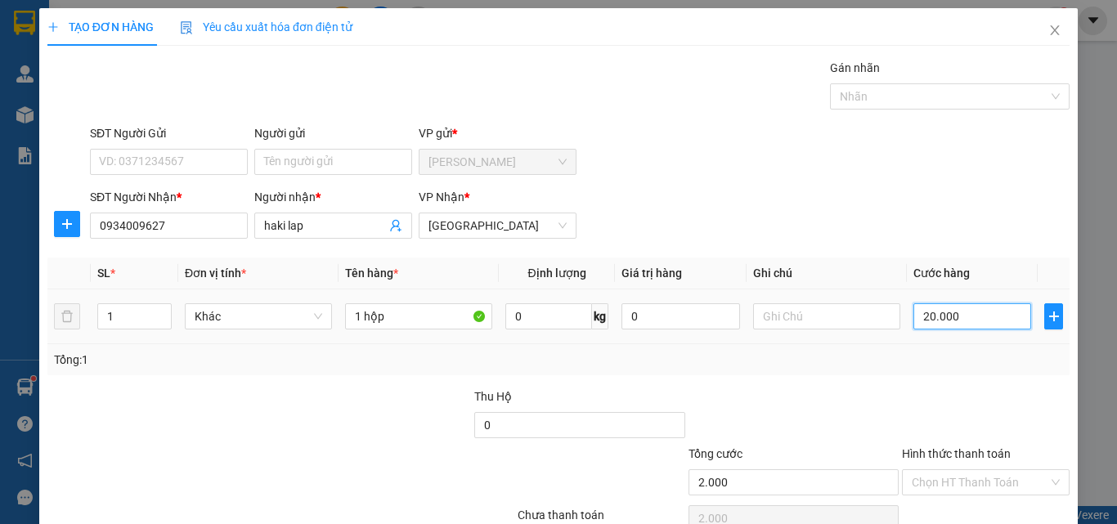
type input "20.000"
type input "200.000"
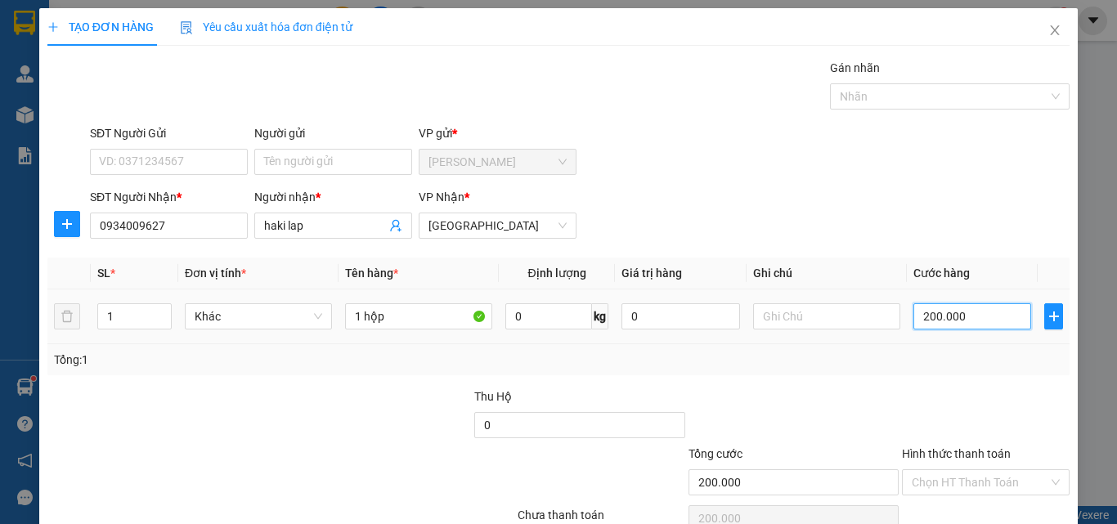
type input "20.000"
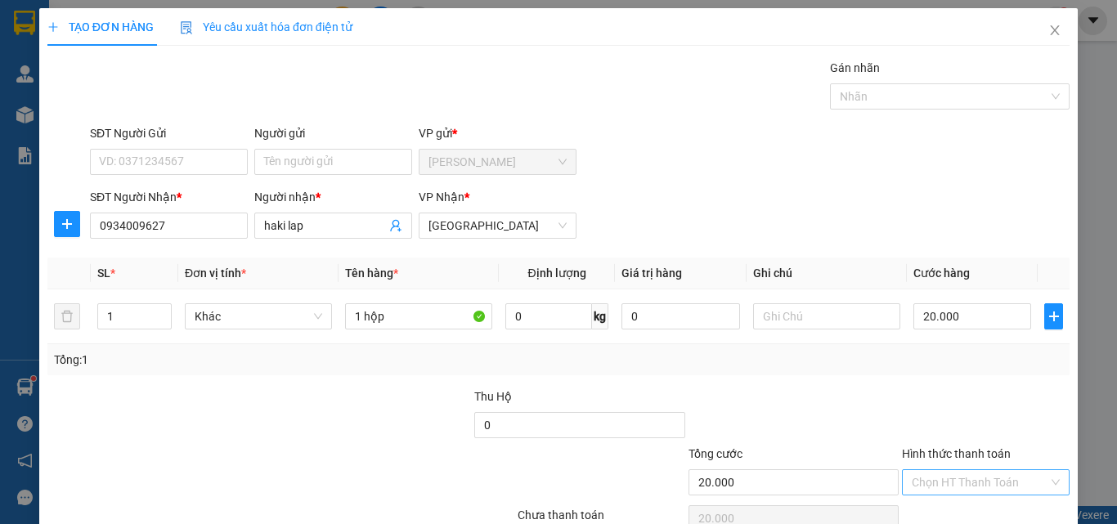
click at [947, 470] on input "Hình thức thanh toán" at bounding box center [980, 482] width 137 height 25
drag, startPoint x: 946, startPoint y: 437, endPoint x: 978, endPoint y: 466, distance: 43.4
click at [946, 506] on div "Tại văn phòng" at bounding box center [976, 515] width 146 height 18
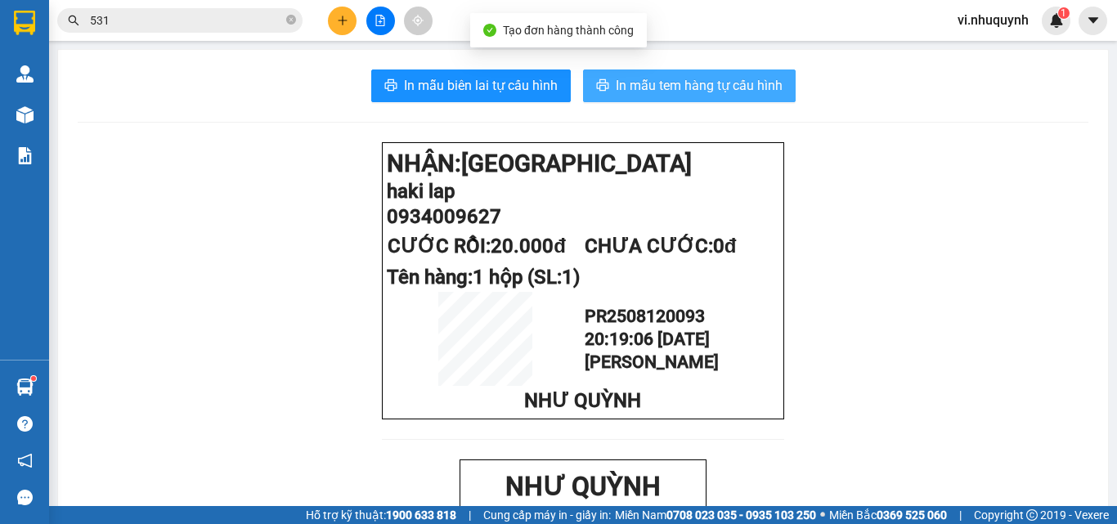
click at [645, 91] on span "In mẫu tem hàng tự cấu hình" at bounding box center [699, 85] width 167 height 20
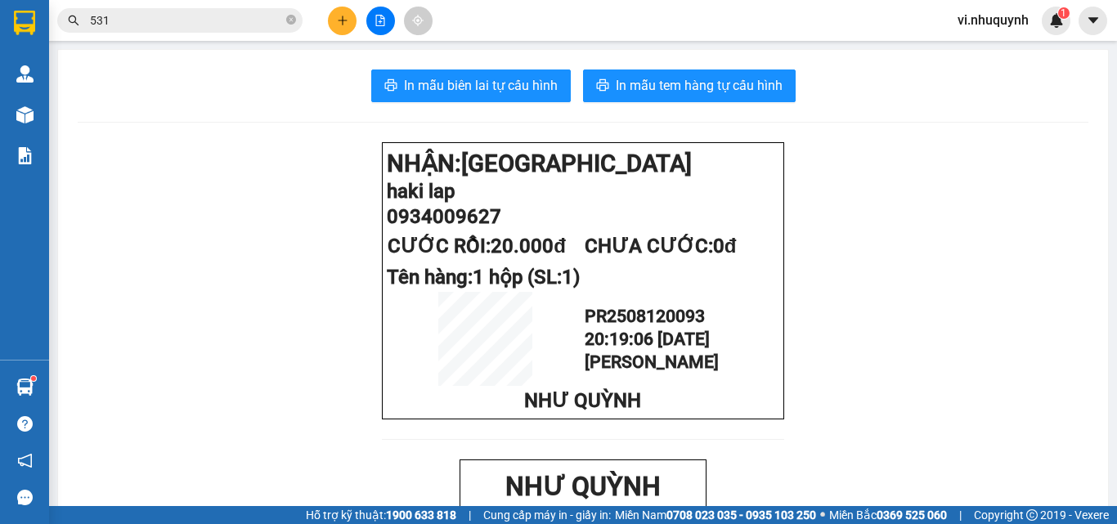
click at [519, 77] on span "In mẫu biên lai tự cấu hình" at bounding box center [481, 85] width 154 height 20
click at [139, 25] on input "531" at bounding box center [186, 20] width 193 height 18
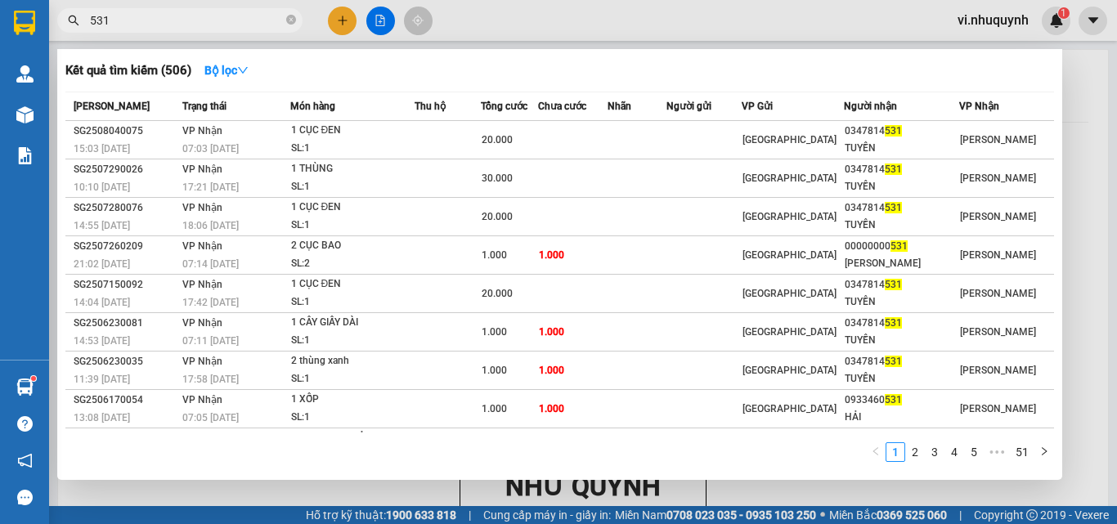
click at [139, 25] on input "531" at bounding box center [186, 20] width 193 height 18
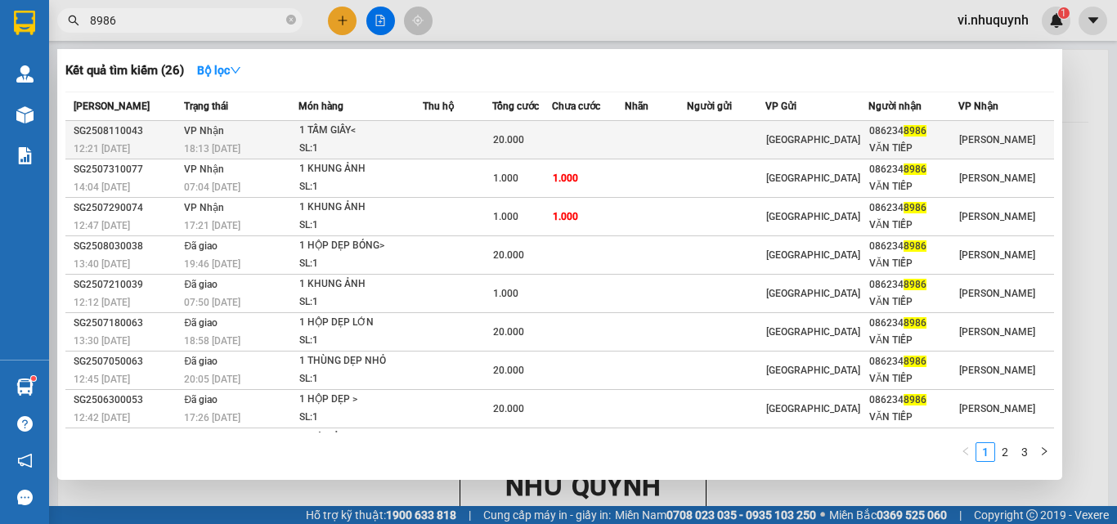
type input "8986"
click at [910, 154] on div "VĂN TIẾP" at bounding box center [914, 148] width 88 height 17
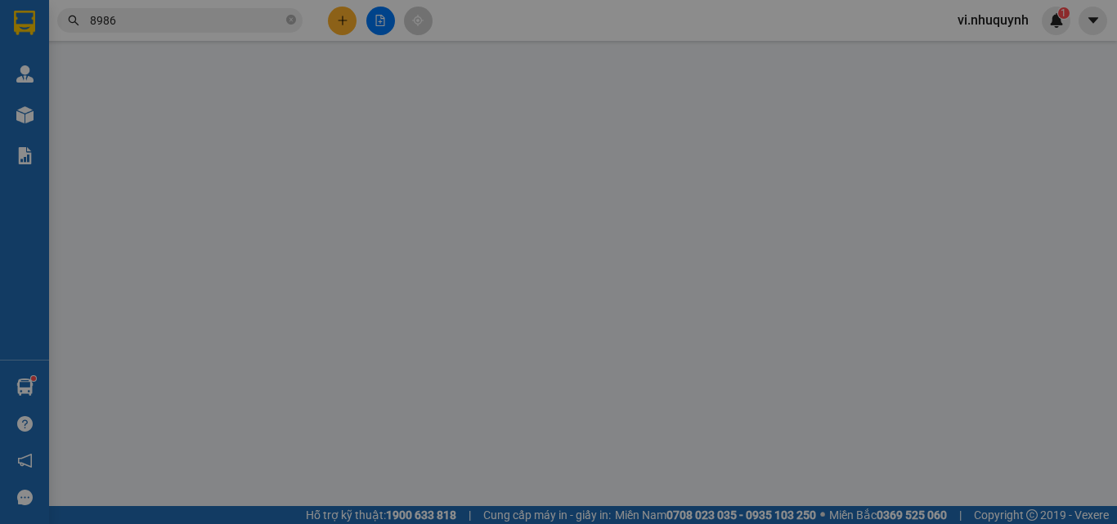
type input "0862348986"
type input "VĂN TIẾP"
type input "20.000"
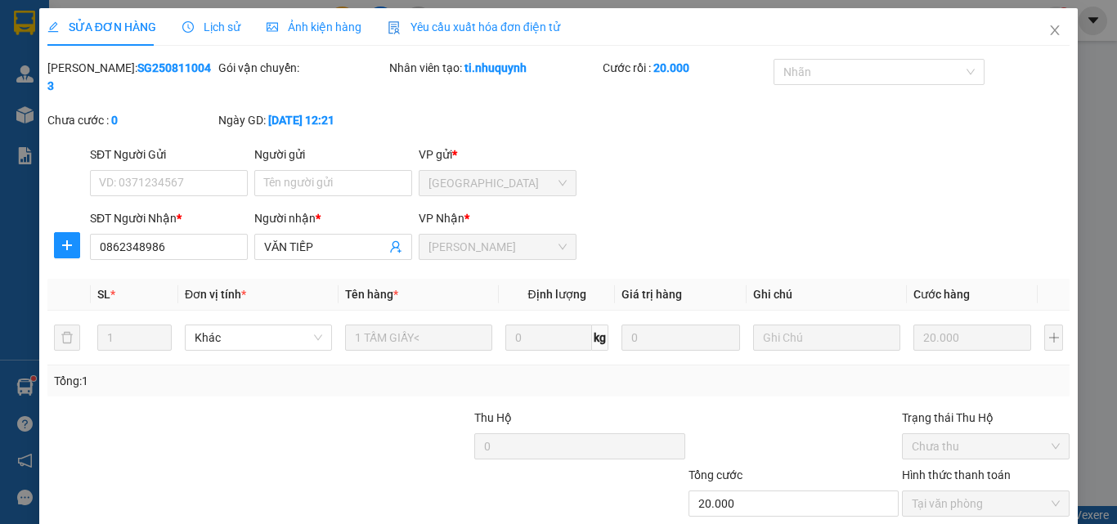
click at [1051, 31] on icon "close" at bounding box center [1055, 30] width 9 height 10
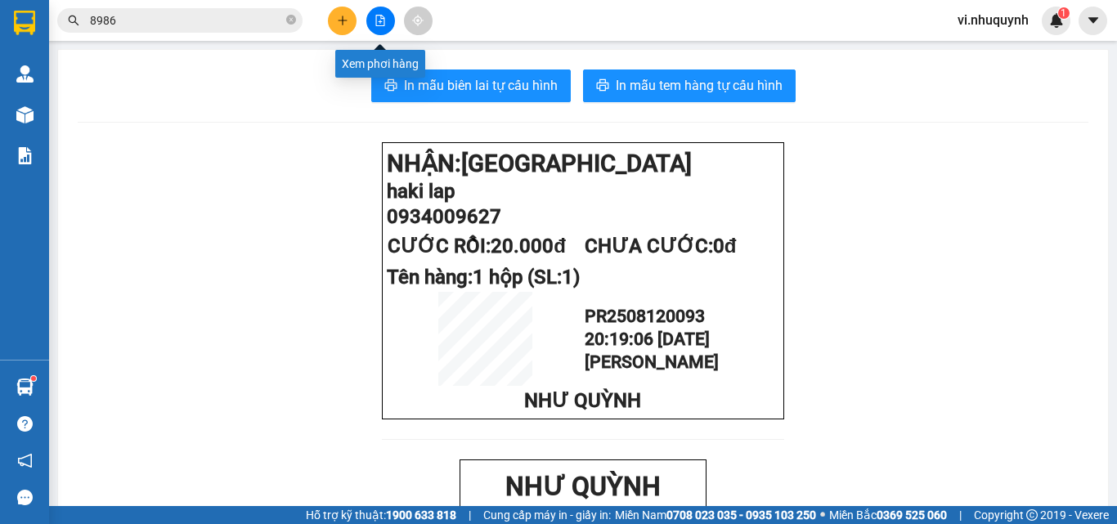
click at [380, 20] on icon "file-add" at bounding box center [380, 20] width 9 height 11
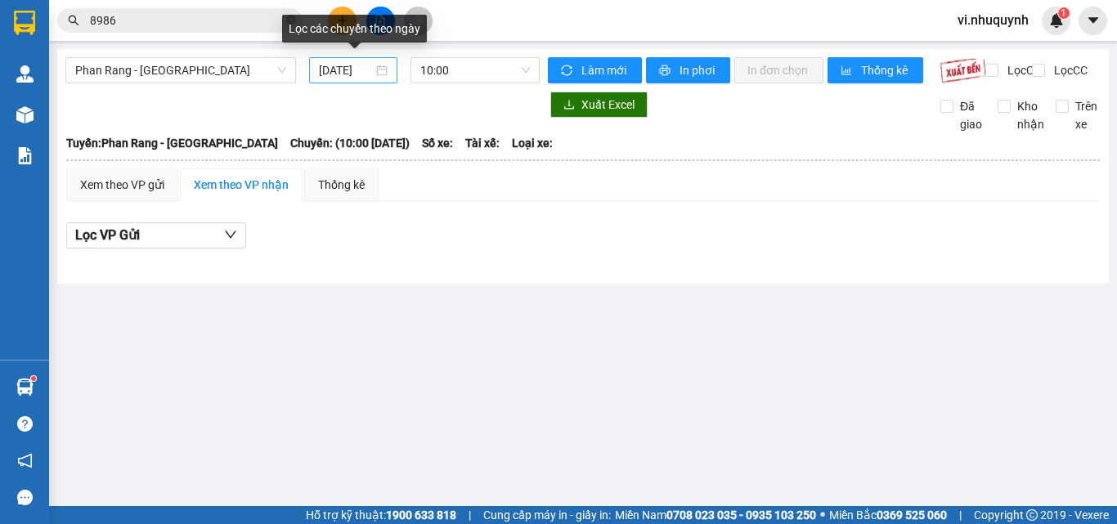
click at [375, 74] on div "[DATE]" at bounding box center [353, 70] width 69 height 18
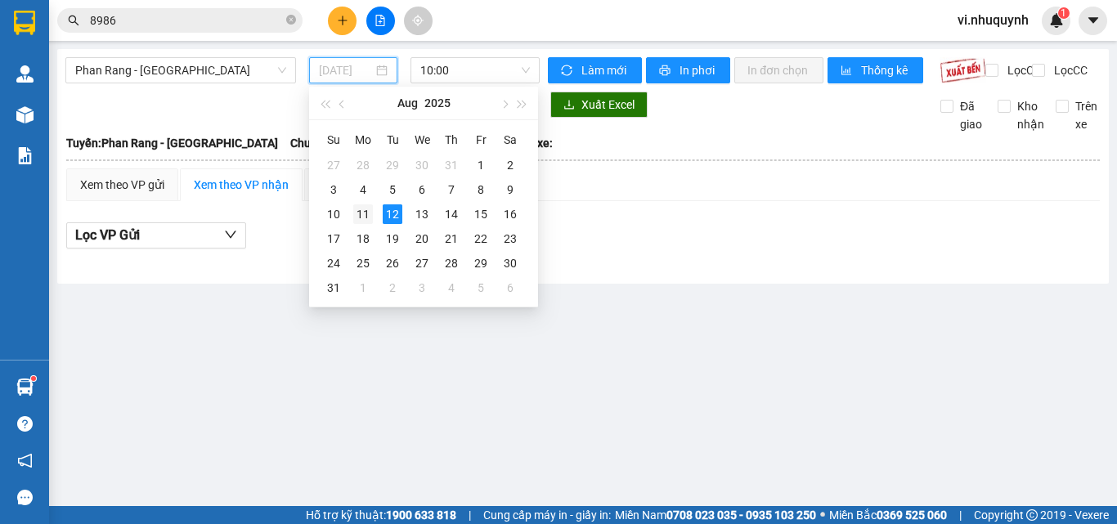
click at [366, 211] on div "11" at bounding box center [363, 215] width 20 height 20
type input "[DATE]"
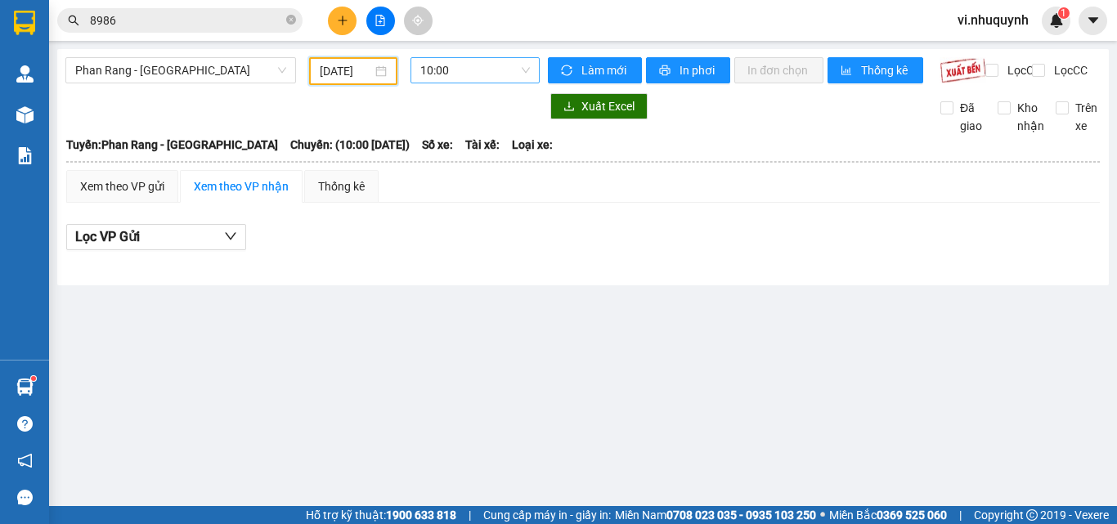
click at [479, 70] on span "10:00" at bounding box center [475, 70] width 110 height 25
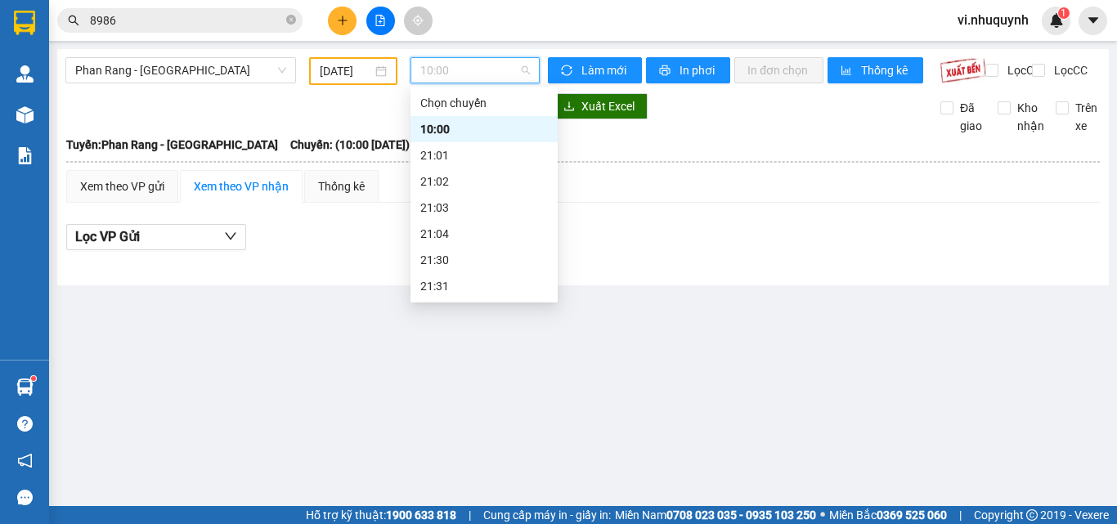
click at [443, 303] on div "22:00" at bounding box center [484, 312] width 128 height 18
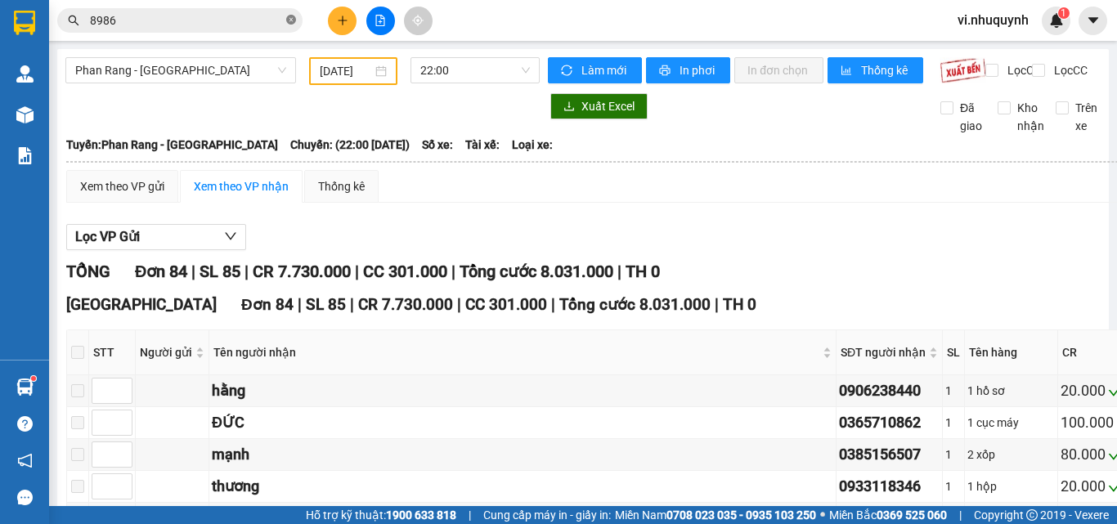
click at [291, 20] on icon "close-circle" at bounding box center [291, 20] width 10 height 10
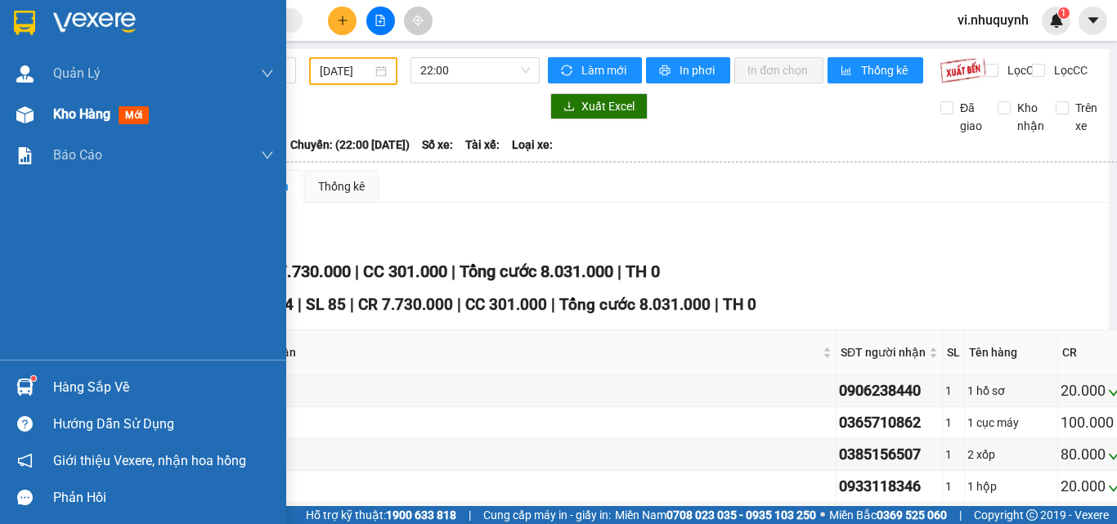
click at [79, 107] on span "Kho hàng" at bounding box center [81, 114] width 57 height 16
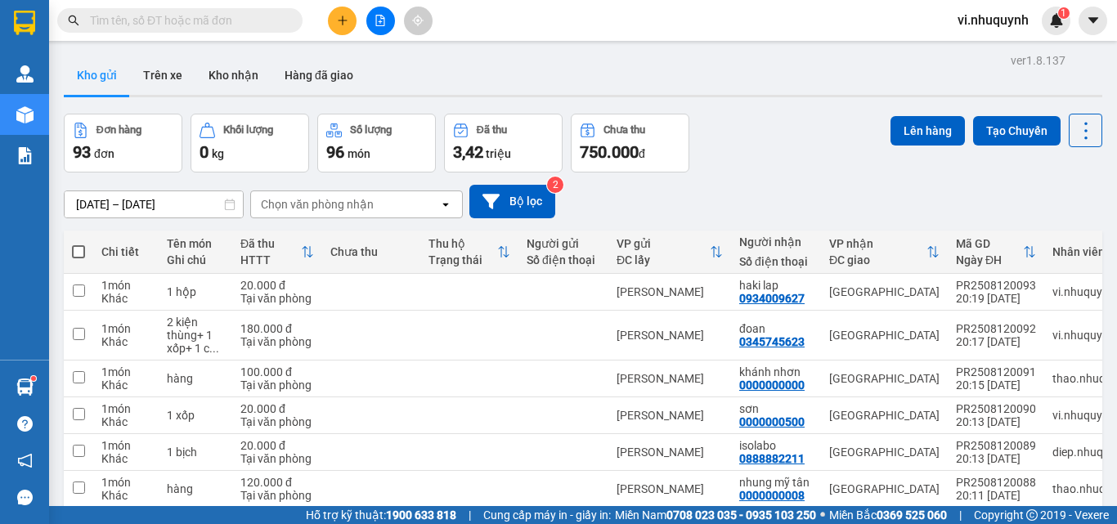
click at [345, 17] on icon "plus" at bounding box center [342, 20] width 11 height 11
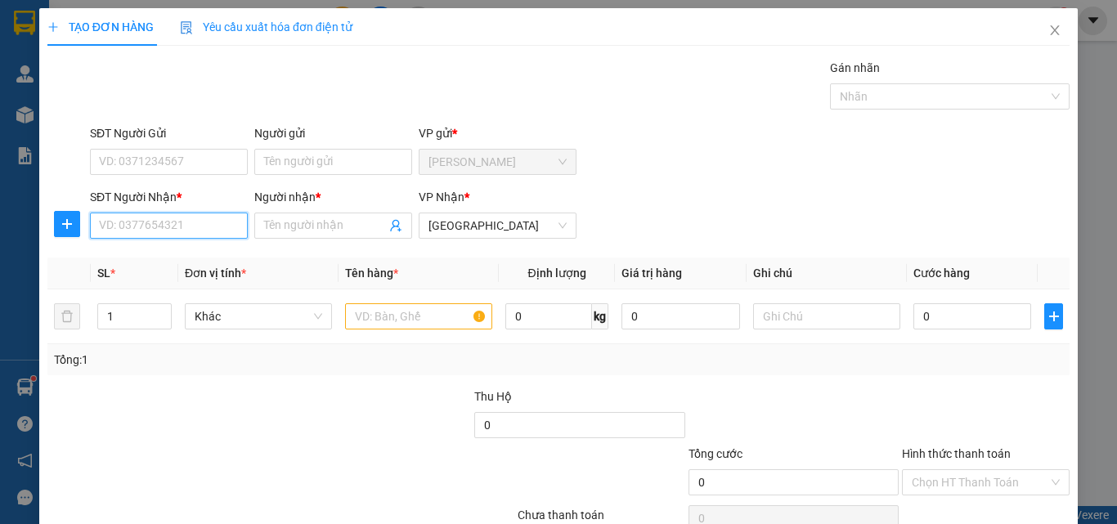
click at [154, 221] on input "SĐT Người Nhận *" at bounding box center [169, 226] width 158 height 26
type input "0906820002"
click at [122, 213] on input "0906820002" at bounding box center [169, 226] width 158 height 26
click at [134, 213] on input "0906820002" at bounding box center [169, 226] width 158 height 26
click at [147, 213] on input "0906820002" at bounding box center [169, 226] width 158 height 26
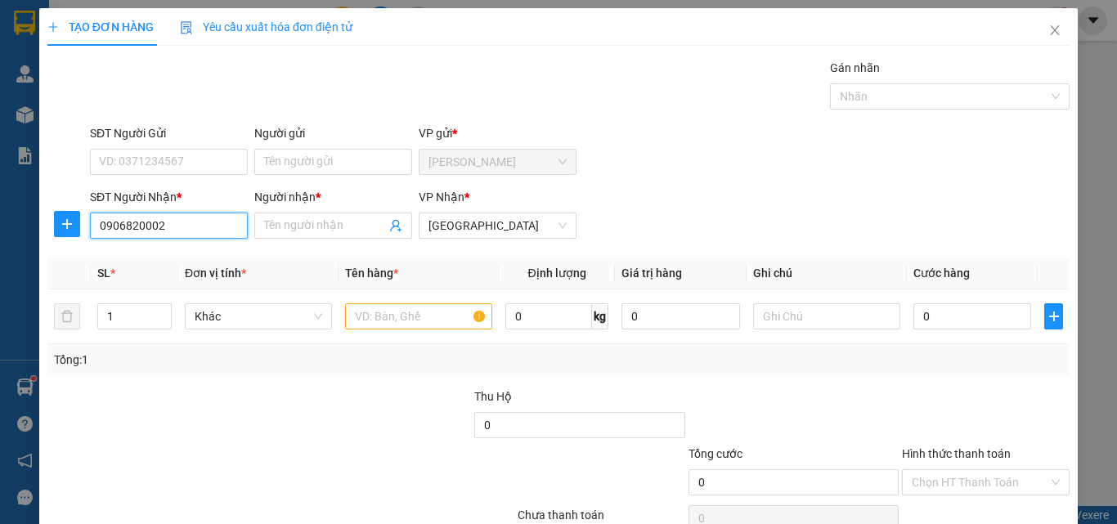
click at [167, 213] on input "0906820002" at bounding box center [169, 226] width 158 height 26
click at [110, 213] on input "0906820002" at bounding box center [169, 226] width 158 height 26
click at [126, 213] on input "0906820002" at bounding box center [169, 226] width 158 height 26
click at [112, 213] on input "0906820002" at bounding box center [169, 226] width 158 height 26
click at [119, 213] on input "0906820002" at bounding box center [169, 226] width 158 height 26
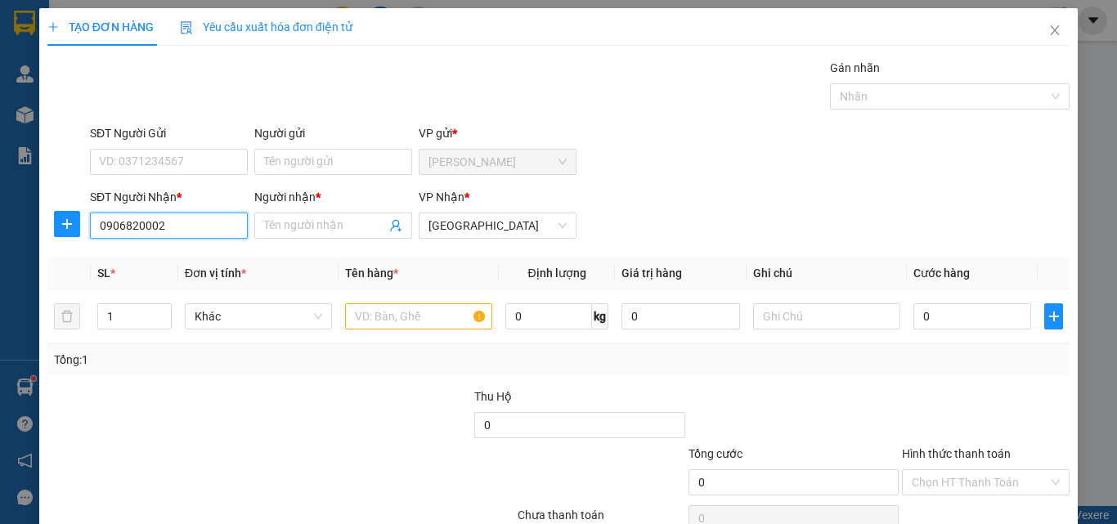
click at [133, 213] on input "0906820002" at bounding box center [169, 226] width 158 height 26
click at [1049, 30] on icon "close" at bounding box center [1055, 30] width 13 height 13
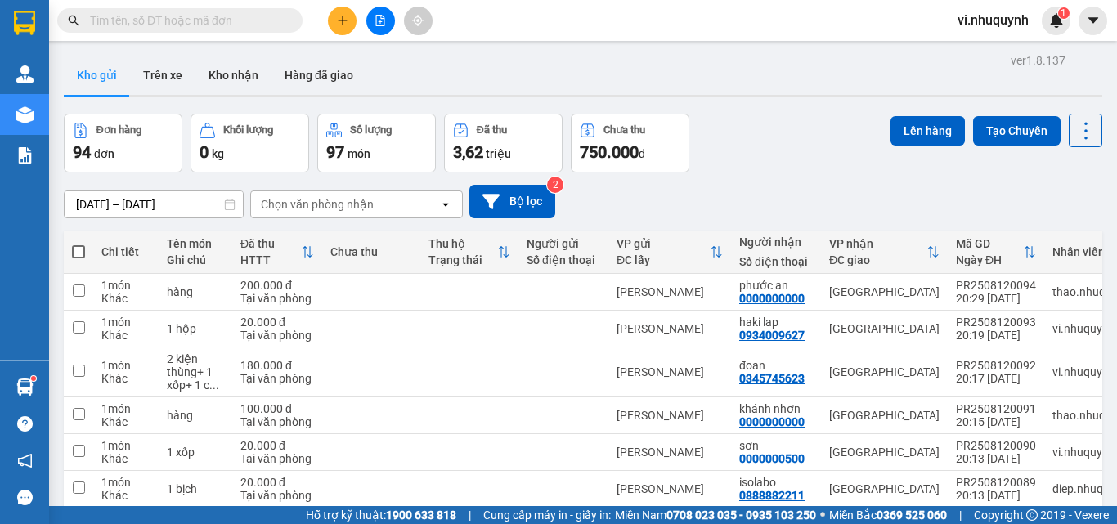
click at [339, 21] on icon "plus" at bounding box center [342, 20] width 11 height 11
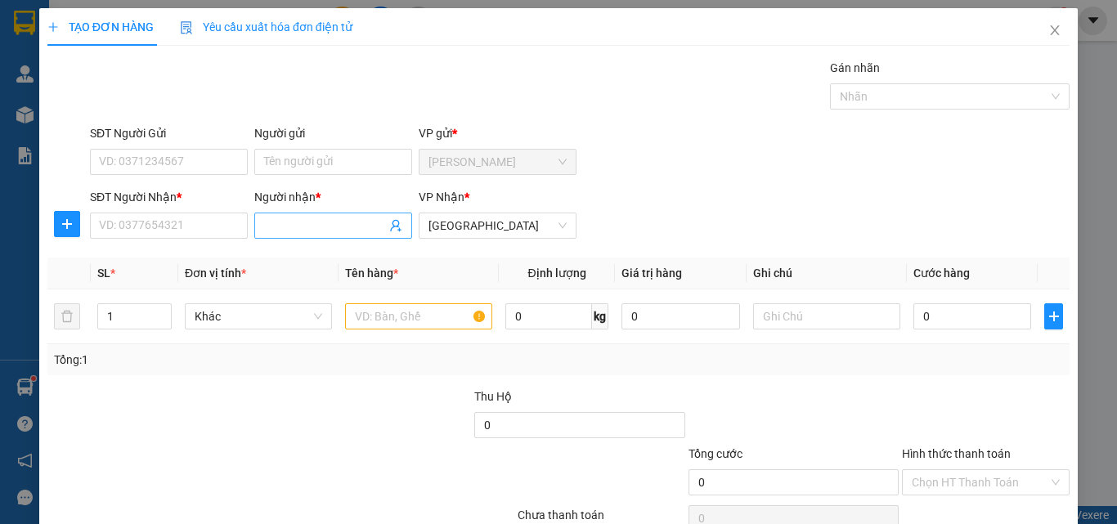
click at [314, 223] on input "Người nhận *" at bounding box center [325, 226] width 122 height 18
type input "thái"
click at [158, 237] on input "SĐT Người Nhận *" at bounding box center [169, 226] width 158 height 26
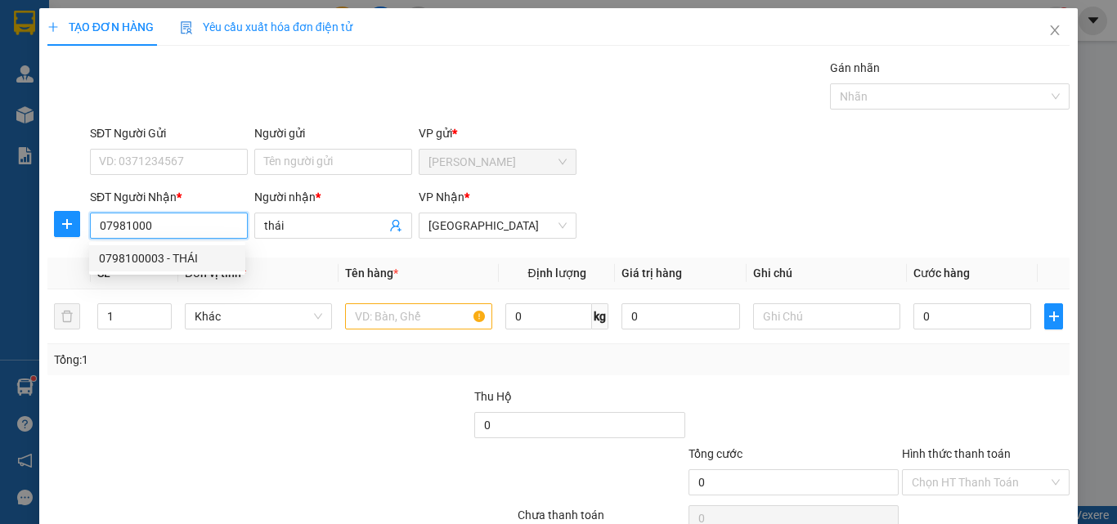
drag, startPoint x: 166, startPoint y: 253, endPoint x: 209, endPoint y: 259, distance: 42.9
click at [166, 253] on div "0798100003 - THÁI" at bounding box center [167, 259] width 137 height 18
type input "0798100003"
type input "THÁI"
type input "20.000"
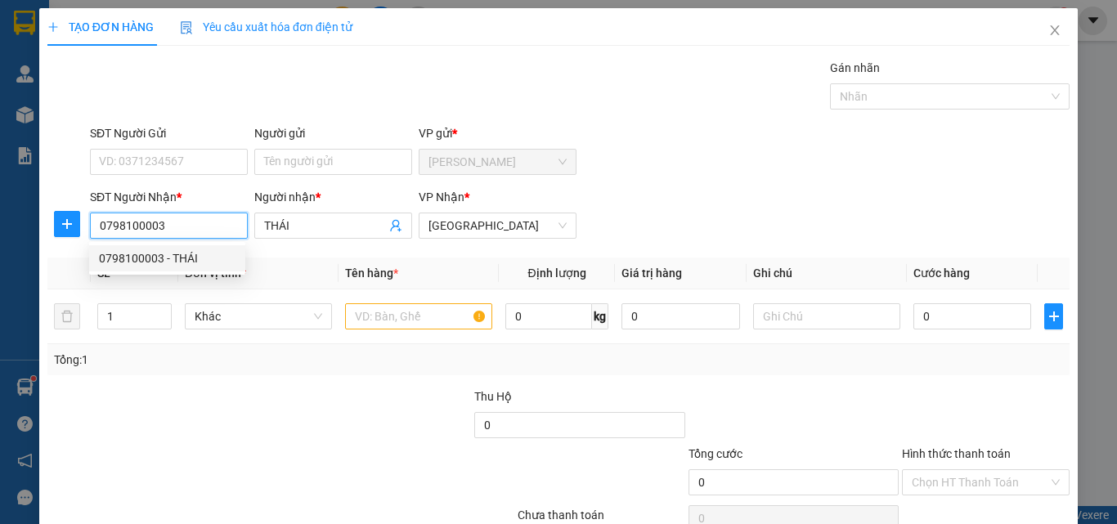
type input "20.000"
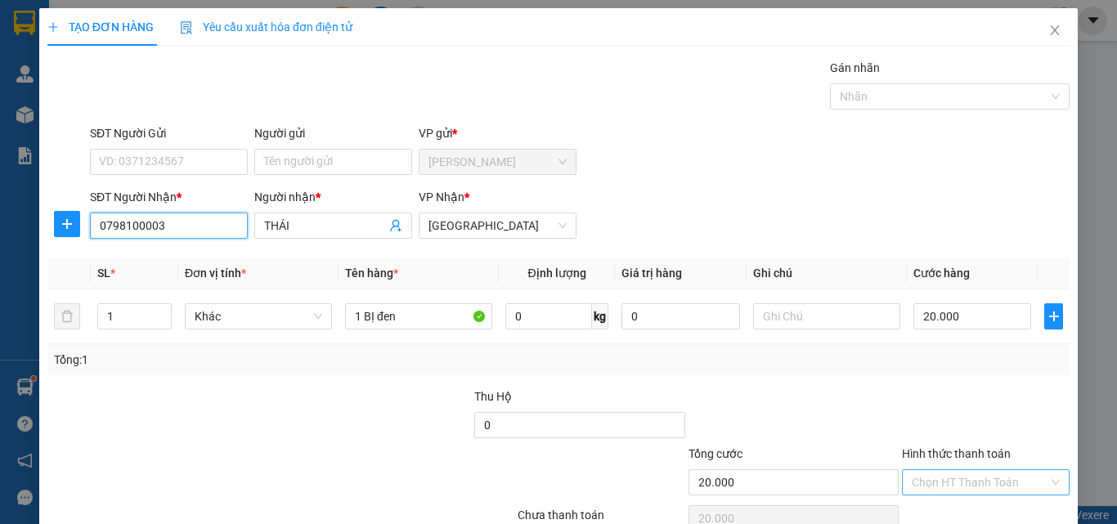
type input "0798100003"
click at [960, 470] on input "Hình thức thanh toán" at bounding box center [980, 482] width 137 height 25
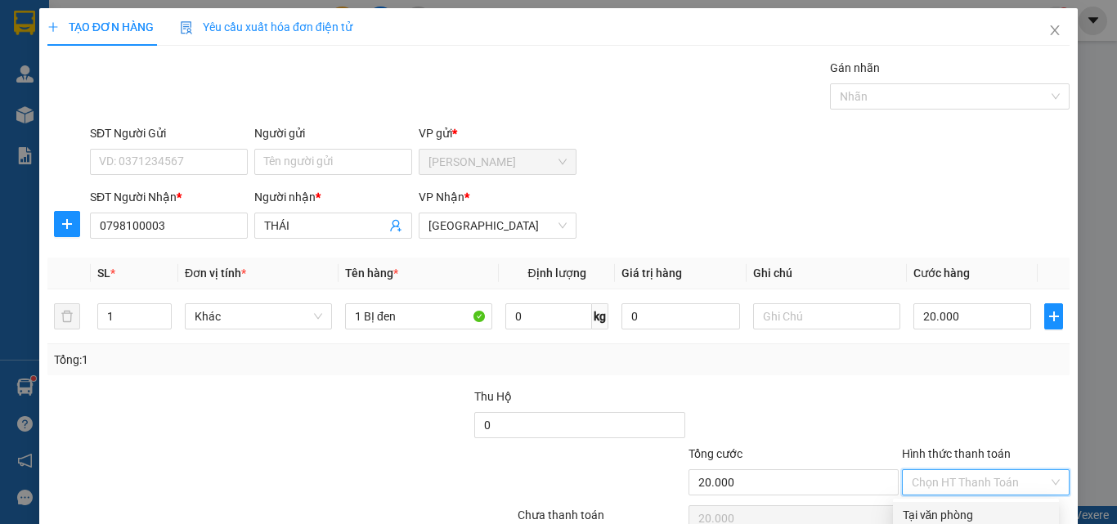
click at [964, 506] on div "Tại văn phòng" at bounding box center [976, 515] width 146 height 18
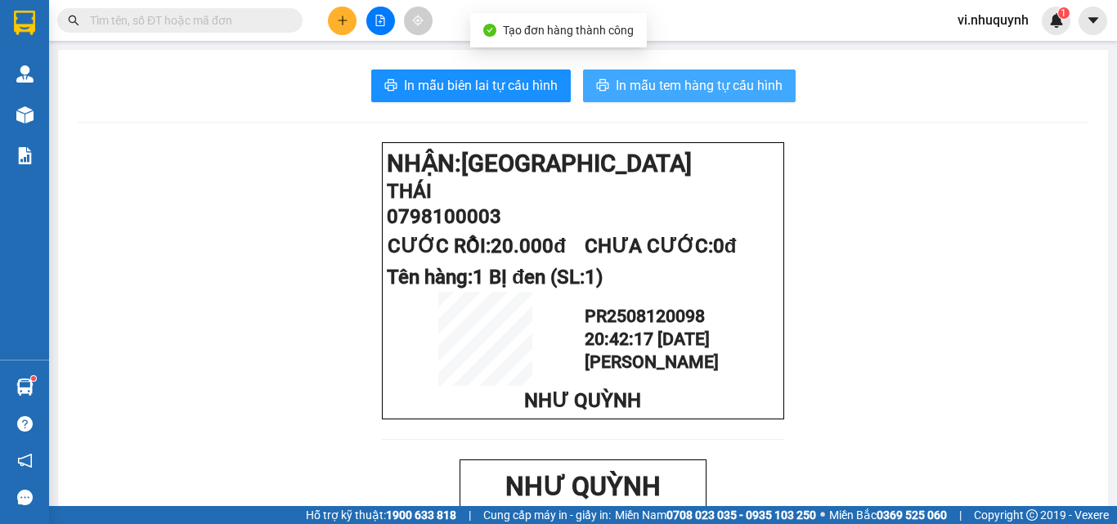
click at [682, 87] on span "In mẫu tem hàng tự cấu hình" at bounding box center [699, 85] width 167 height 20
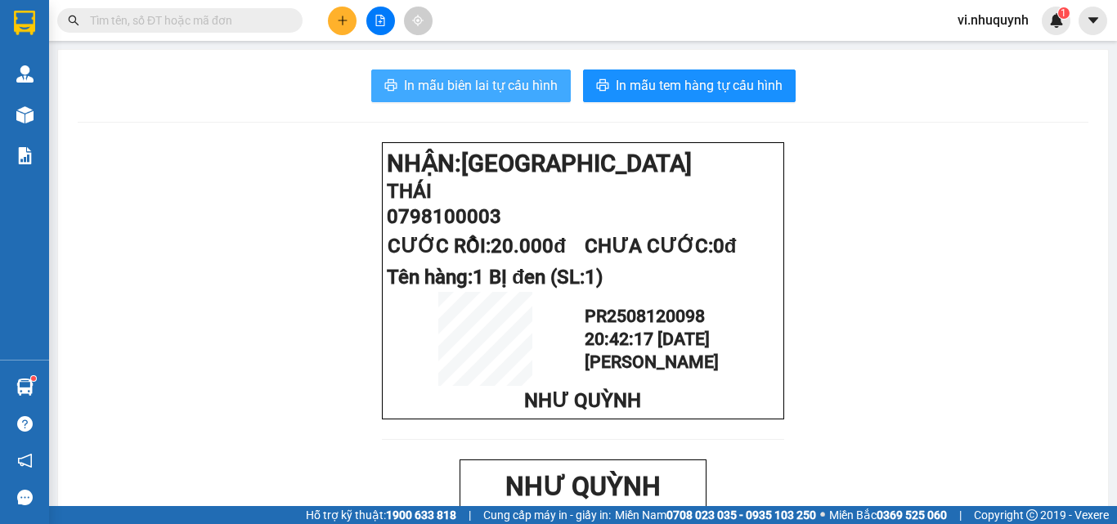
click at [456, 79] on span "In mẫu biên lai tự cấu hình" at bounding box center [481, 85] width 154 height 20
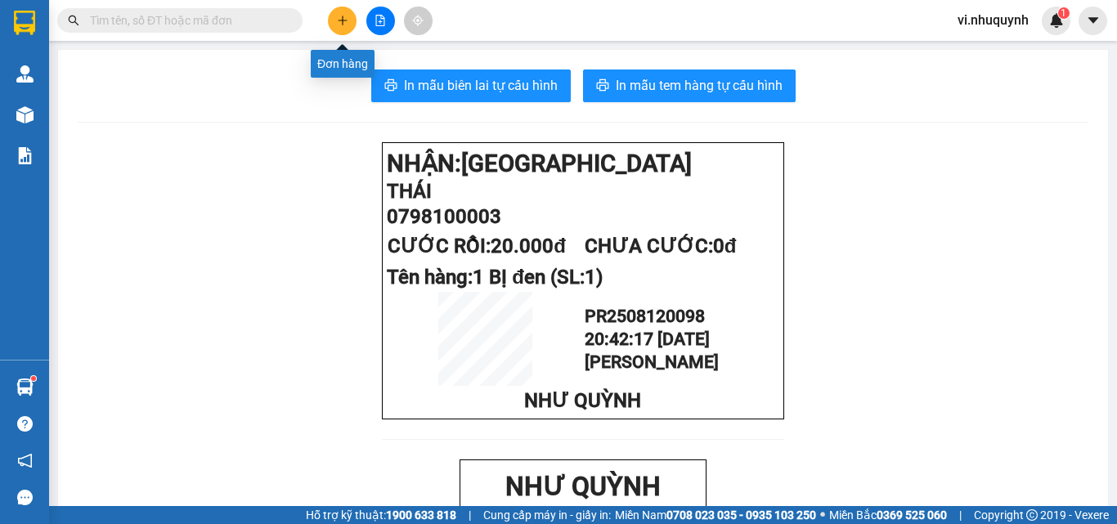
click at [342, 27] on button at bounding box center [342, 21] width 29 height 29
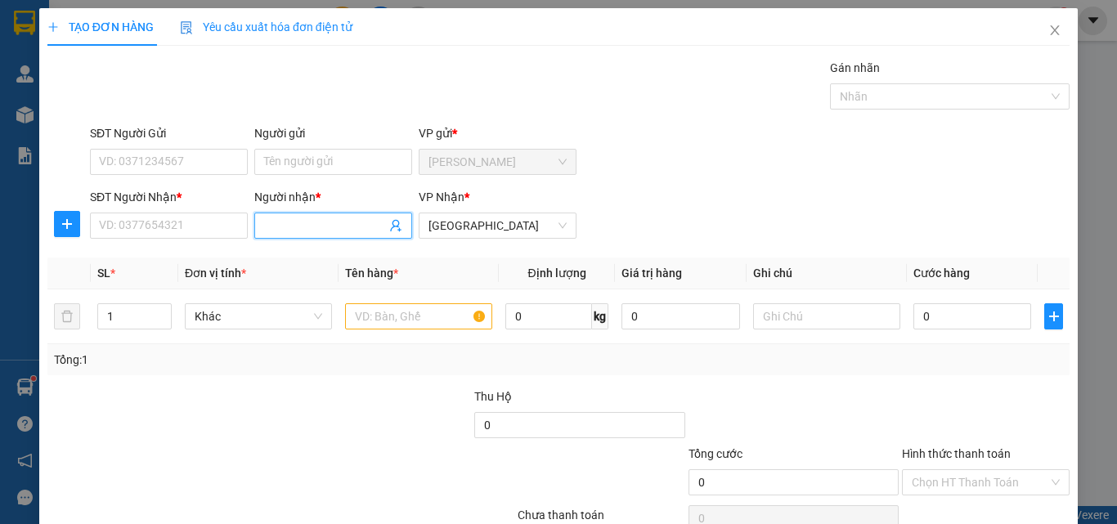
click at [332, 228] on input "Người nhận *" at bounding box center [325, 226] width 122 height 18
type input "bánh pía"
click at [183, 227] on input "SĐT Người Nhận *" at bounding box center [169, 226] width 158 height 26
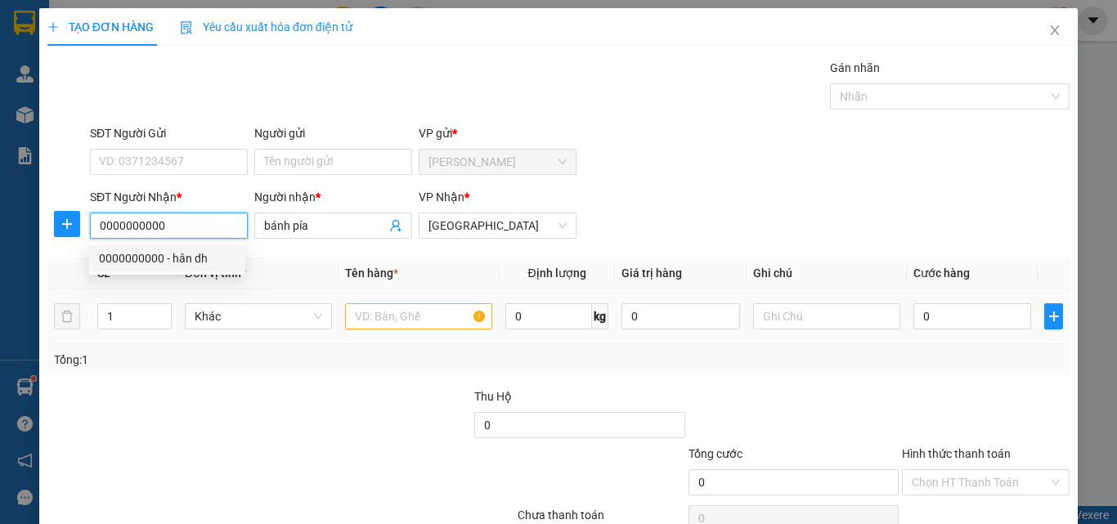
type input "0000000000"
click at [380, 319] on input "text" at bounding box center [418, 316] width 147 height 26
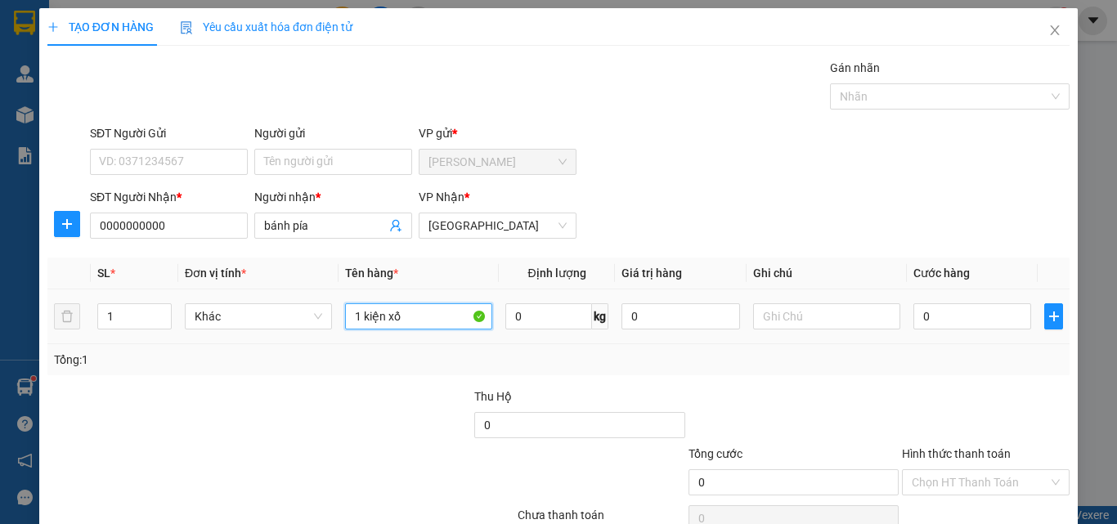
type input "1 kiện xốp"
click at [933, 315] on input "0" at bounding box center [973, 316] width 118 height 26
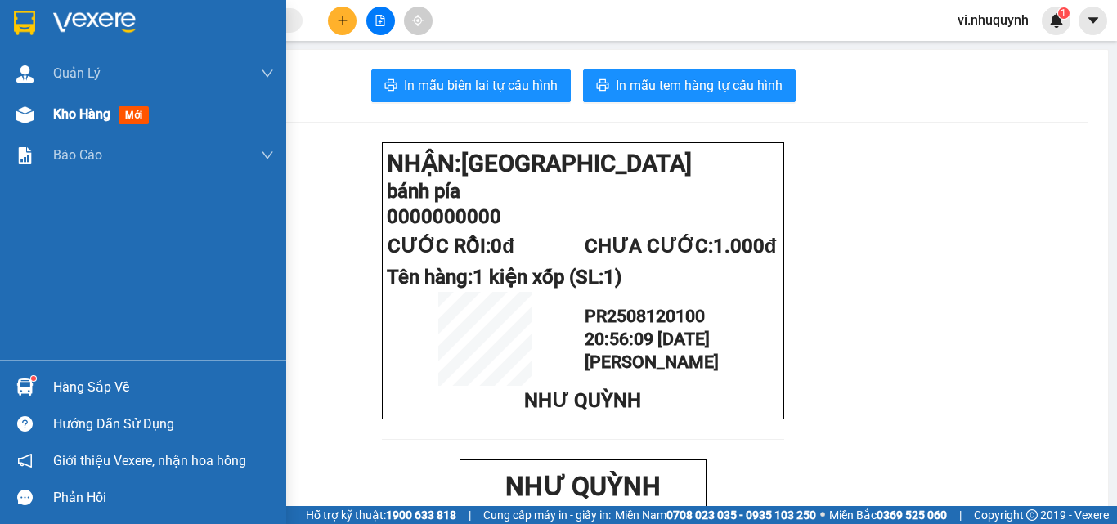
click at [66, 110] on span "Kho hàng" at bounding box center [81, 114] width 57 height 16
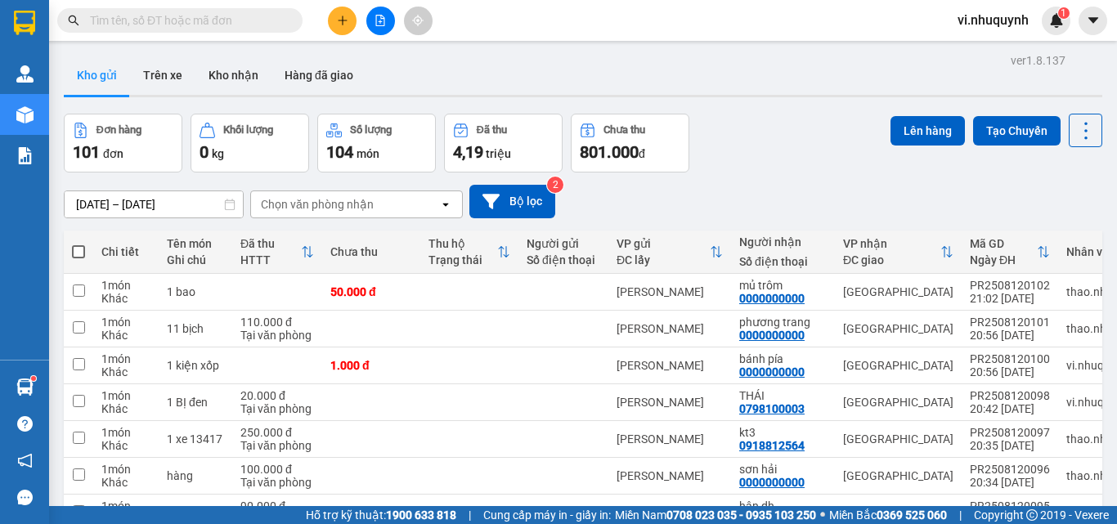
click at [75, 247] on span at bounding box center [78, 251] width 13 height 13
click at [79, 244] on input "checkbox" at bounding box center [79, 244] width 0 height 0
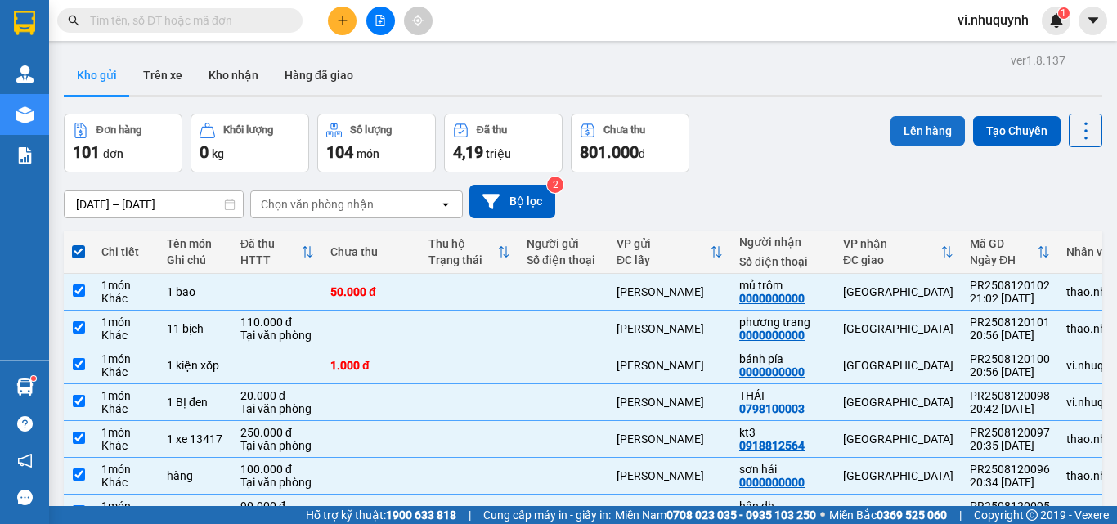
click at [906, 133] on button "Lên hàng" at bounding box center [928, 130] width 74 height 29
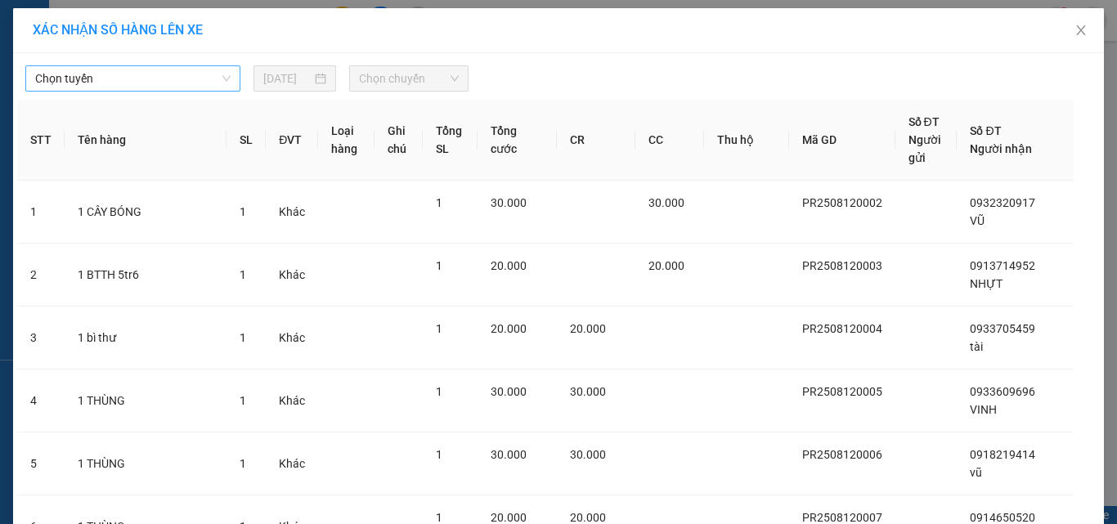
click at [162, 78] on span "Chọn tuyến" at bounding box center [133, 78] width 196 height 25
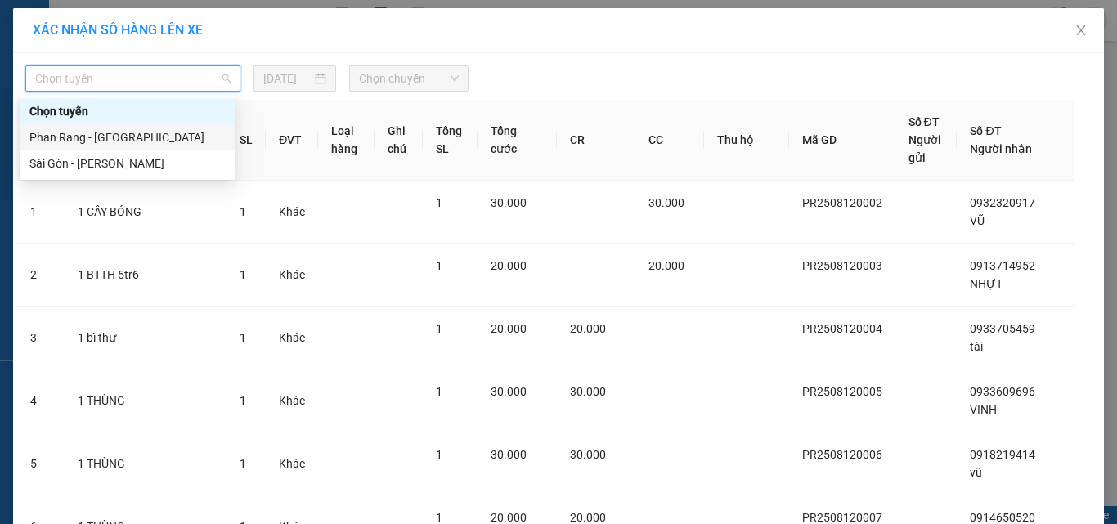
click at [114, 138] on div "Phan Rang - [GEOGRAPHIC_DATA]" at bounding box center [127, 137] width 196 height 18
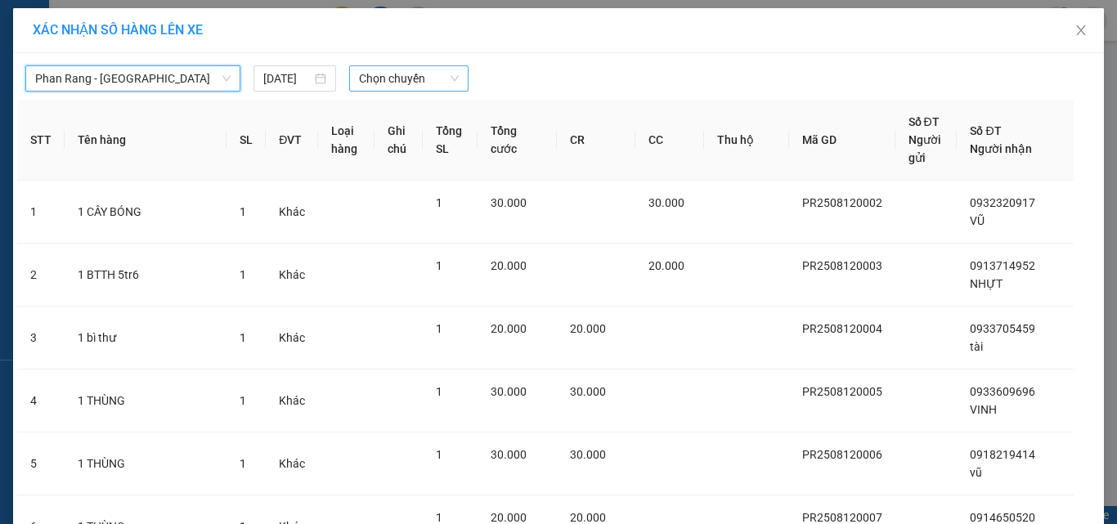
click at [422, 81] on span "Chọn chuyến" at bounding box center [409, 78] width 101 height 25
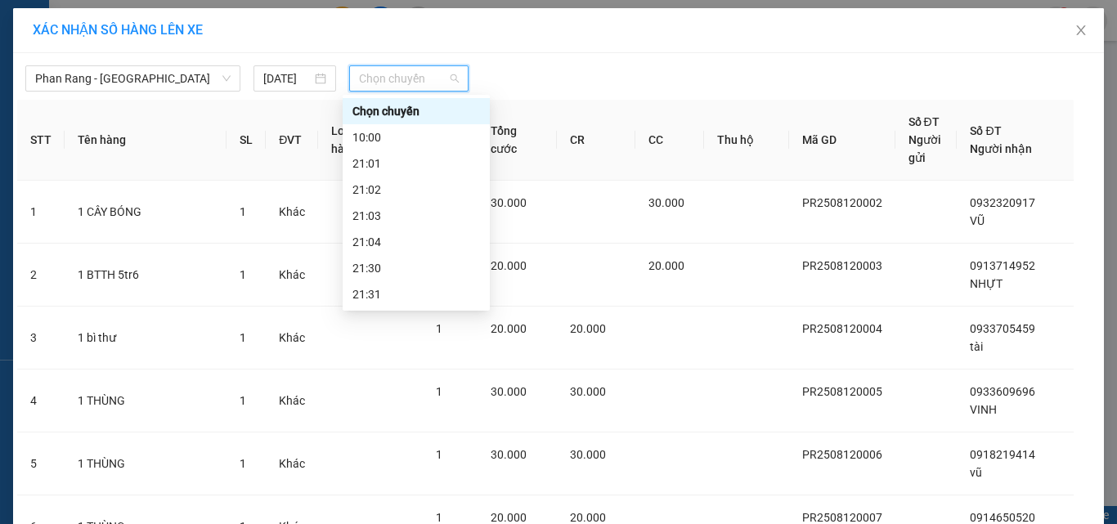
click at [377, 312] on div "22:00" at bounding box center [417, 321] width 128 height 18
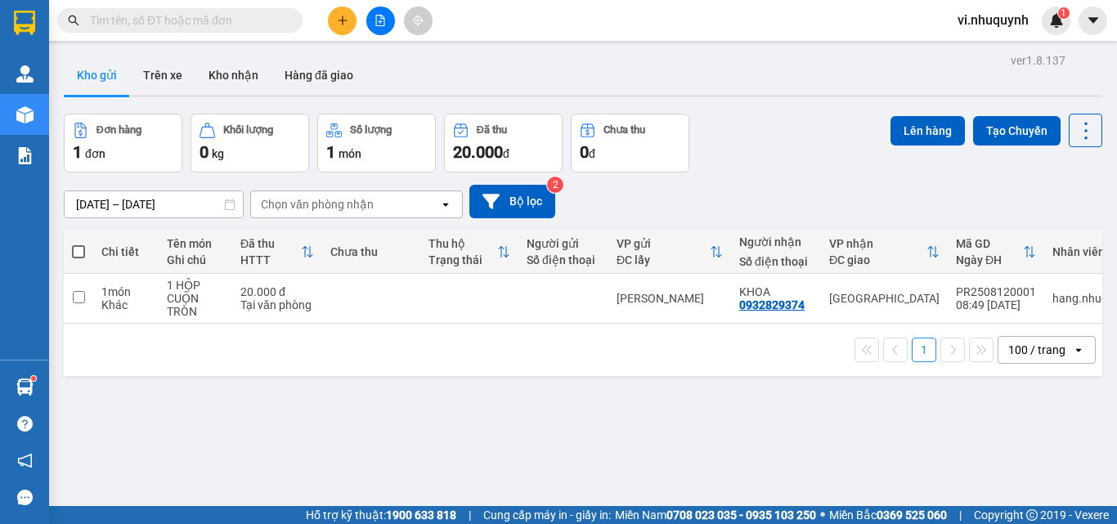
click at [80, 250] on span at bounding box center [78, 251] width 13 height 13
click at [79, 244] on input "checkbox" at bounding box center [79, 244] width 0 height 0
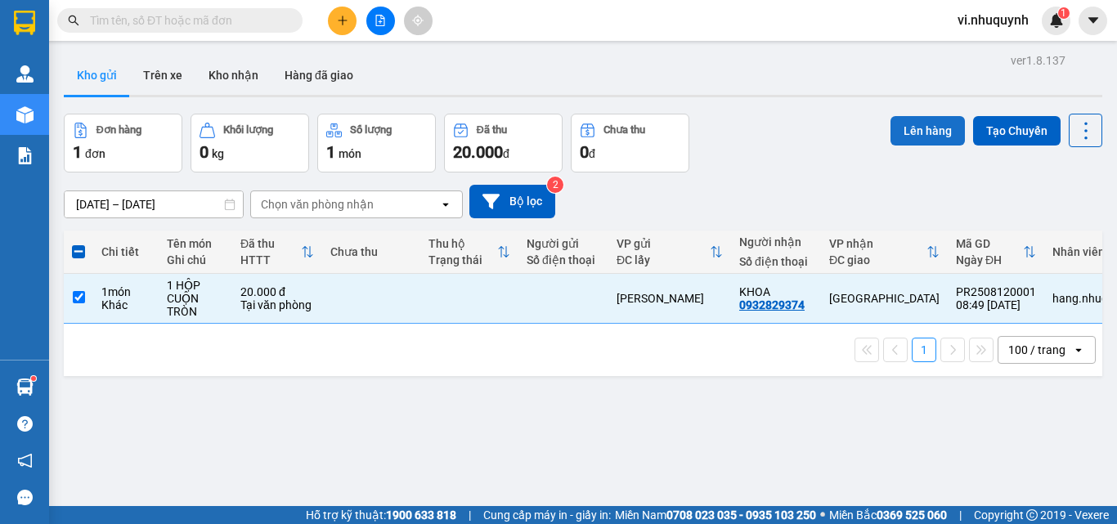
click at [916, 132] on button "Lên hàng" at bounding box center [928, 130] width 74 height 29
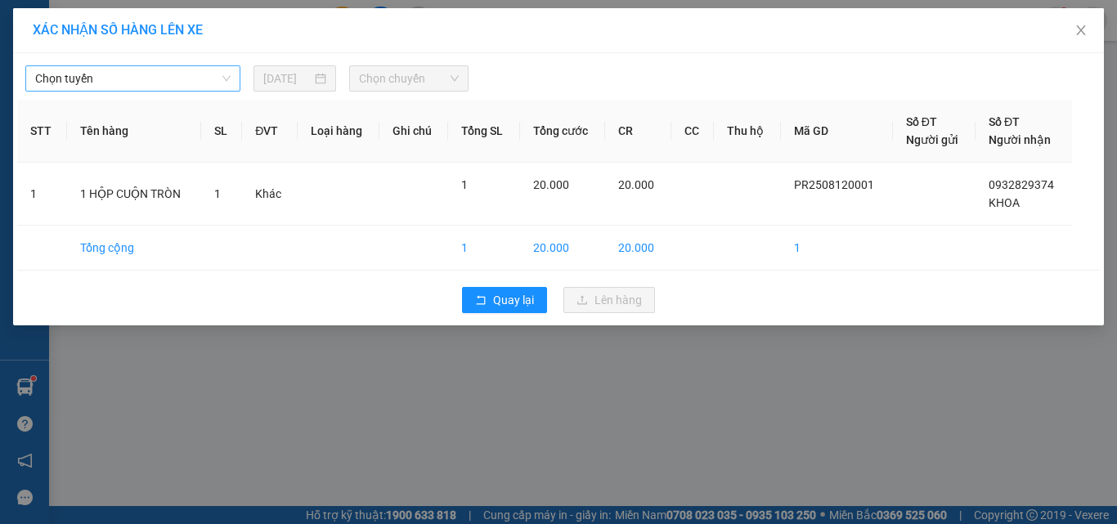
click at [146, 83] on span "Chọn tuyến" at bounding box center [133, 78] width 196 height 25
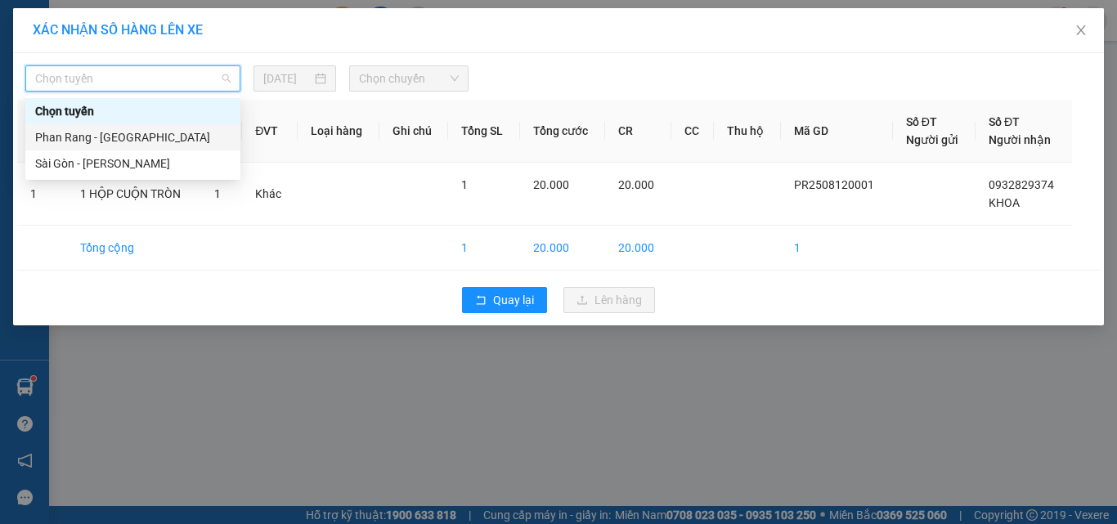
click at [101, 135] on div "Phan Rang - [GEOGRAPHIC_DATA]" at bounding box center [133, 137] width 196 height 18
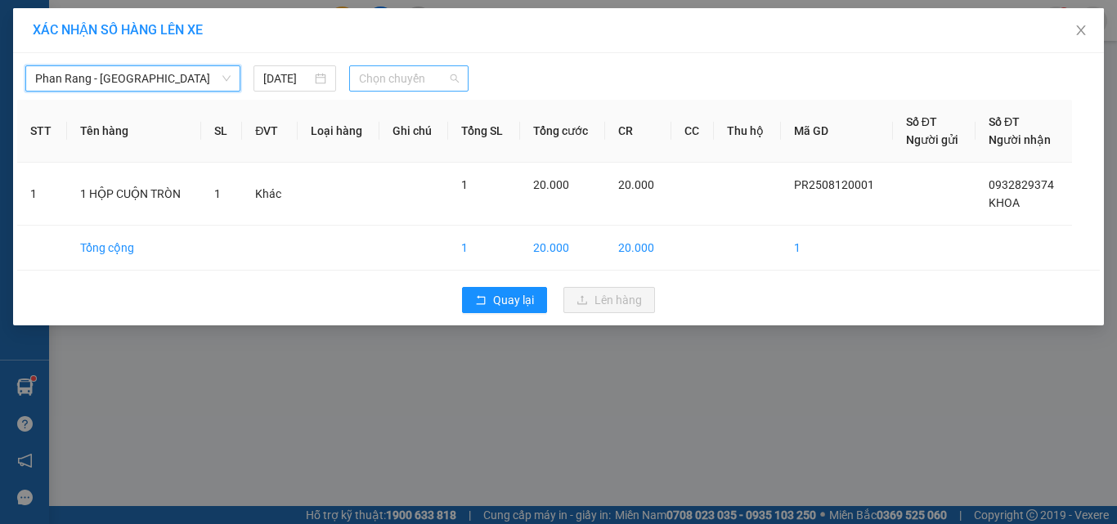
click at [434, 80] on span "Chọn chuyến" at bounding box center [409, 78] width 101 height 25
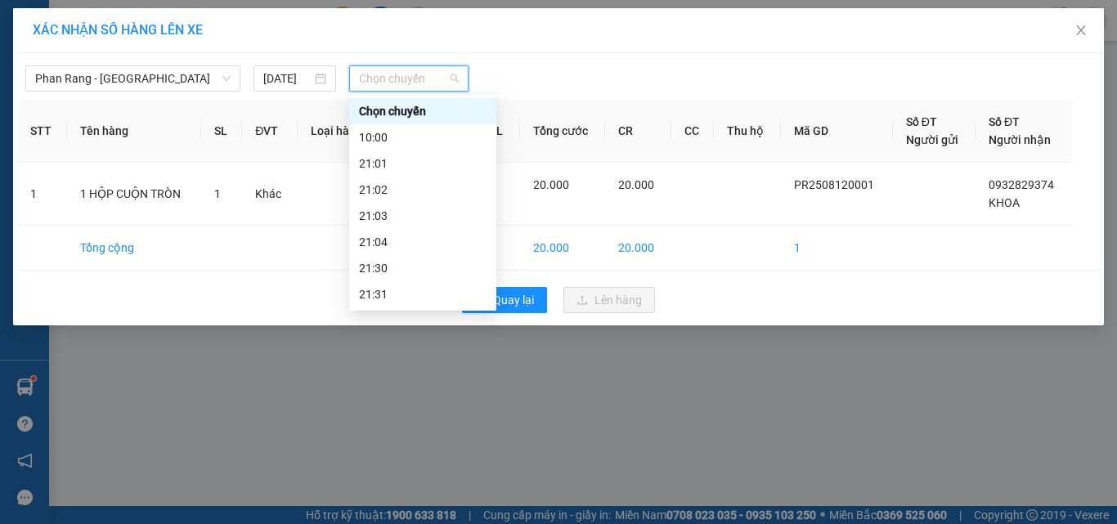
click at [380, 312] on div "22:00" at bounding box center [423, 321] width 128 height 18
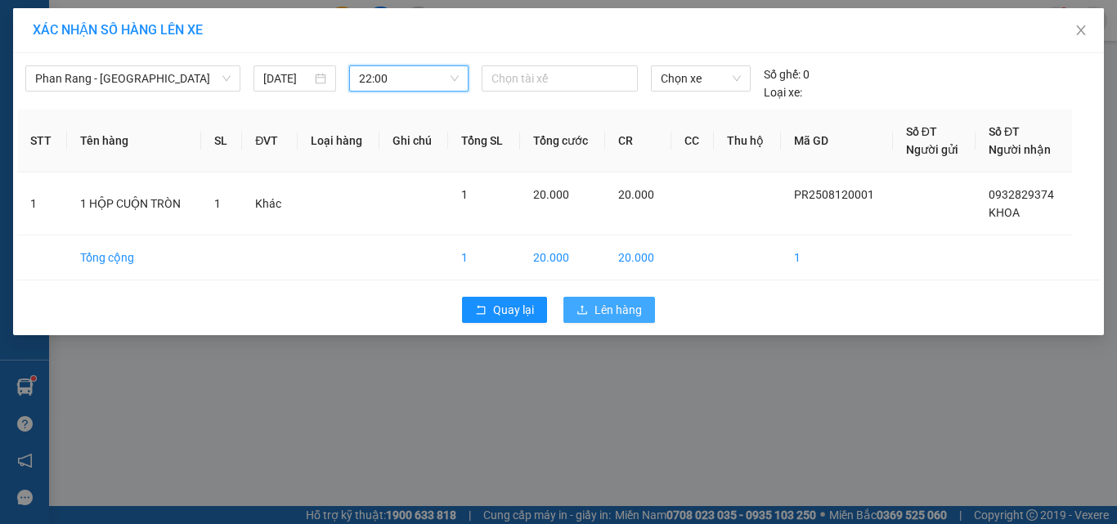
click at [598, 312] on span "Lên hàng" at bounding box center [618, 310] width 47 height 18
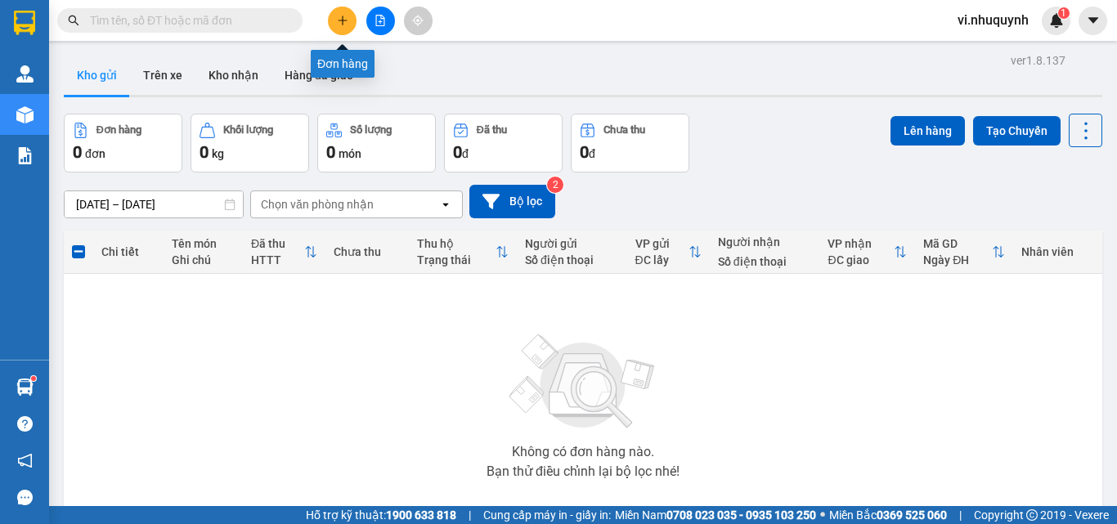
click at [353, 21] on button at bounding box center [342, 21] width 29 height 29
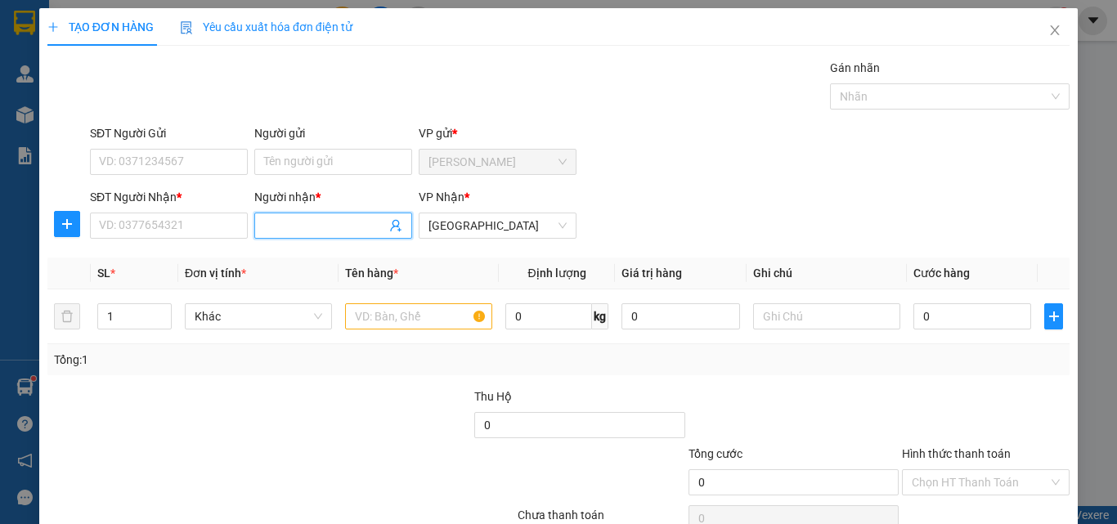
click at [317, 219] on input "Người nhận *" at bounding box center [325, 226] width 122 height 18
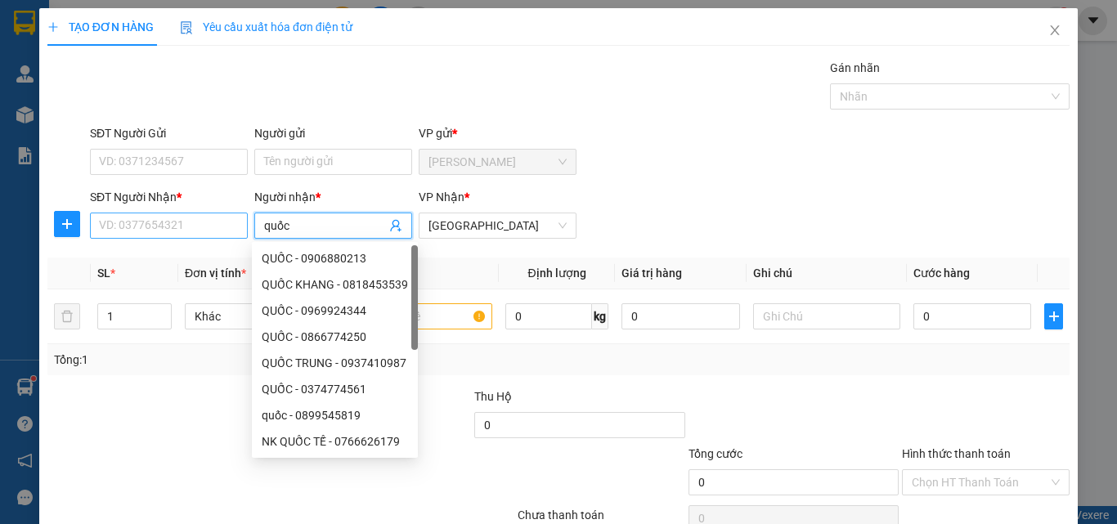
type input "quốc"
click at [165, 226] on input "SĐT Người Nhận *" at bounding box center [169, 226] width 158 height 26
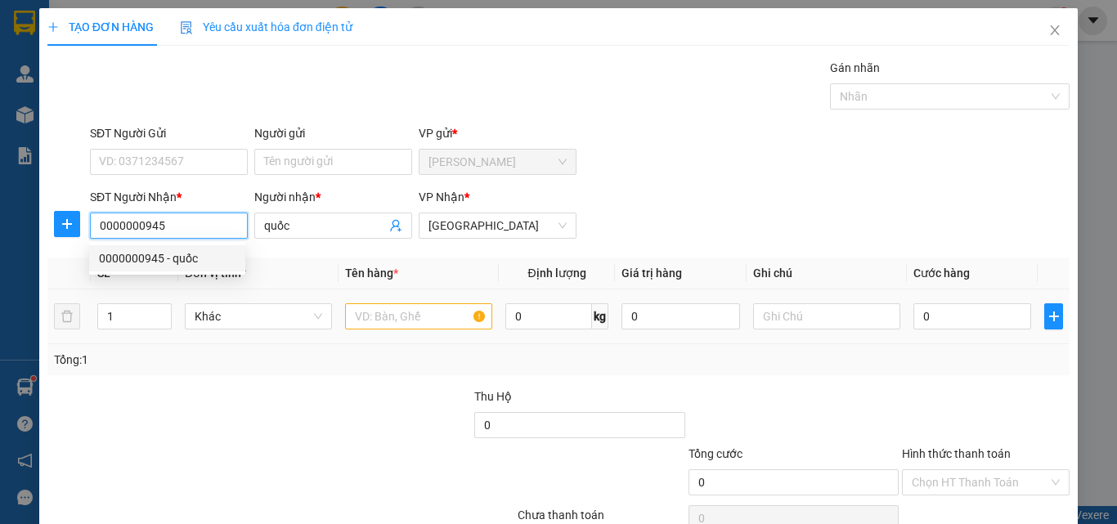
type input "0000000945"
click at [422, 320] on input "text" at bounding box center [418, 316] width 147 height 26
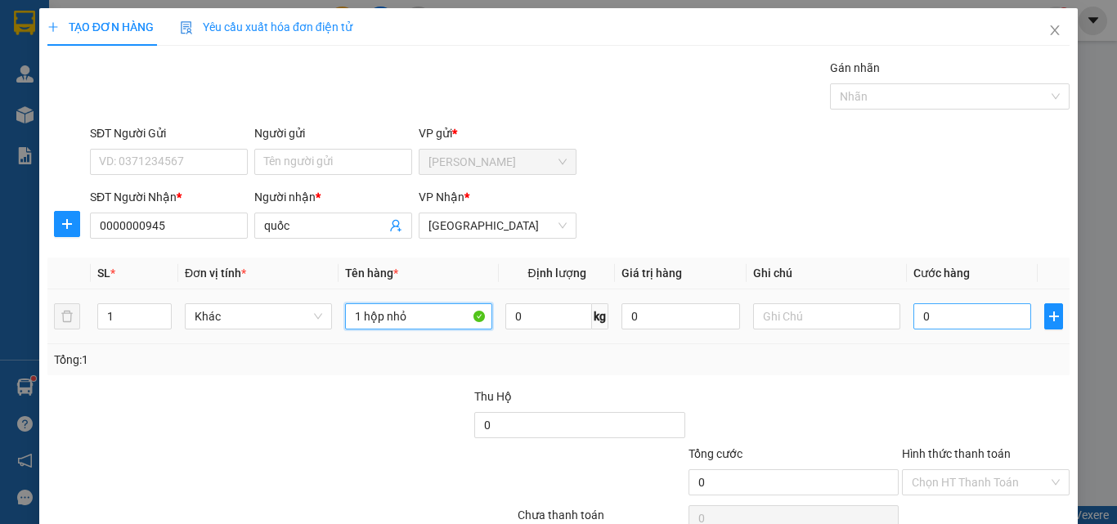
type input "1 hộp nhỏ"
click at [925, 323] on input "0" at bounding box center [973, 316] width 118 height 26
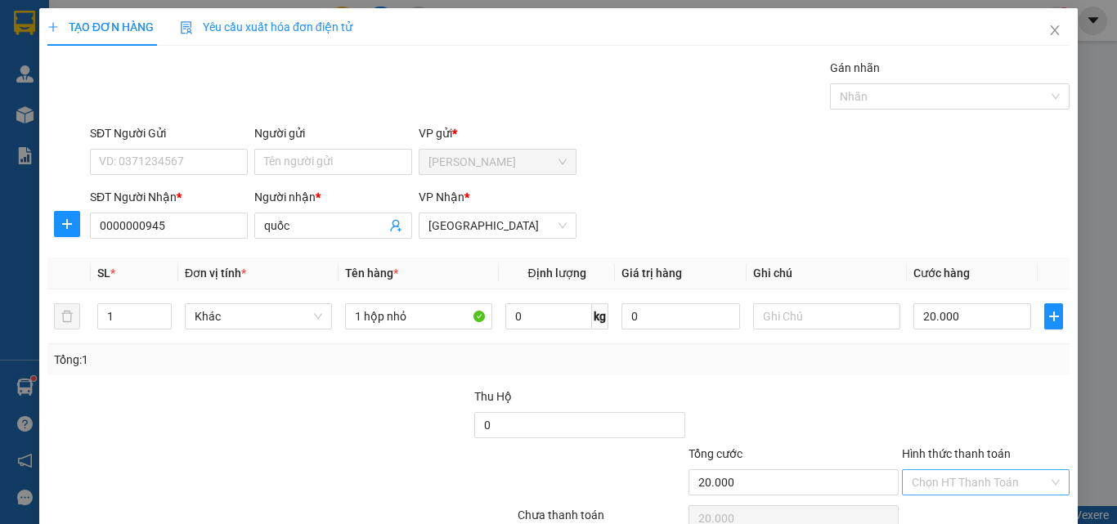
click at [939, 470] on input "Hình thức thanh toán" at bounding box center [980, 482] width 137 height 25
click at [957, 506] on div "Tại văn phòng" at bounding box center [976, 515] width 146 height 18
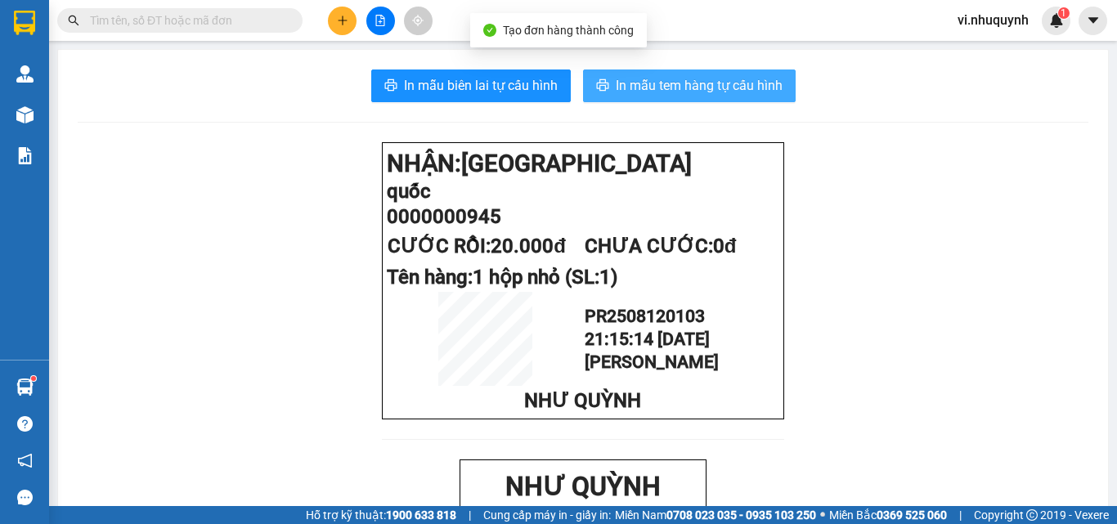
click at [681, 85] on span "In mẫu tem hàng tự cấu hình" at bounding box center [699, 85] width 167 height 20
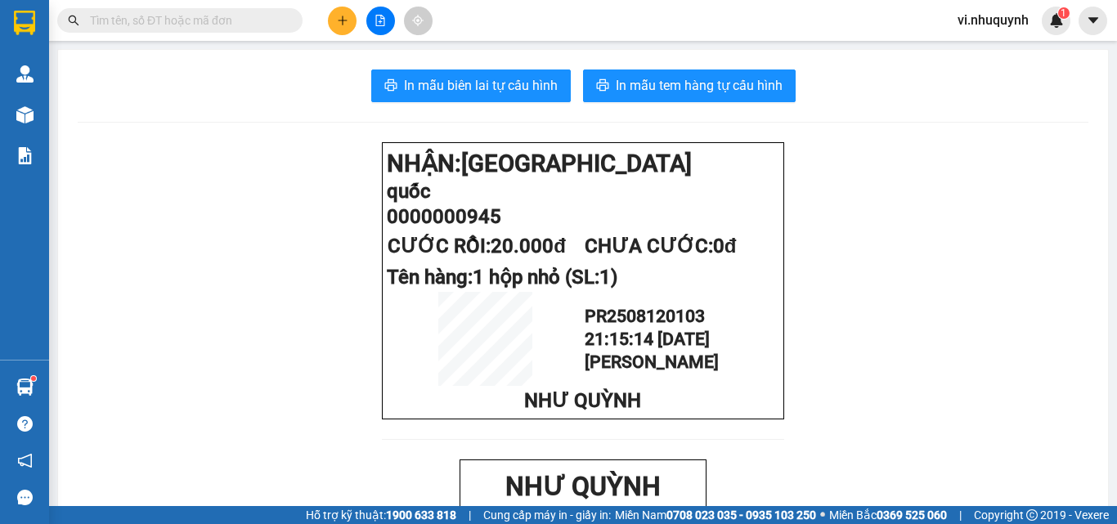
click at [218, 23] on input "text" at bounding box center [186, 20] width 193 height 18
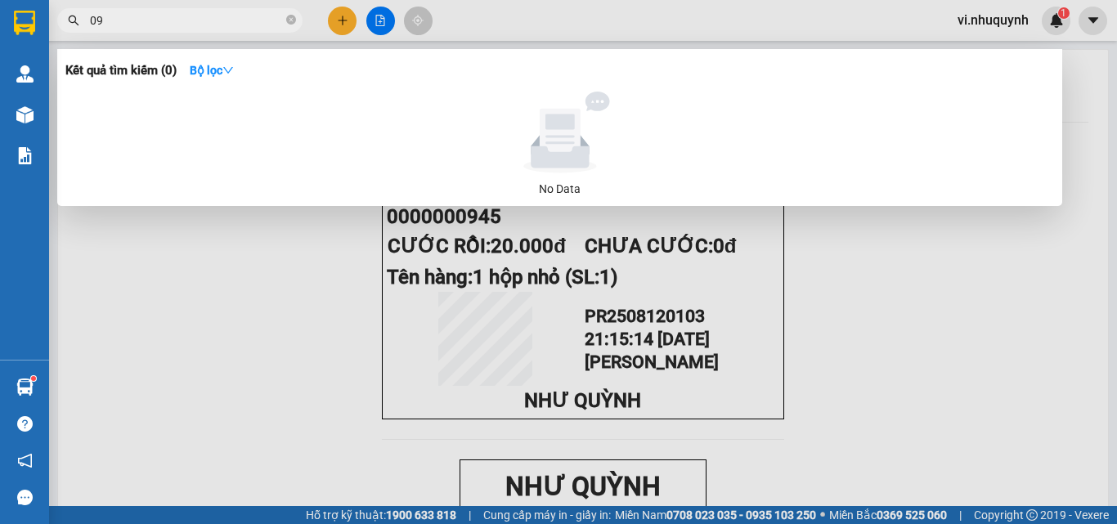
type input "0"
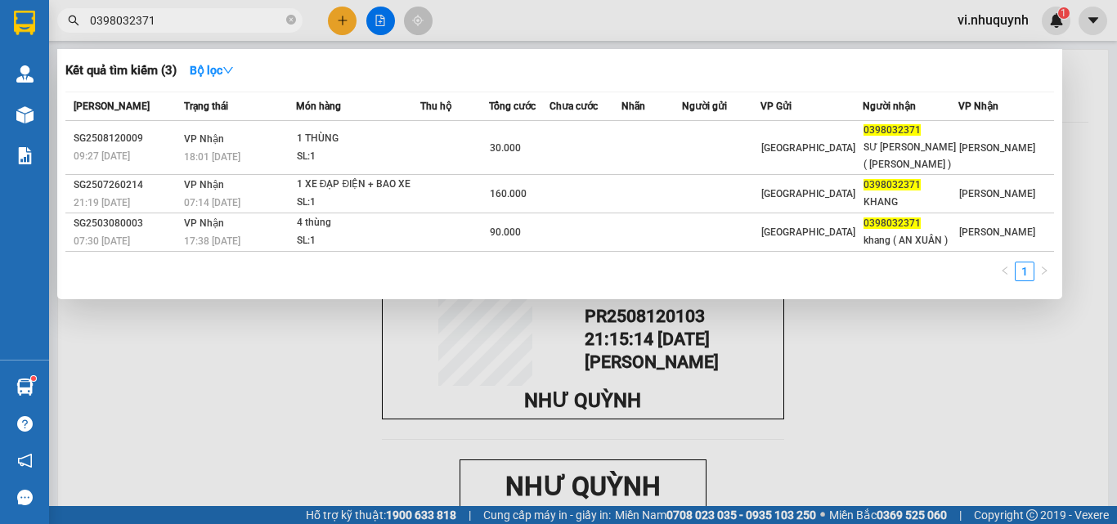
type input "0398032371"
click at [962, 418] on div at bounding box center [558, 262] width 1117 height 524
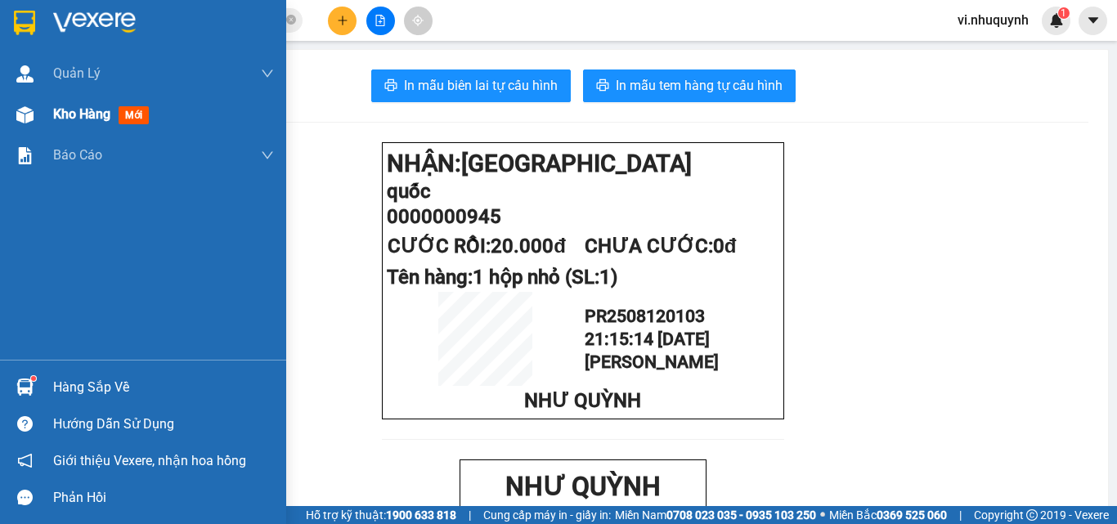
click at [87, 106] on span "Kho hàng" at bounding box center [81, 114] width 57 height 16
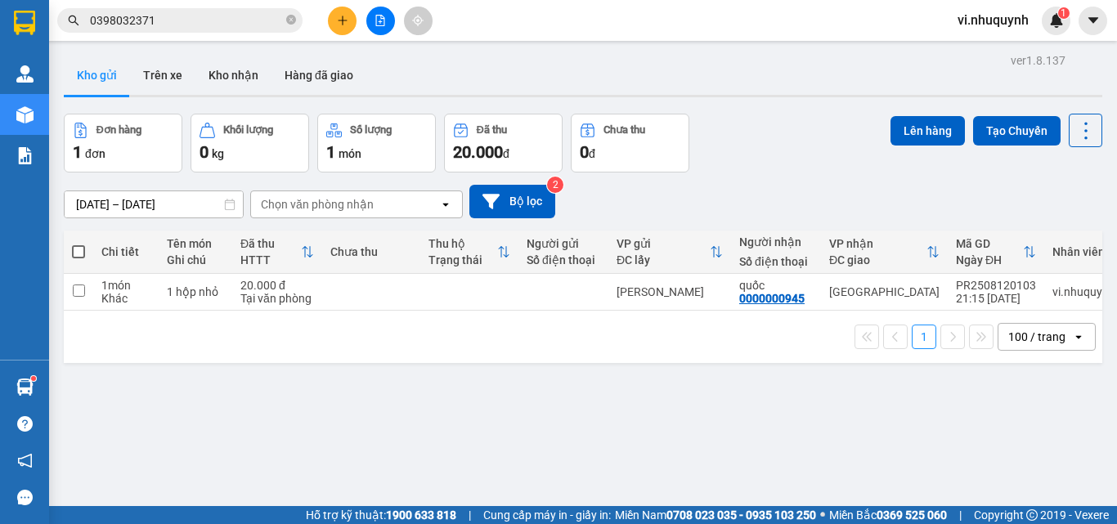
click at [74, 250] on span at bounding box center [78, 251] width 13 height 13
click at [79, 244] on input "checkbox" at bounding box center [79, 244] width 0 height 0
checkbox input "true"
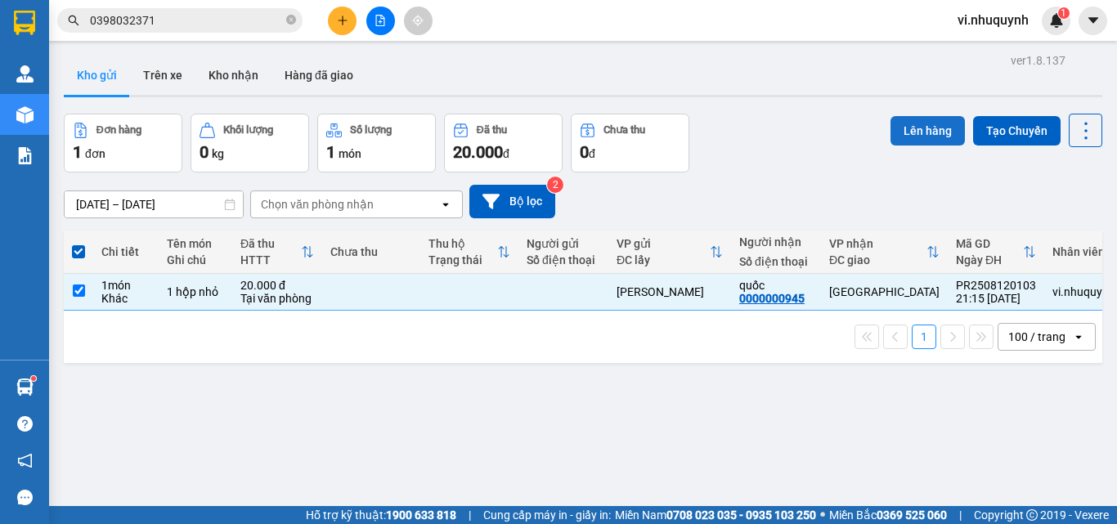
click at [917, 136] on button "Lên hàng" at bounding box center [928, 130] width 74 height 29
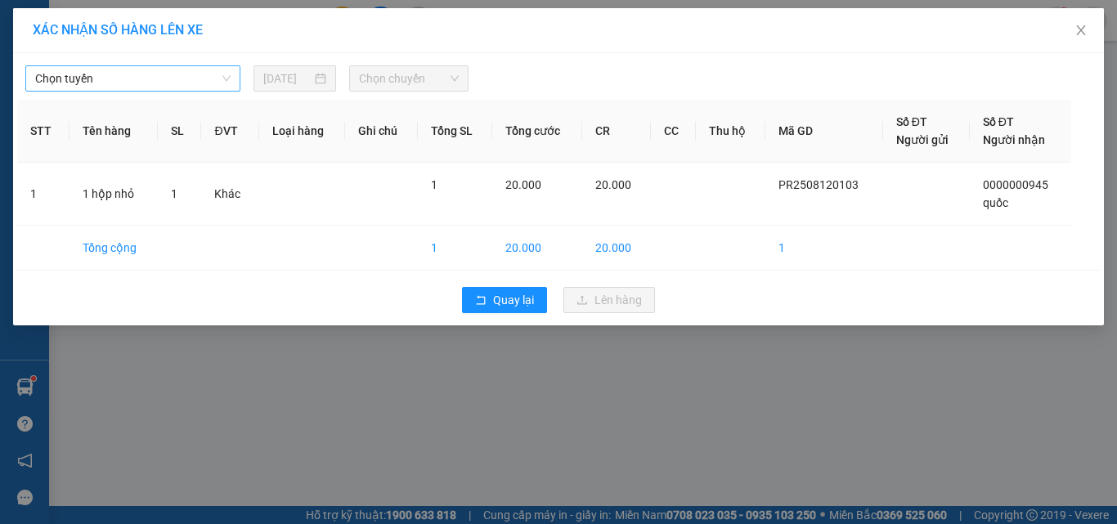
click at [154, 78] on span "Chọn tuyến" at bounding box center [133, 78] width 196 height 25
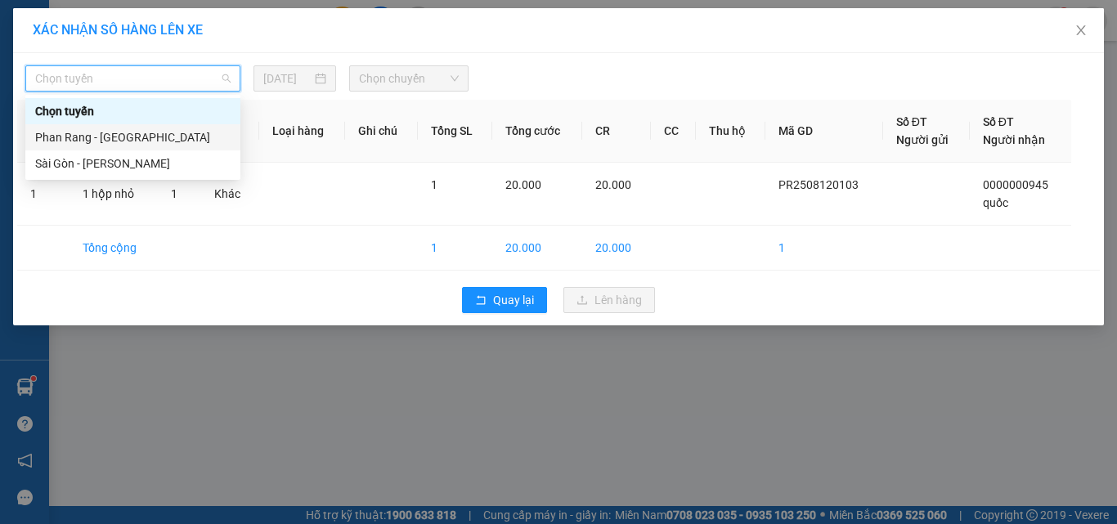
click at [88, 134] on div "Phan Rang - [GEOGRAPHIC_DATA]" at bounding box center [133, 137] width 196 height 18
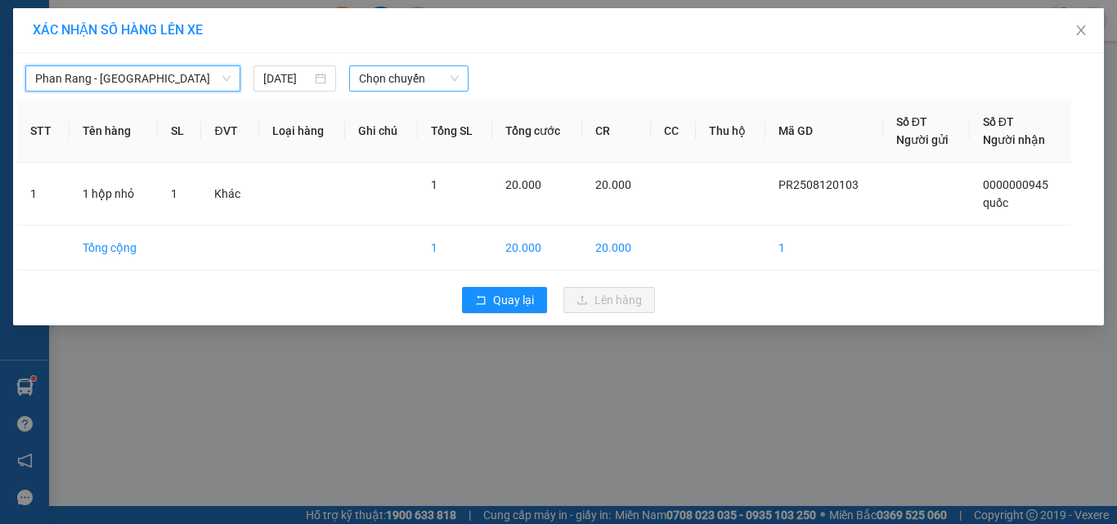
click at [425, 77] on span "Chọn chuyến" at bounding box center [409, 78] width 101 height 25
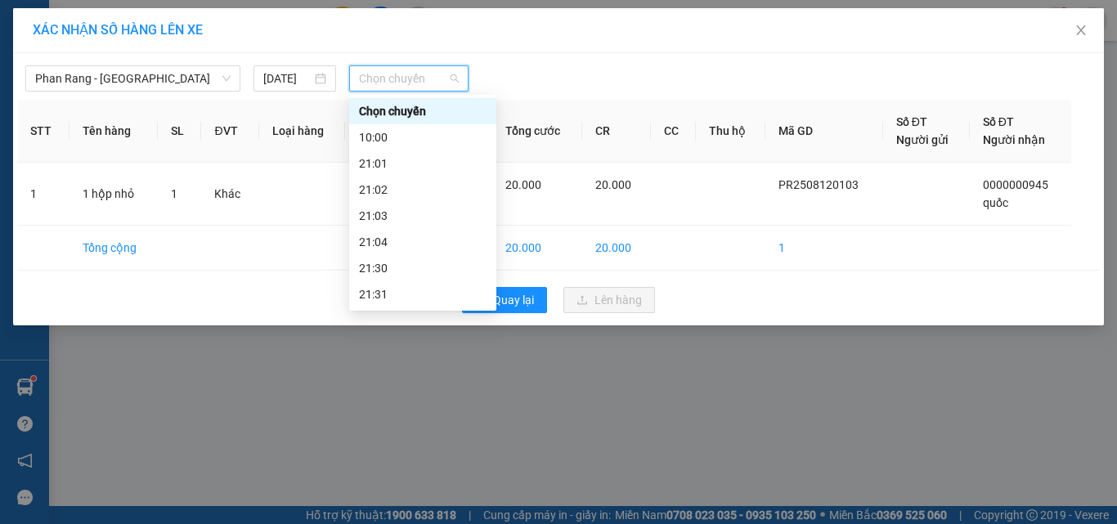
click at [382, 312] on div "22:00" at bounding box center [423, 321] width 128 height 18
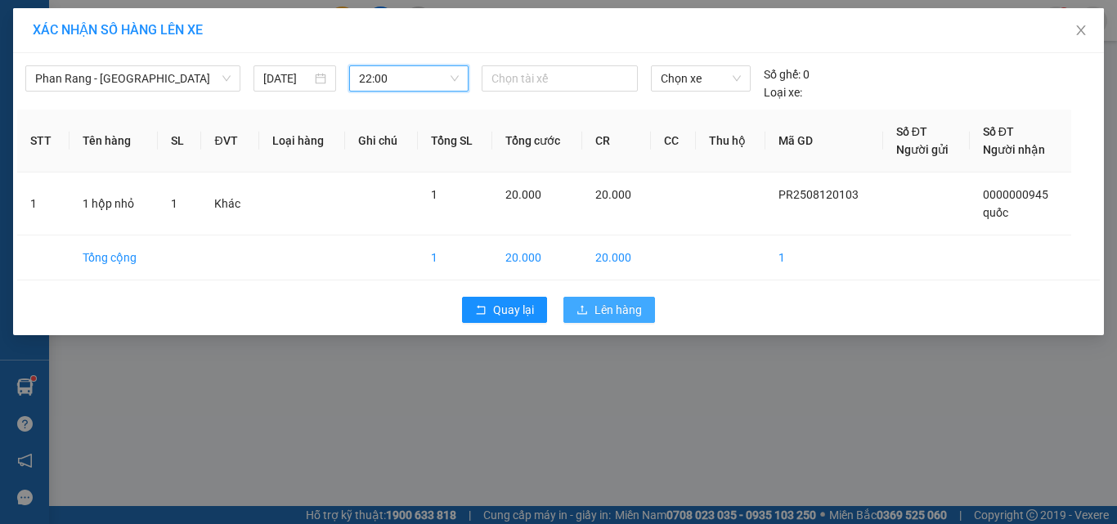
click at [609, 310] on span "Lên hàng" at bounding box center [618, 310] width 47 height 18
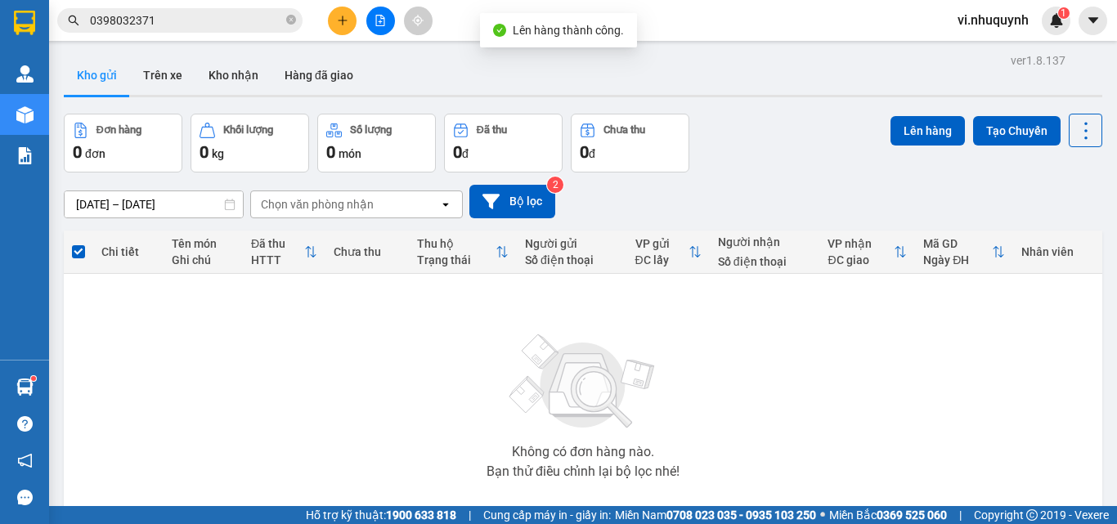
click at [996, 22] on span "vi.nhuquynh" at bounding box center [993, 20] width 97 height 20
click at [998, 48] on span "Đăng xuất" at bounding box center [1003, 51] width 69 height 18
